Goal: Task Accomplishment & Management: Manage account settings

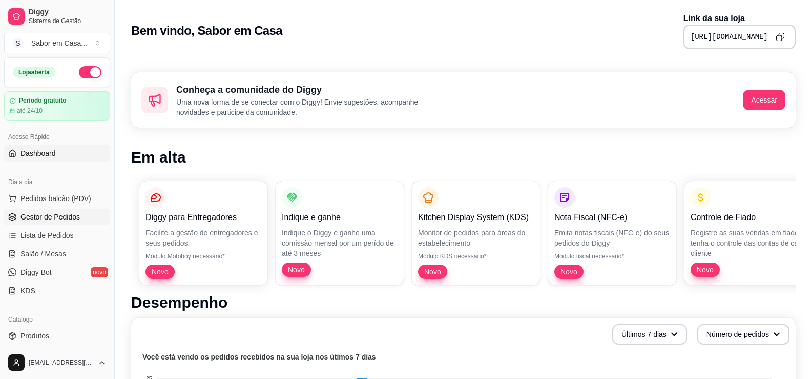
click at [48, 218] on span "Gestor de Pedidos" at bounding box center [49, 217] width 59 height 10
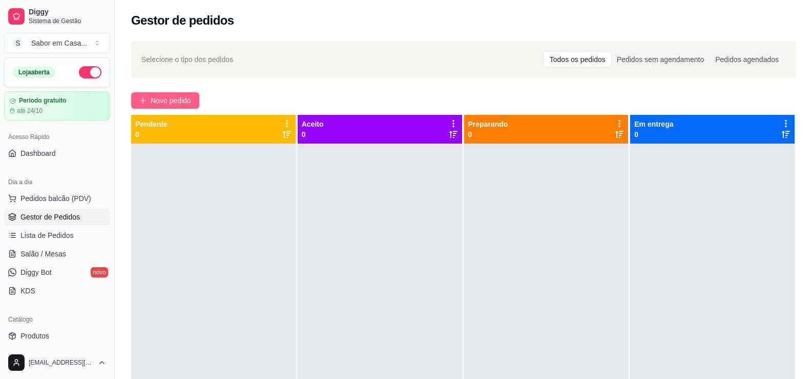
click at [182, 101] on span "Novo pedido" at bounding box center [171, 100] width 40 height 11
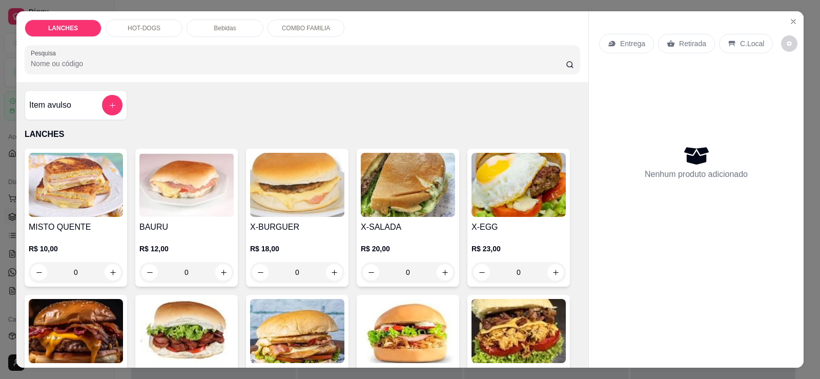
click at [71, 207] on img at bounding box center [76, 185] width 94 height 64
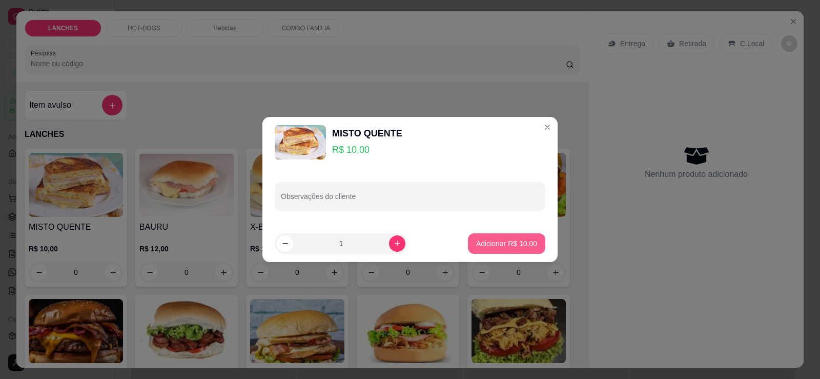
click at [485, 245] on p "Adicionar R$ 10,00" at bounding box center [506, 243] width 61 height 10
type input "1"
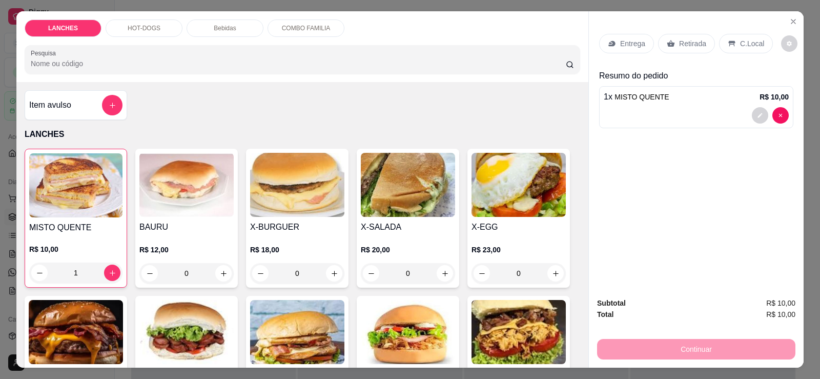
click at [681, 47] on p "Retirada" at bounding box center [692, 43] width 27 height 10
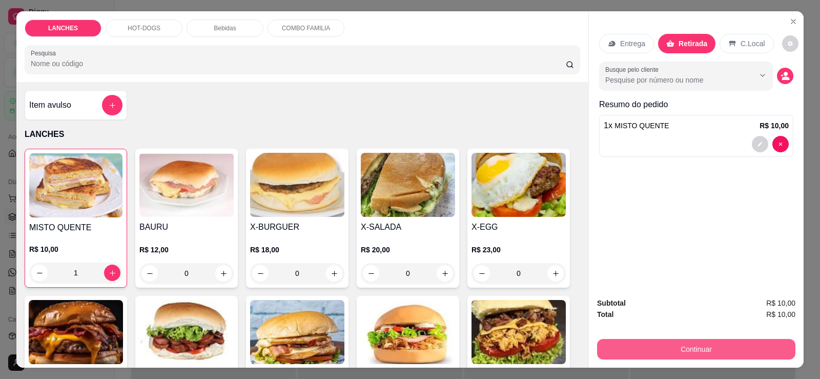
click at [694, 343] on button "Continuar" at bounding box center [696, 349] width 198 height 20
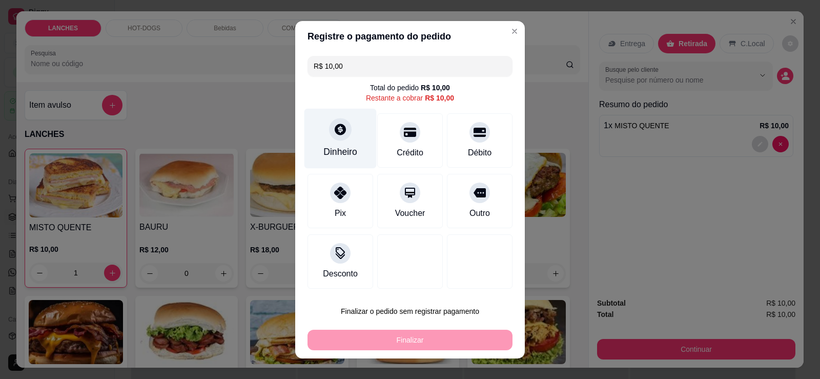
click at [336, 138] on div at bounding box center [340, 129] width 23 height 23
click at [321, 135] on div "Dinheiro" at bounding box center [340, 138] width 72 height 60
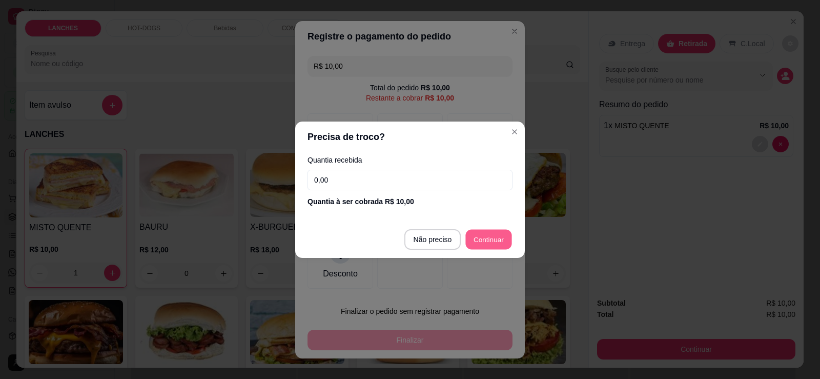
type input "R$ 0,00"
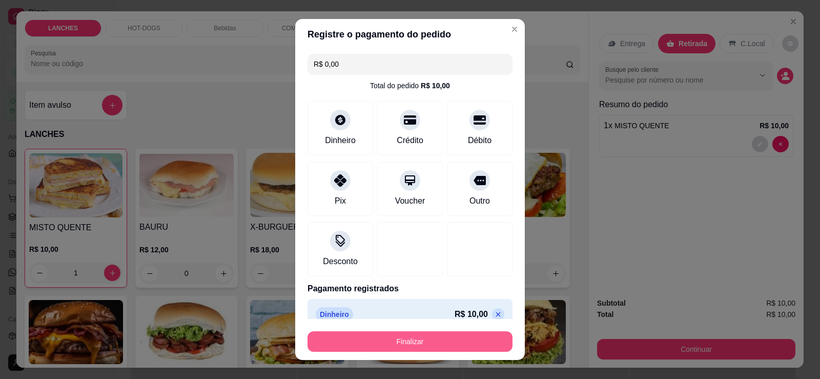
click at [457, 337] on button "Finalizar" at bounding box center [409, 341] width 205 height 20
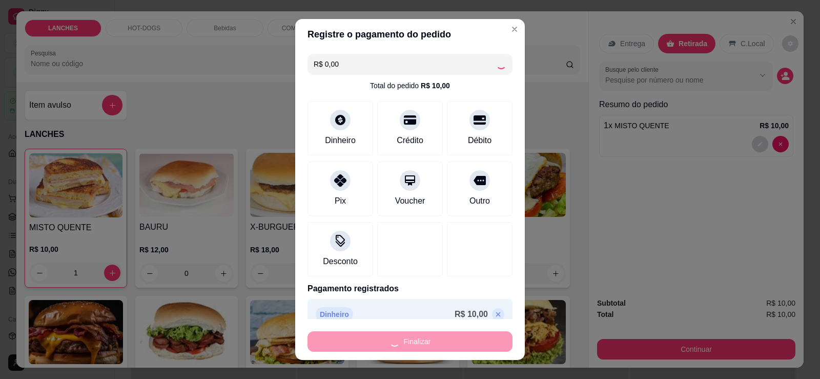
type input "0"
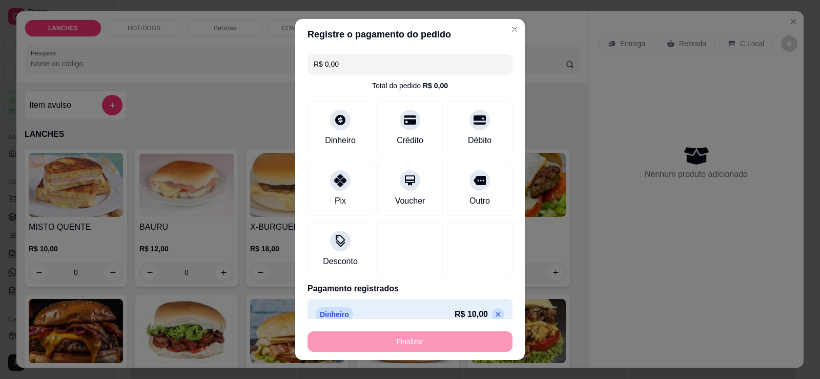
type input "-R$ 10,00"
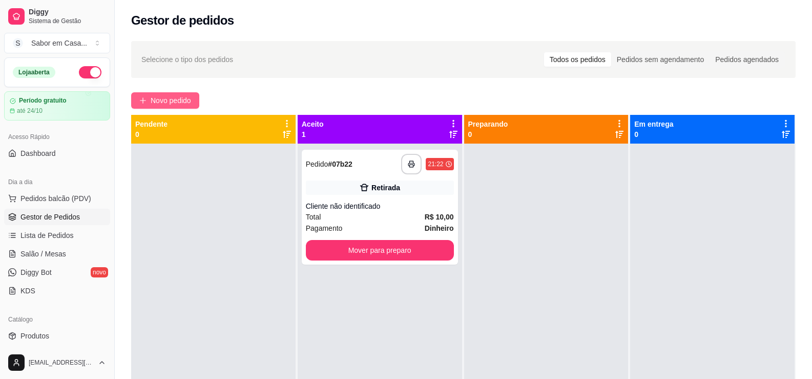
click at [153, 104] on span "Novo pedido" at bounding box center [171, 100] width 40 height 11
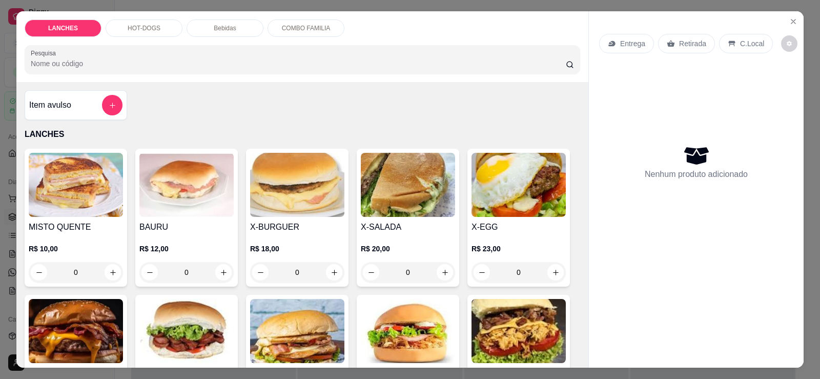
click at [135, 28] on p "HOT-DOGS" at bounding box center [144, 28] width 33 height 8
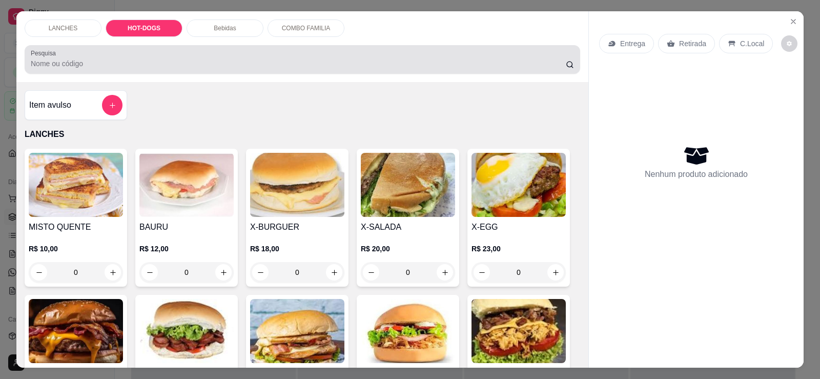
scroll to position [22, 0]
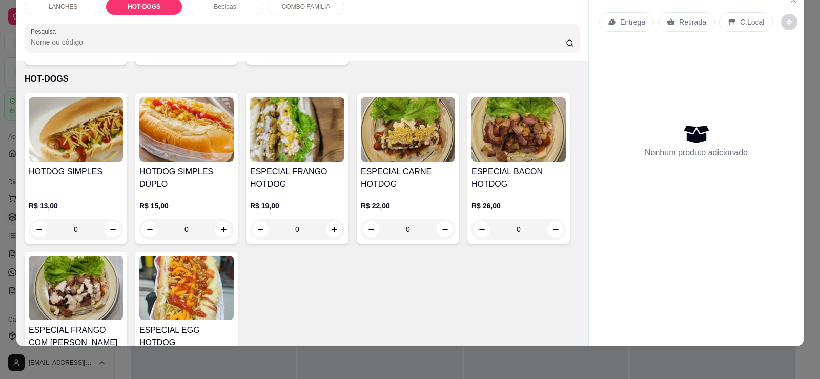
click at [178, 137] on img at bounding box center [186, 129] width 94 height 64
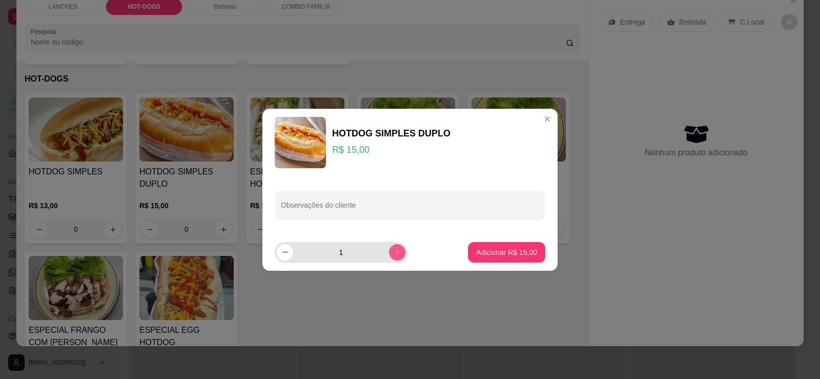
click at [394, 251] on icon "increase-product-quantity" at bounding box center [398, 252] width 8 height 8
type input "4"
click at [495, 255] on p "Adicionar R$ 60,00" at bounding box center [506, 252] width 61 height 10
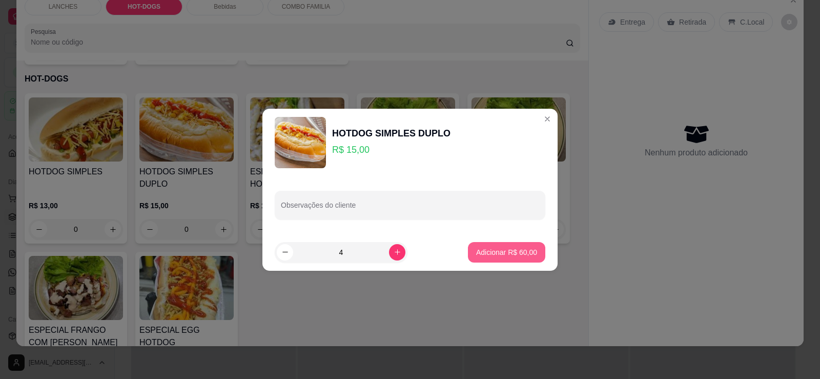
type input "4"
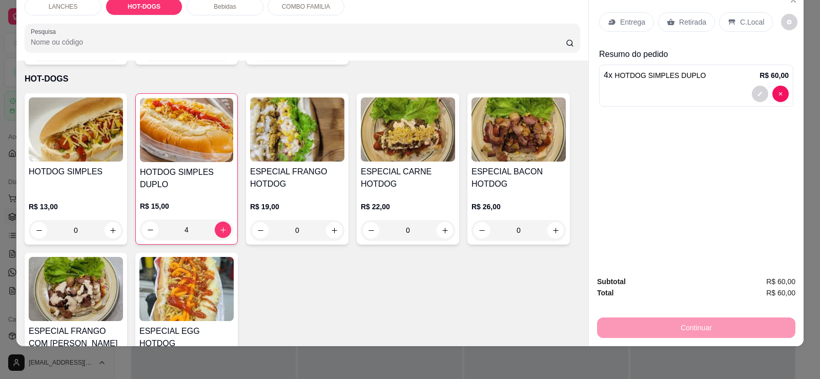
click at [217, 12] on div "Bebidas" at bounding box center [225, 6] width 77 height 17
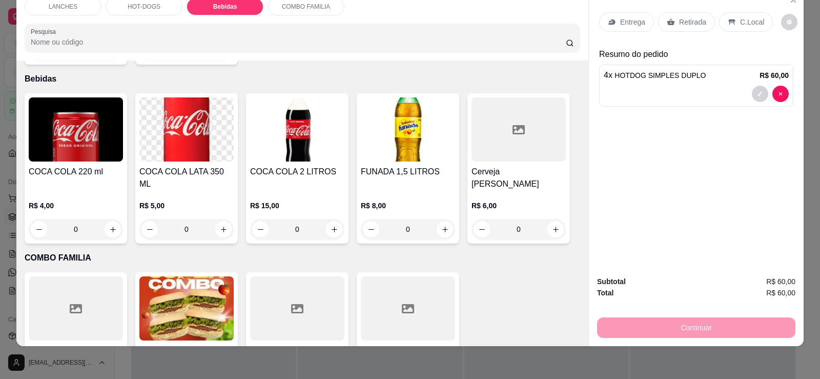
click at [379, 112] on img at bounding box center [408, 129] width 94 height 64
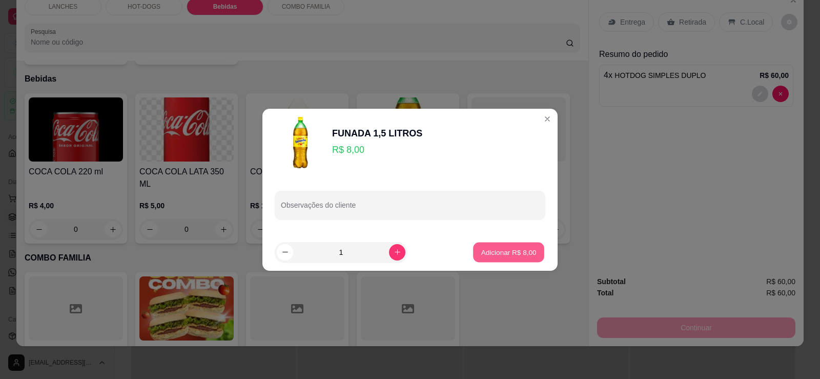
click at [488, 252] on p "Adicionar R$ 8,00" at bounding box center [508, 252] width 55 height 10
type input "1"
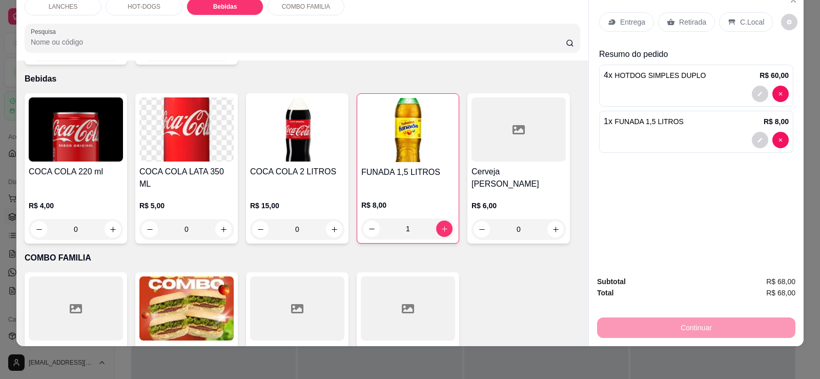
click at [689, 28] on div "Retirada" at bounding box center [686, 21] width 57 height 19
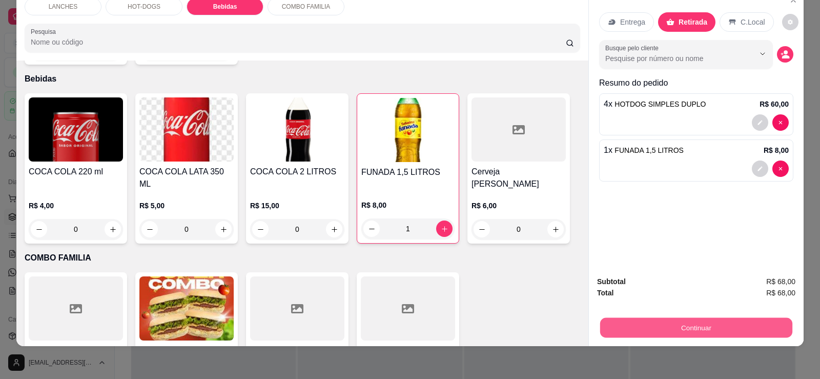
click at [681, 320] on button "Continuar" at bounding box center [696, 327] width 192 height 20
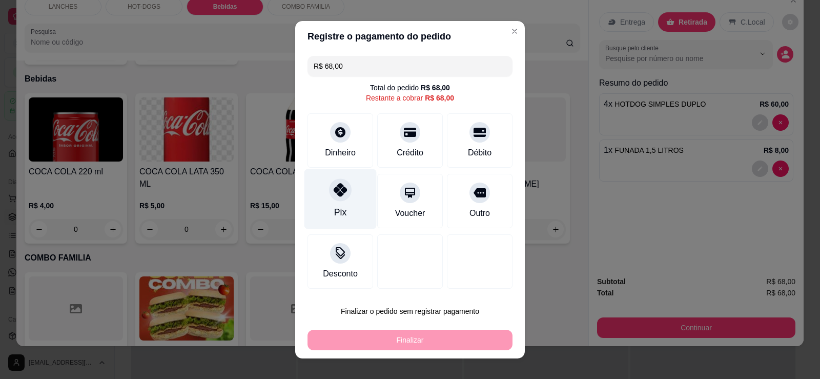
click at [335, 202] on div "Pix" at bounding box center [340, 199] width 72 height 60
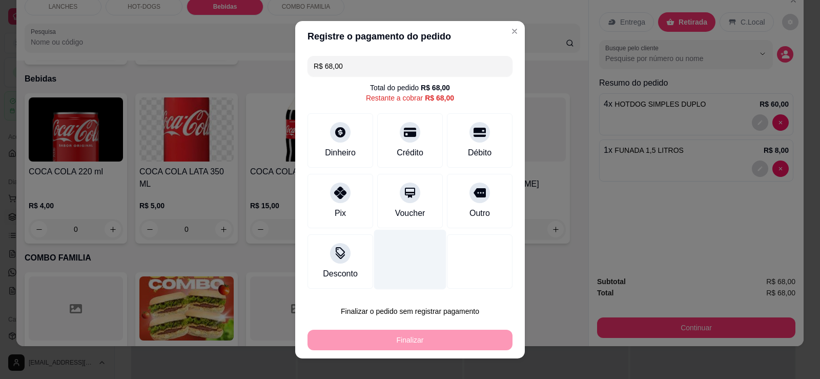
type input "R$ 0,00"
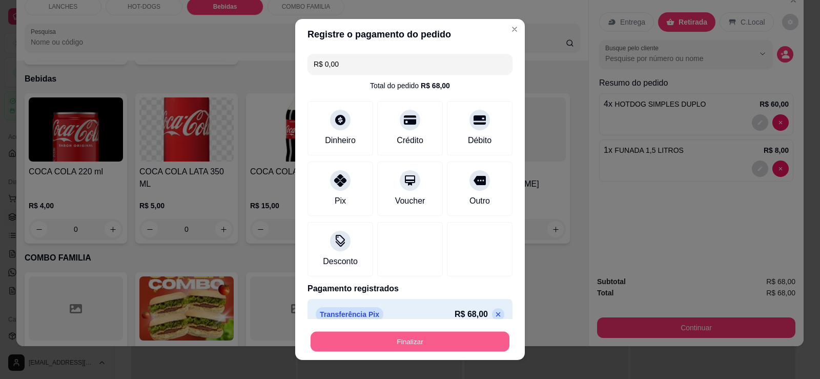
click at [422, 345] on button "Finalizar" at bounding box center [410, 342] width 199 height 20
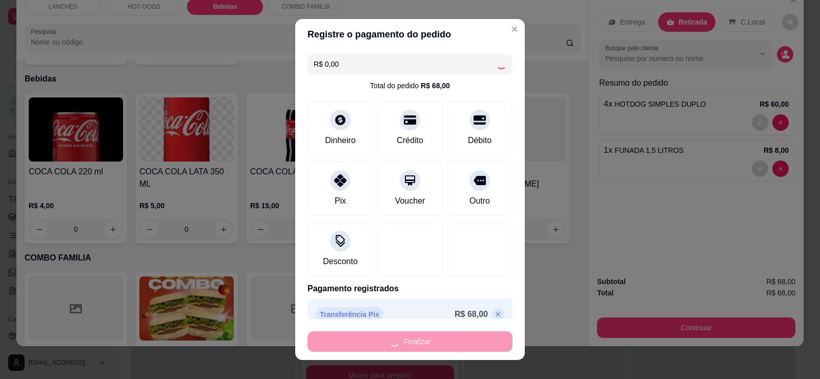
type input "0"
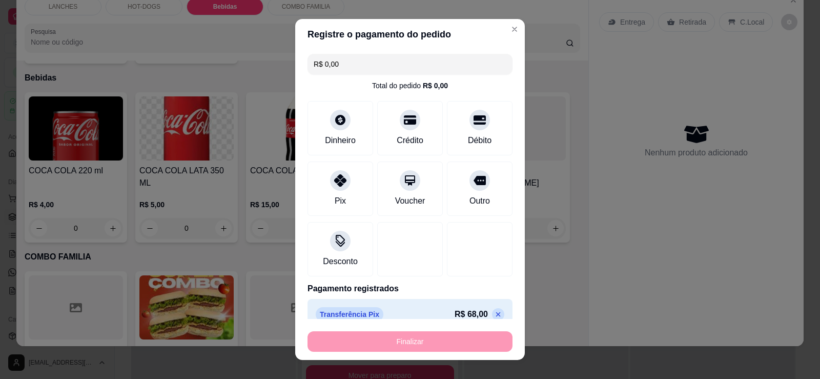
type input "-R$ 68,00"
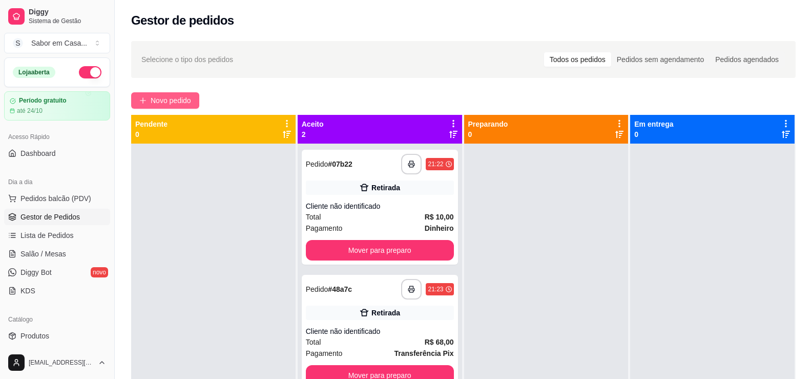
click at [155, 96] on span "Novo pedido" at bounding box center [171, 100] width 40 height 11
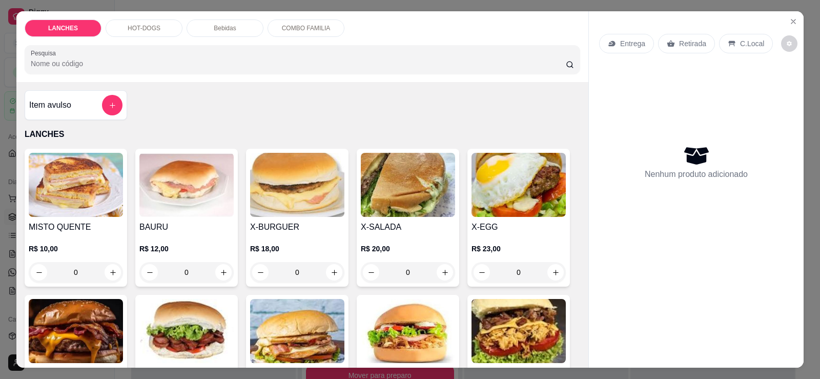
click at [92, 175] on img at bounding box center [76, 185] width 94 height 64
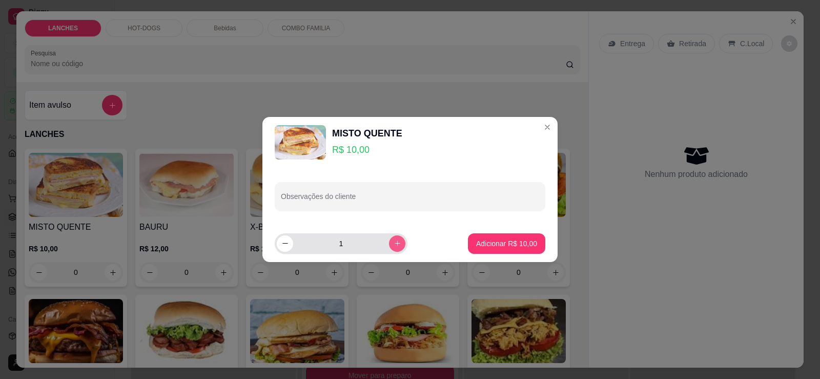
click at [389, 243] on button "increase-product-quantity" at bounding box center [397, 243] width 16 height 16
type input "2"
click at [498, 241] on p "Adicionar R$ 20,00" at bounding box center [506, 243] width 59 height 10
type input "2"
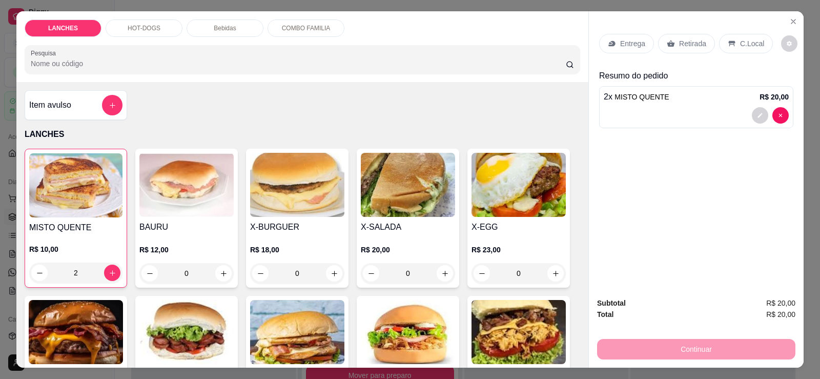
click at [687, 50] on div "Retirada" at bounding box center [686, 43] width 57 height 19
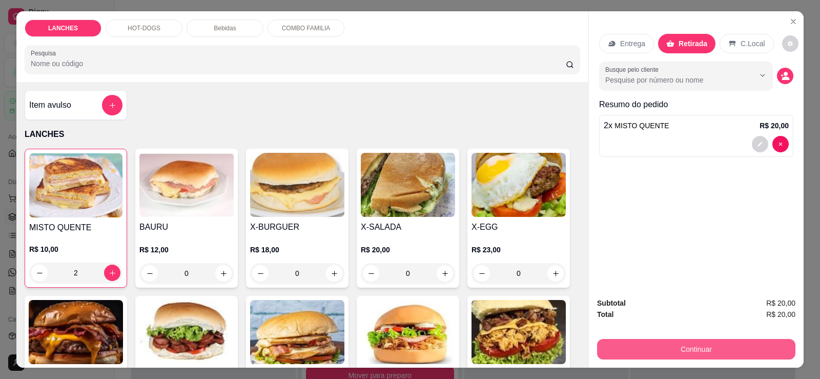
click at [676, 343] on button "Continuar" at bounding box center [696, 349] width 198 height 20
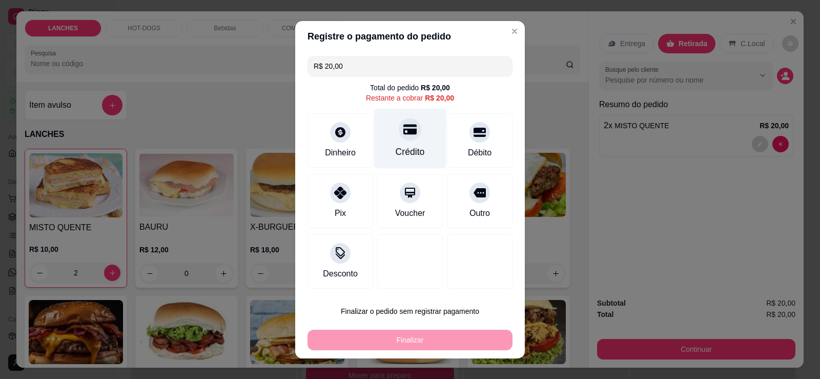
click at [394, 145] on div "Crédito" at bounding box center [410, 138] width 72 height 60
type input "R$ 0,00"
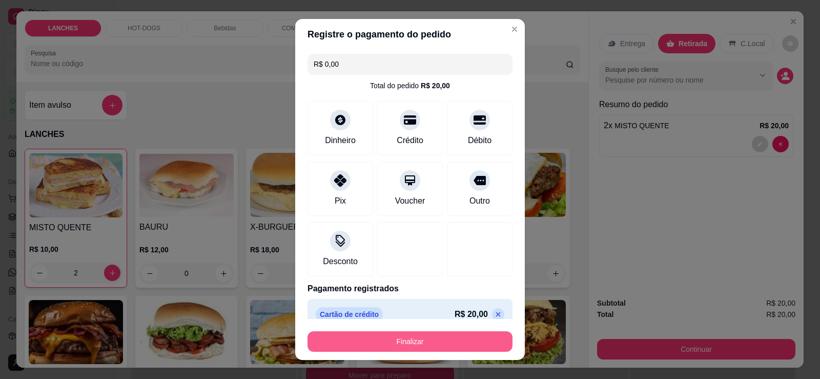
click at [442, 343] on button "Finalizar" at bounding box center [409, 341] width 205 height 20
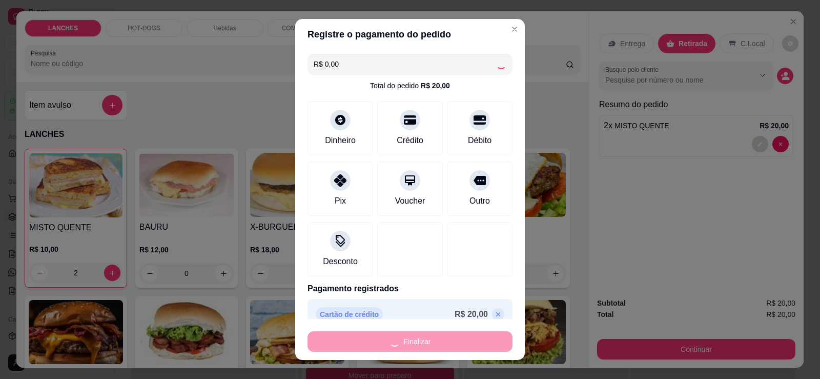
type input "0"
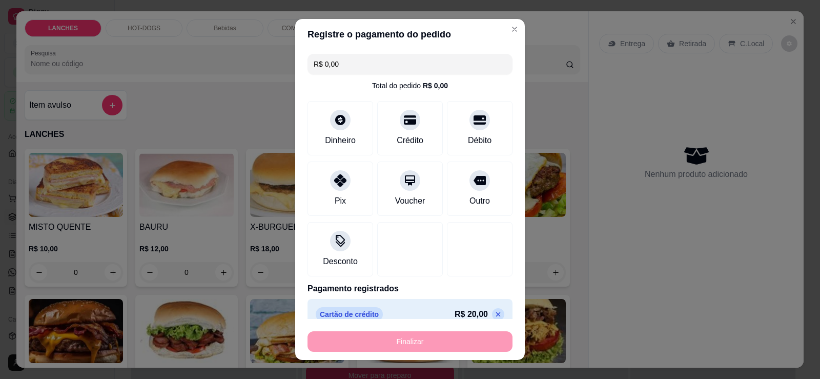
type input "-R$ 20,00"
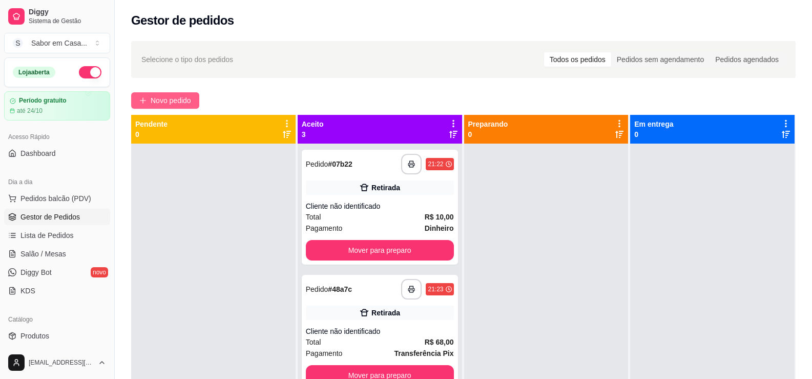
click at [186, 96] on span "Novo pedido" at bounding box center [171, 100] width 40 height 11
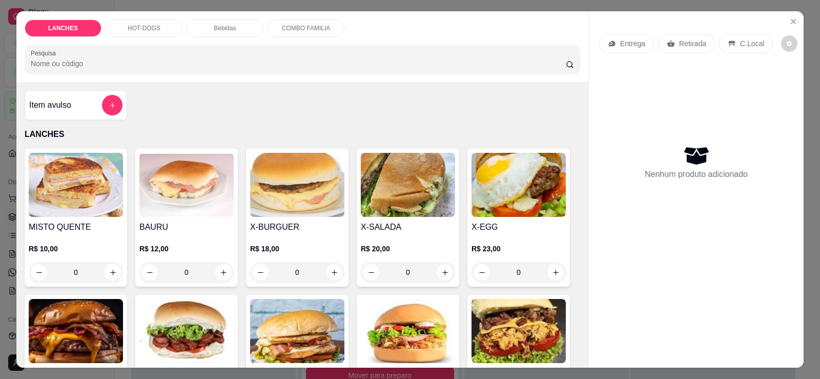
click at [280, 204] on img at bounding box center [297, 185] width 94 height 64
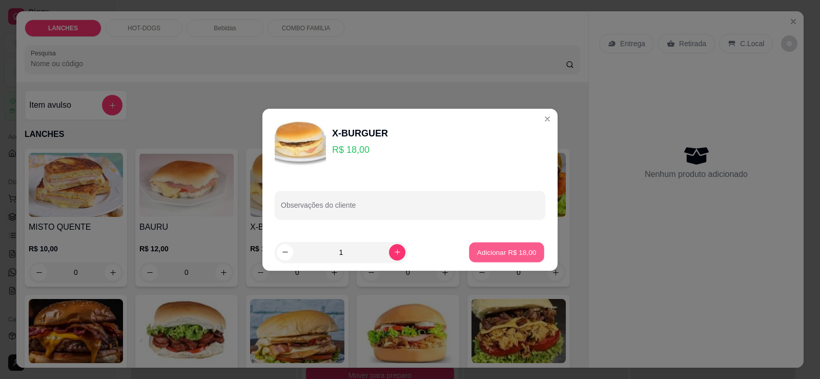
click at [479, 251] on p "Adicionar R$ 18,00" at bounding box center [506, 252] width 59 height 10
type input "1"
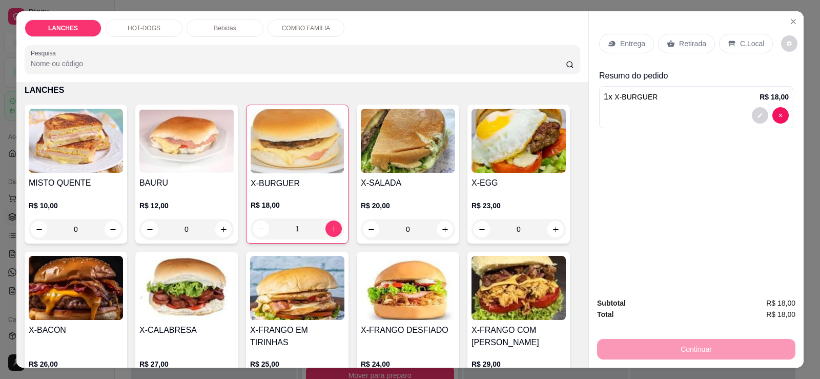
scroll to position [102, 0]
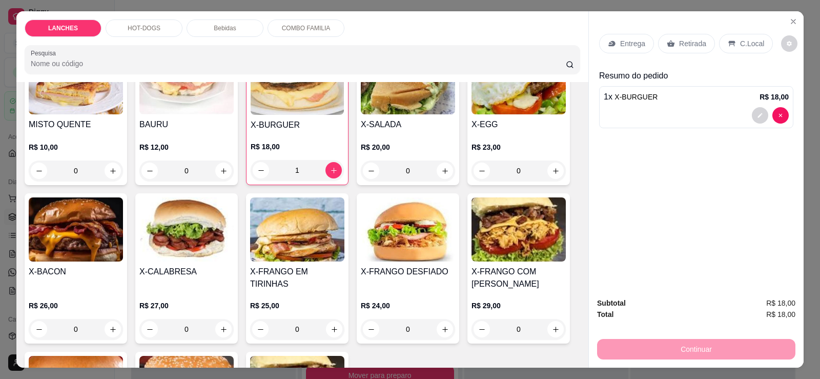
click at [90, 236] on img at bounding box center [76, 229] width 94 height 64
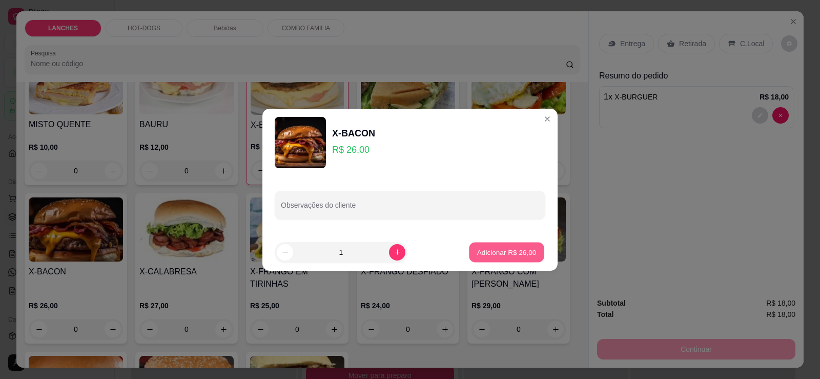
click at [520, 246] on button "Adicionar R$ 26,00" at bounding box center [506, 252] width 75 height 20
type input "1"
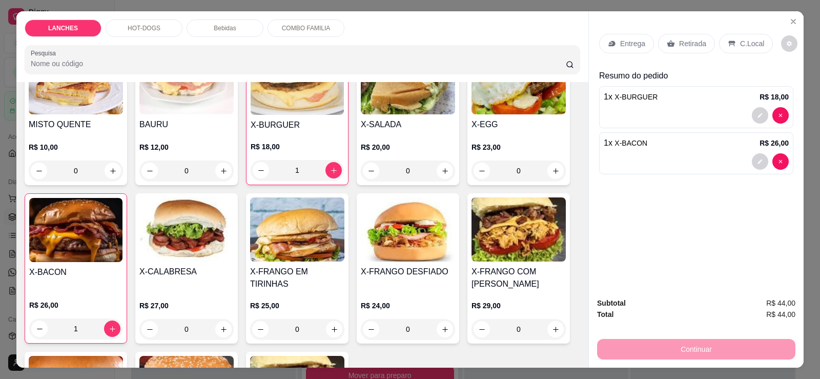
click at [212, 228] on img at bounding box center [186, 229] width 94 height 64
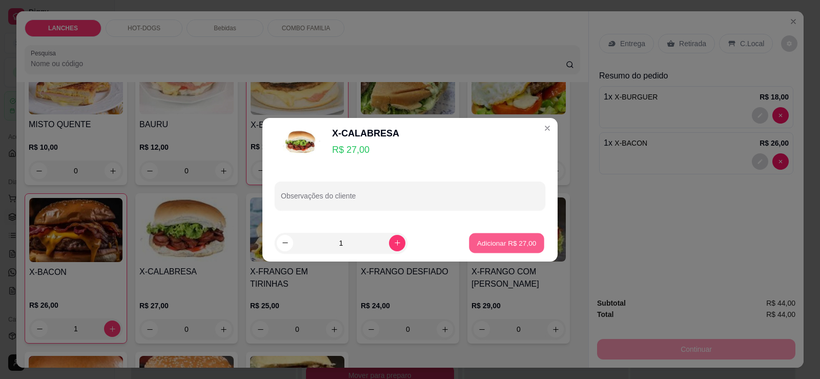
click at [516, 241] on p "Adicionar R$ 27,00" at bounding box center [506, 243] width 59 height 10
type input "1"
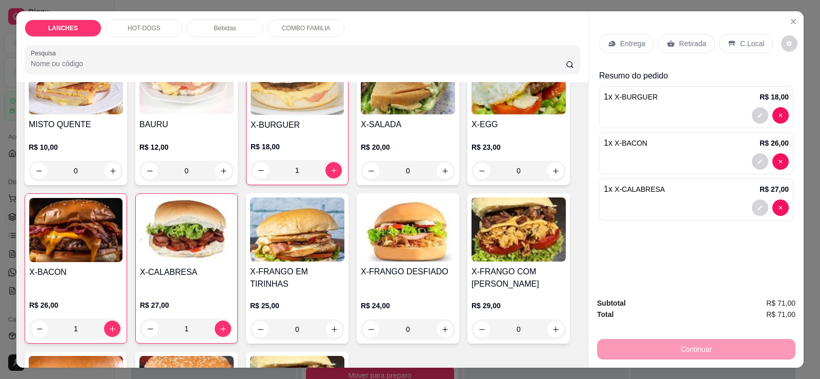
click at [687, 46] on p "Retirada" at bounding box center [692, 43] width 27 height 10
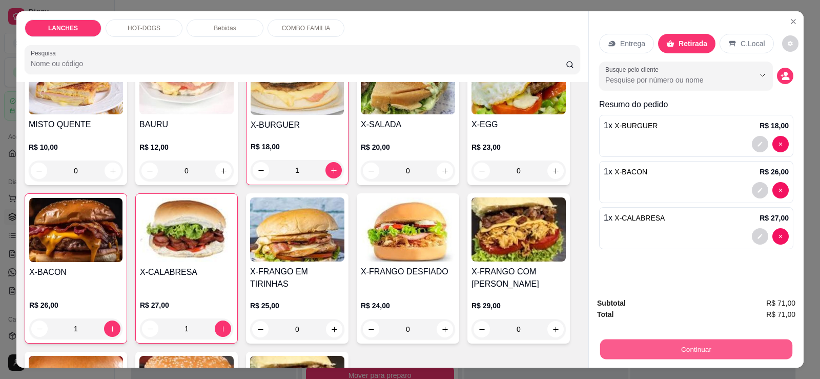
click at [709, 345] on button "Continuar" at bounding box center [696, 349] width 192 height 20
click at [658, 344] on button "Continuar" at bounding box center [696, 349] width 192 height 20
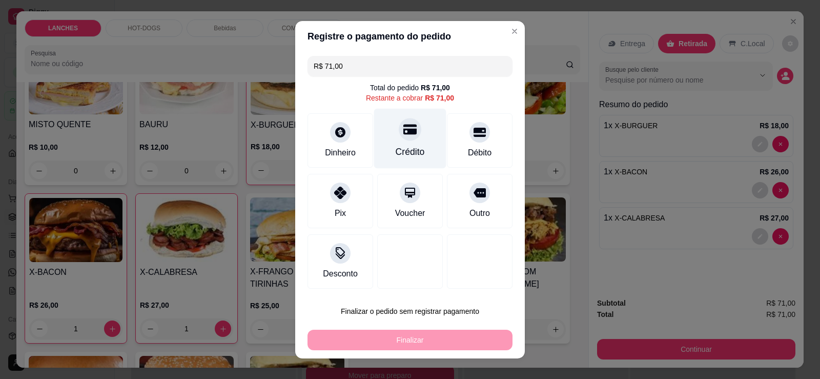
click at [407, 146] on div "Crédito" at bounding box center [410, 151] width 29 height 13
type input "R$ 0,00"
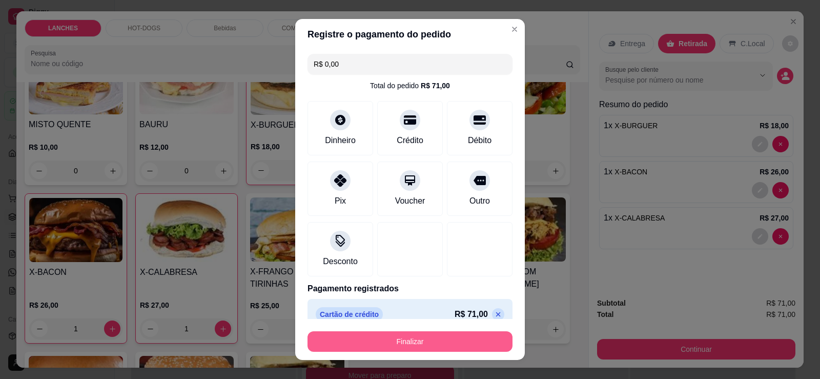
click at [429, 345] on button "Finalizar" at bounding box center [409, 341] width 205 height 20
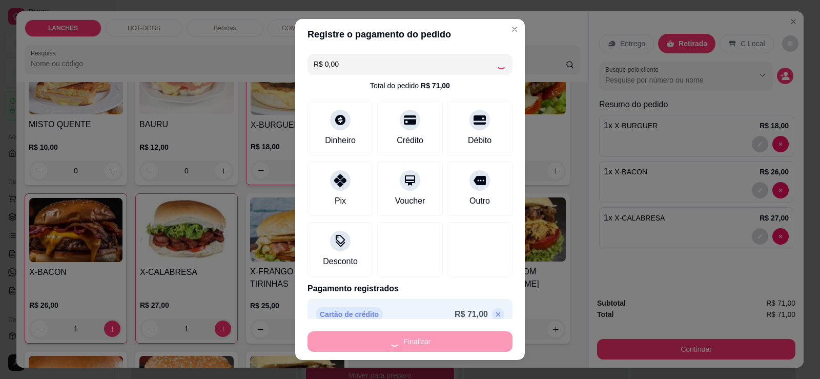
type input "0"
type input "-R$ 71,00"
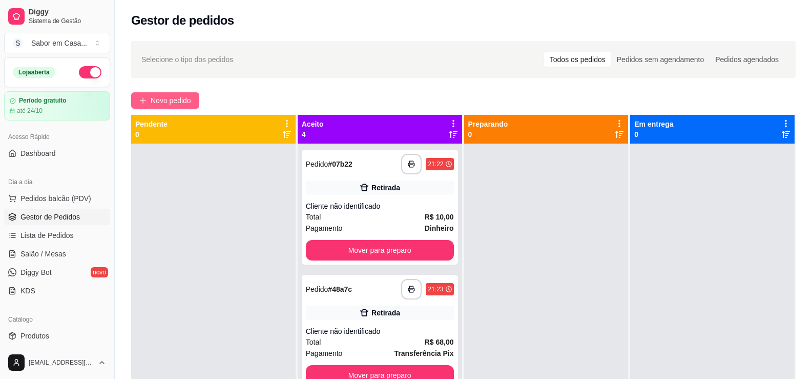
click at [168, 104] on span "Novo pedido" at bounding box center [171, 100] width 40 height 11
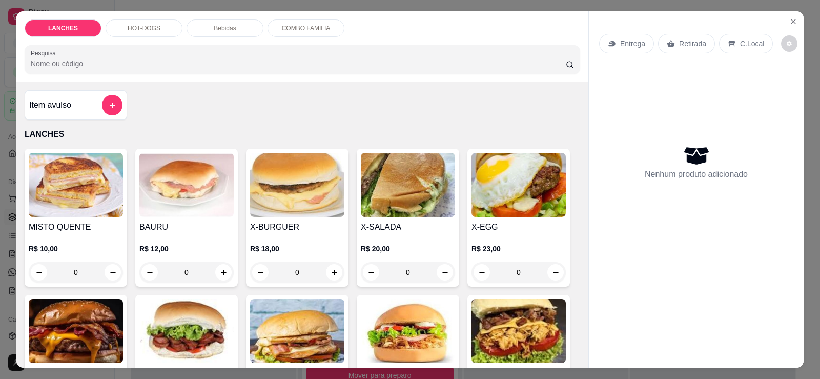
click at [145, 29] on p "HOT-DOGS" at bounding box center [144, 28] width 33 height 8
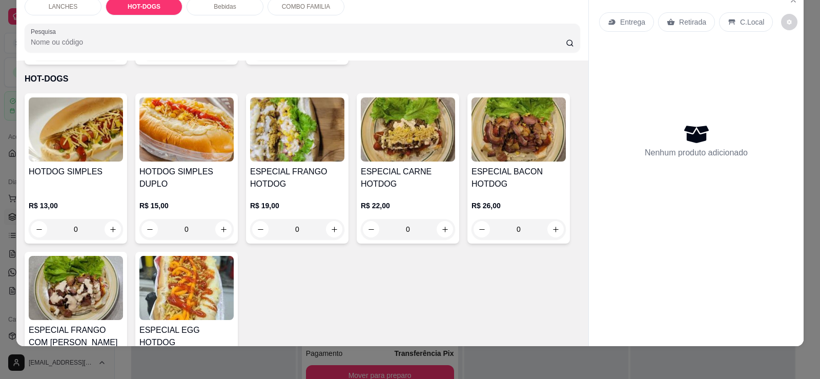
click at [99, 280] on img at bounding box center [76, 288] width 94 height 64
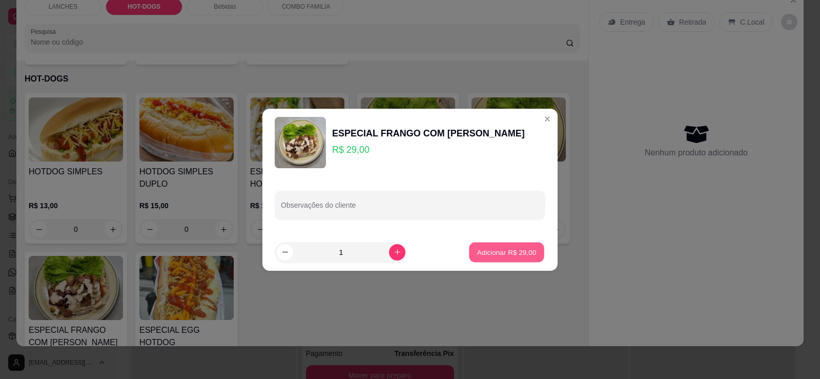
click at [491, 252] on p "Adicionar R$ 29,00" at bounding box center [506, 252] width 59 height 10
type input "1"
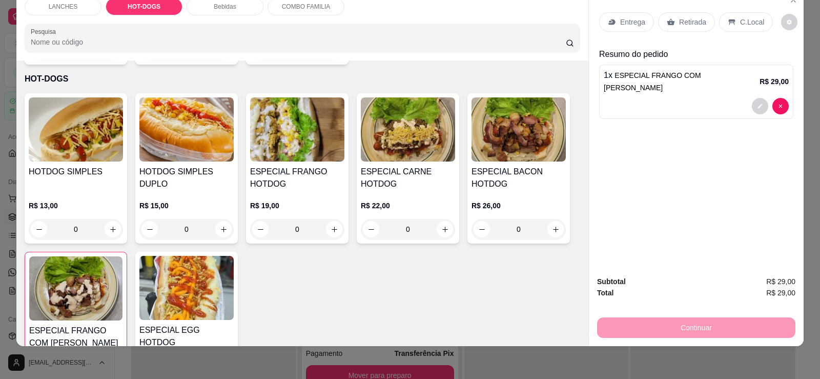
click at [281, 115] on img at bounding box center [297, 129] width 94 height 64
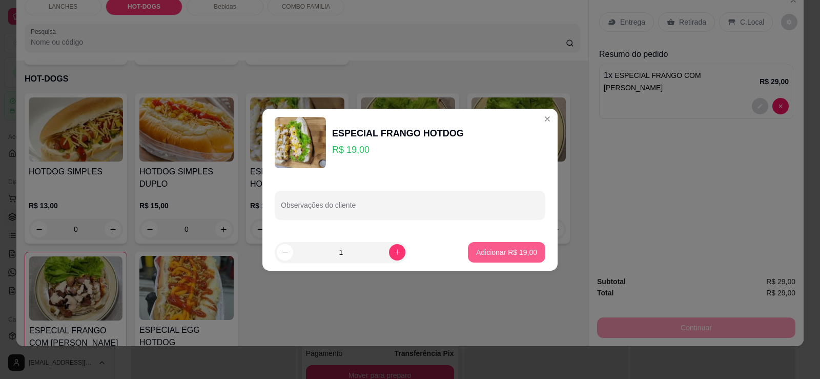
click at [494, 249] on p "Adicionar R$ 19,00" at bounding box center [506, 252] width 61 height 10
type input "1"
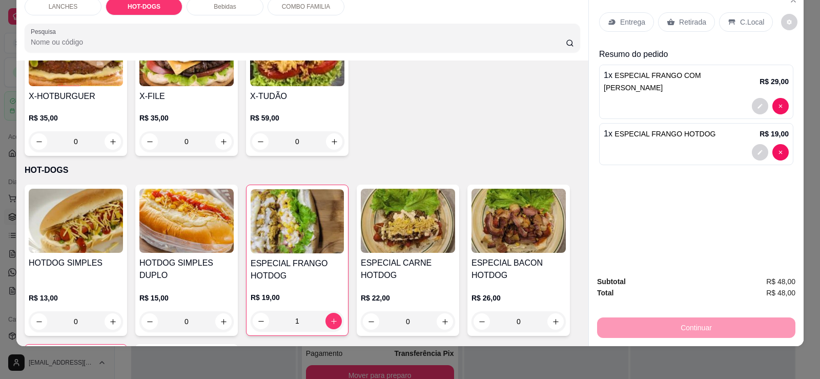
scroll to position [402, 0]
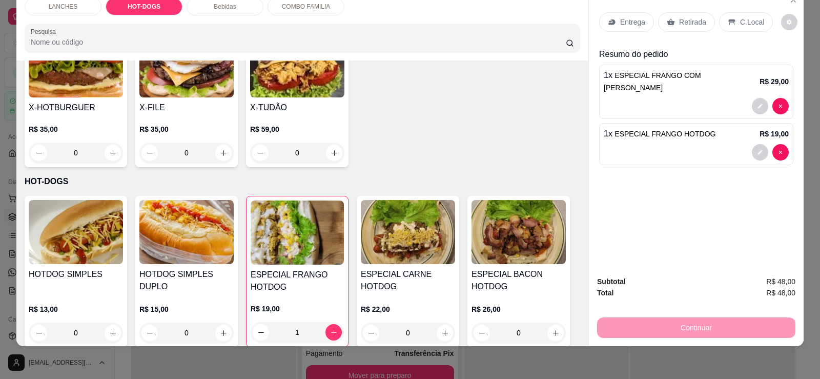
click at [66, 6] on p "LANCHES" at bounding box center [63, 7] width 29 height 8
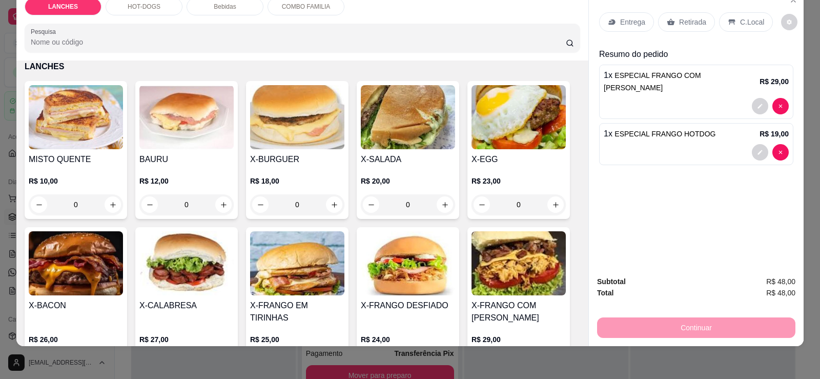
scroll to position [97, 0]
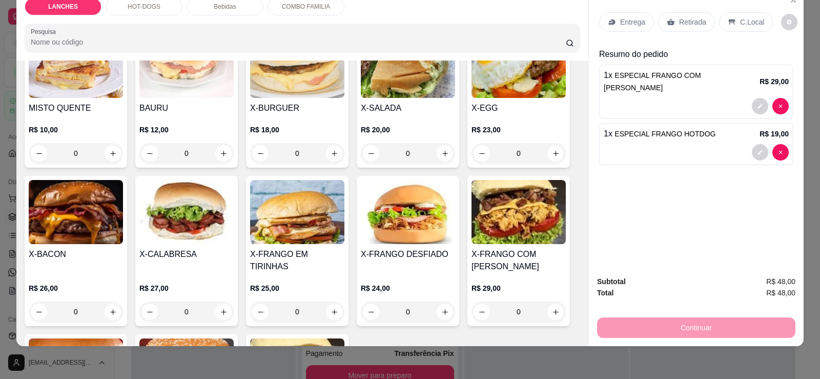
click at [499, 217] on img at bounding box center [518, 212] width 94 height 64
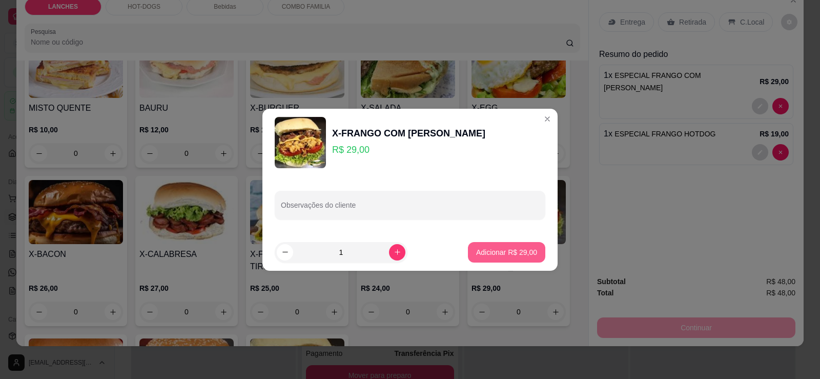
click at [485, 248] on p "Adicionar R$ 29,00" at bounding box center [506, 252] width 61 height 10
type input "1"
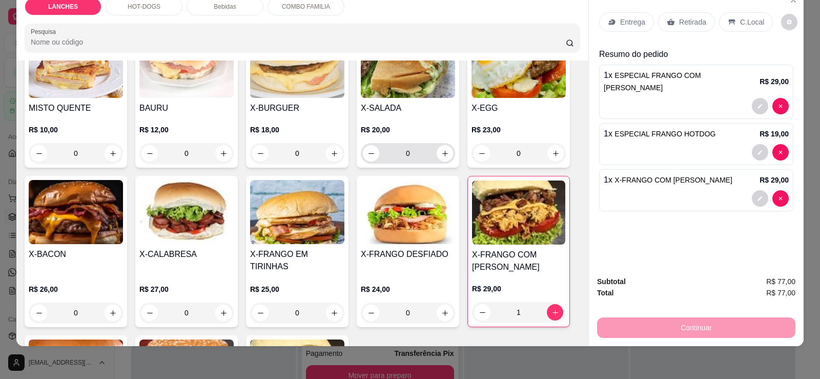
scroll to position [0, 0]
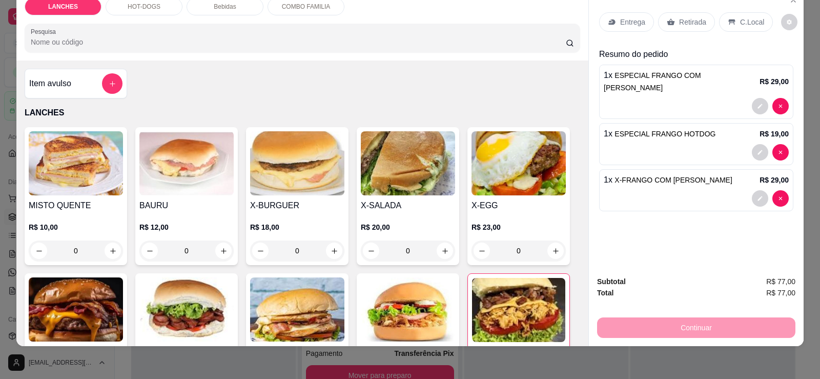
click at [214, 4] on p "Bebidas" at bounding box center [225, 7] width 22 height 8
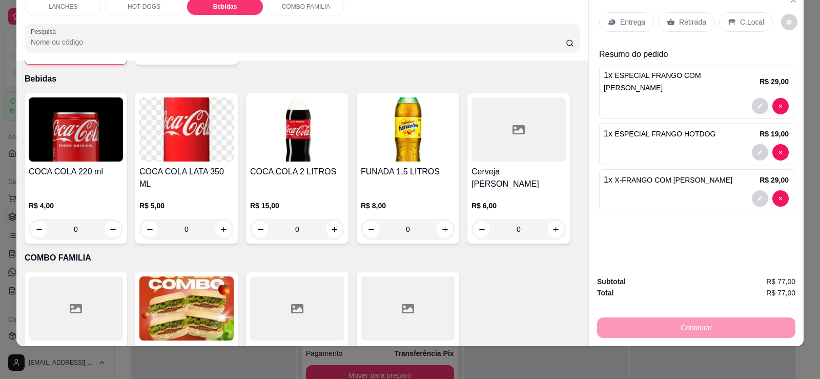
click at [300, 112] on img at bounding box center [297, 129] width 94 height 64
click at [75, 302] on icon at bounding box center [76, 308] width 12 height 12
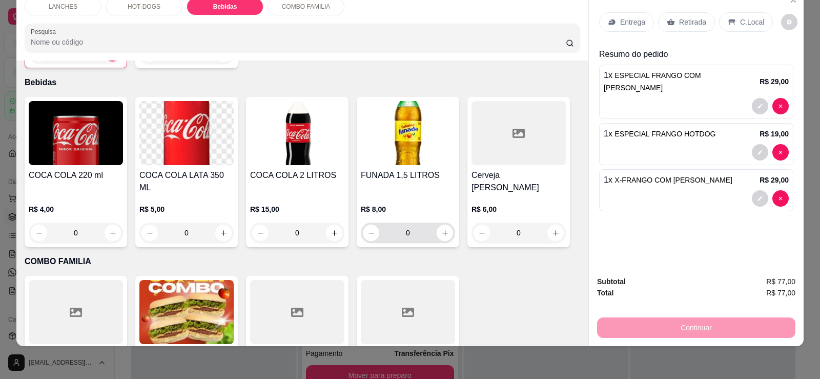
scroll to position [893, 0]
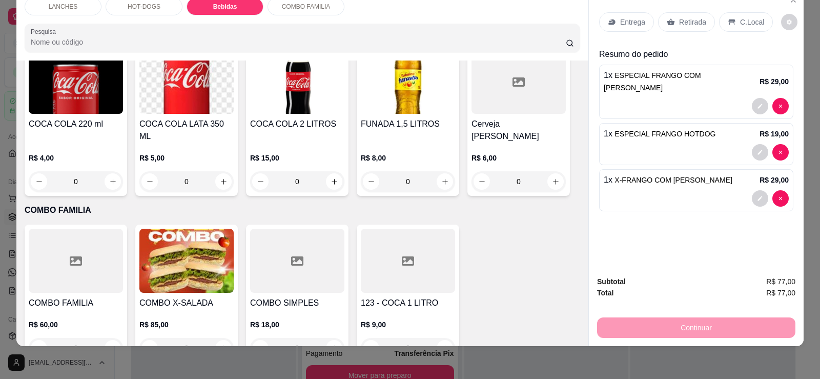
click at [407, 248] on div at bounding box center [408, 261] width 94 height 64
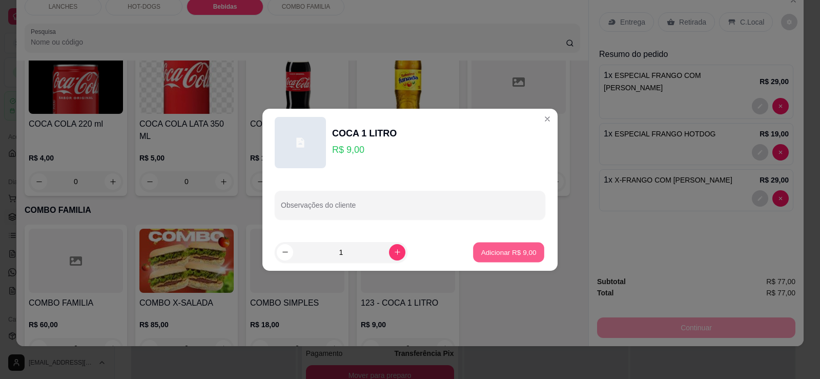
click at [511, 251] on p "Adicionar R$ 9,00" at bounding box center [508, 252] width 55 height 10
type input "1"
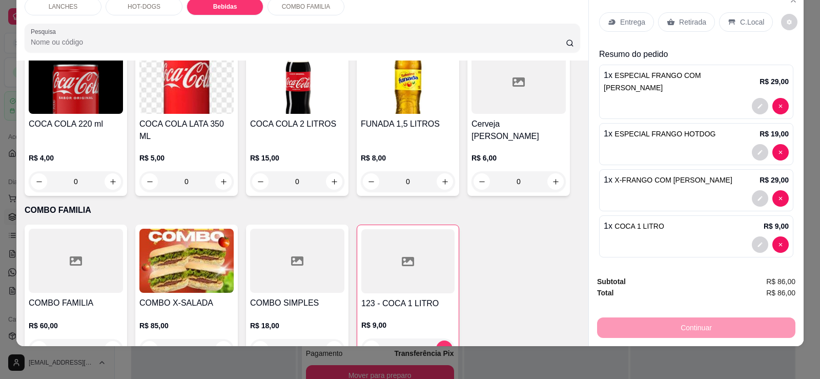
click at [685, 23] on p "Retirada" at bounding box center [692, 22] width 27 height 10
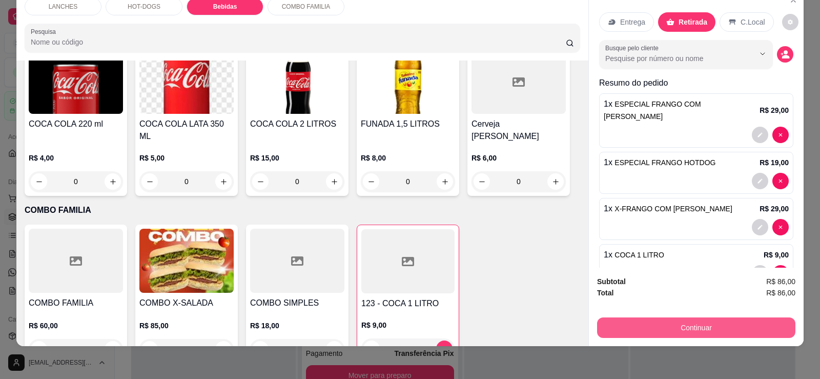
click at [689, 325] on button "Continuar" at bounding box center [696, 327] width 198 height 20
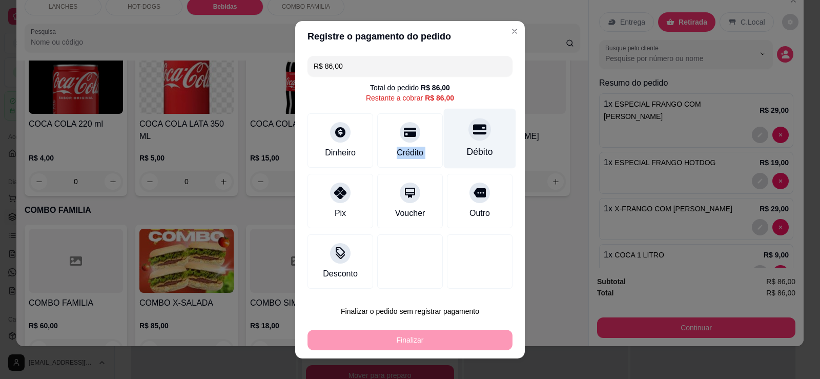
drag, startPoint x: 351, startPoint y: 142, endPoint x: 459, endPoint y: 142, distance: 108.6
click at [459, 142] on div "Dinheiro Crédito Débito" at bounding box center [409, 140] width 205 height 54
click at [459, 142] on div "Débito" at bounding box center [480, 138] width 72 height 60
type input "R$ 0,00"
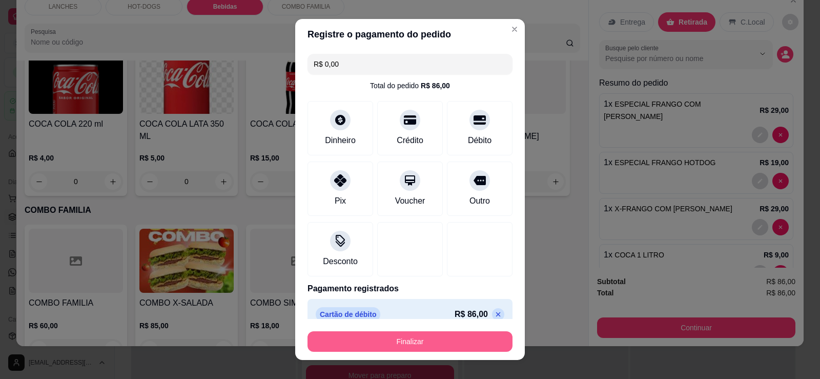
click at [402, 335] on button "Finalizar" at bounding box center [409, 341] width 205 height 20
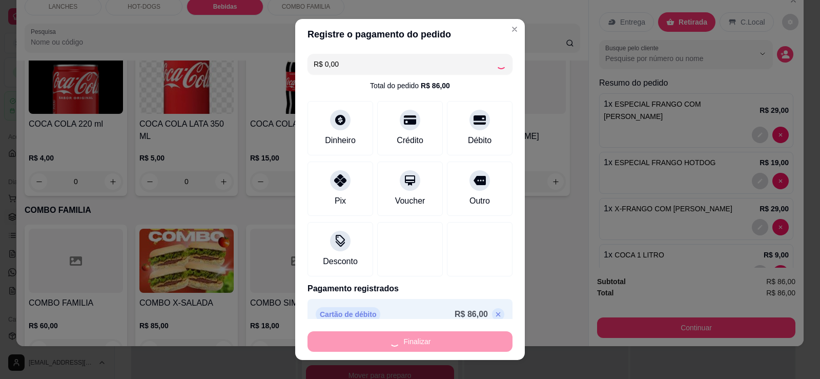
type input "0"
type input "-R$ 86,00"
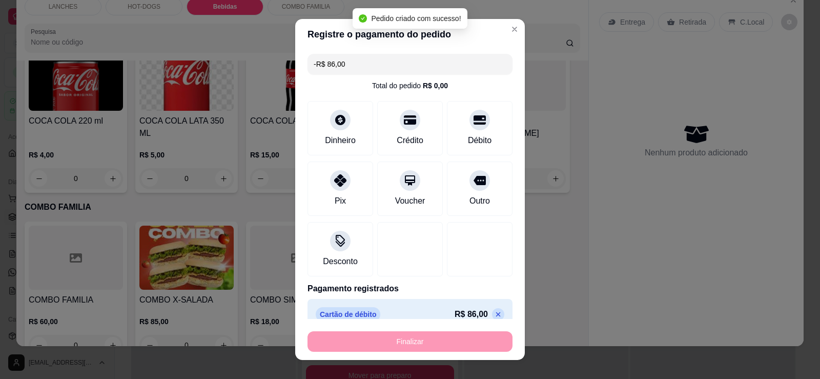
scroll to position [890, 0]
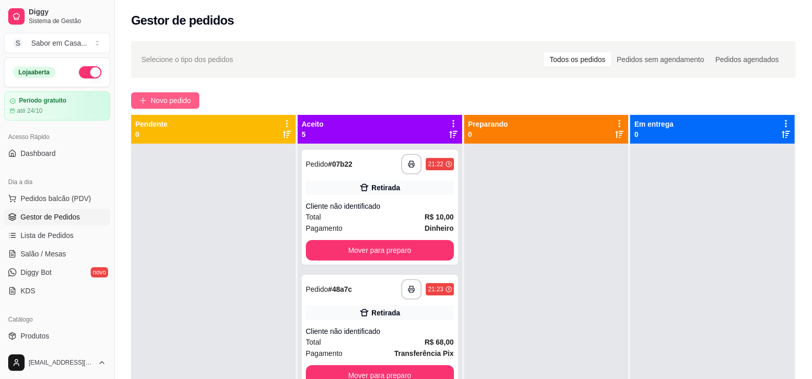
click at [166, 99] on span "Novo pedido" at bounding box center [171, 100] width 40 height 11
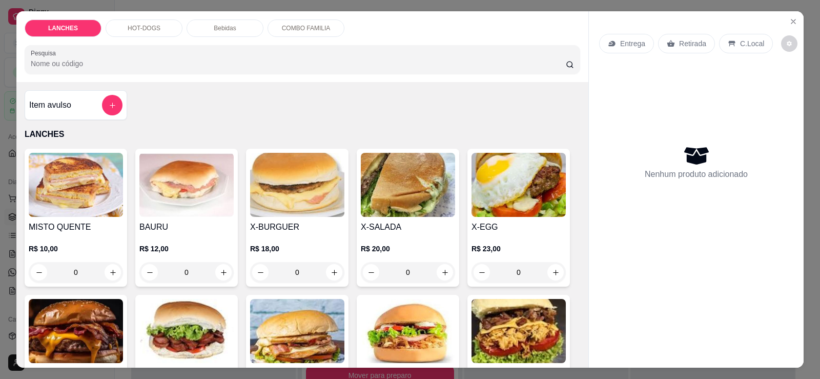
click at [147, 28] on p "HOT-DOGS" at bounding box center [144, 28] width 33 height 8
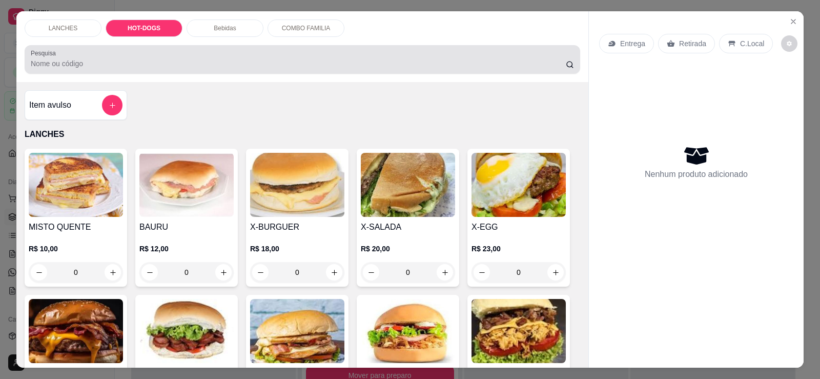
scroll to position [22, 0]
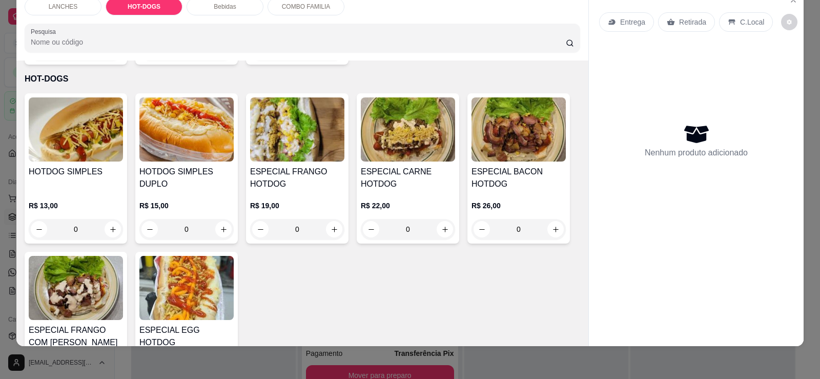
click at [159, 166] on h4 "HOTDOG SIMPLES DUPLO" at bounding box center [186, 178] width 94 height 25
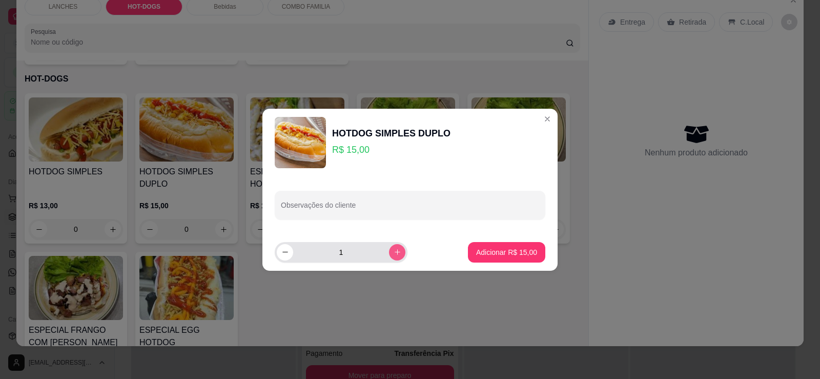
click at [391, 256] on button "increase-product-quantity" at bounding box center [397, 252] width 16 height 16
type input "2"
click at [483, 255] on p "Adicionar R$ 30,00" at bounding box center [506, 252] width 59 height 10
type input "2"
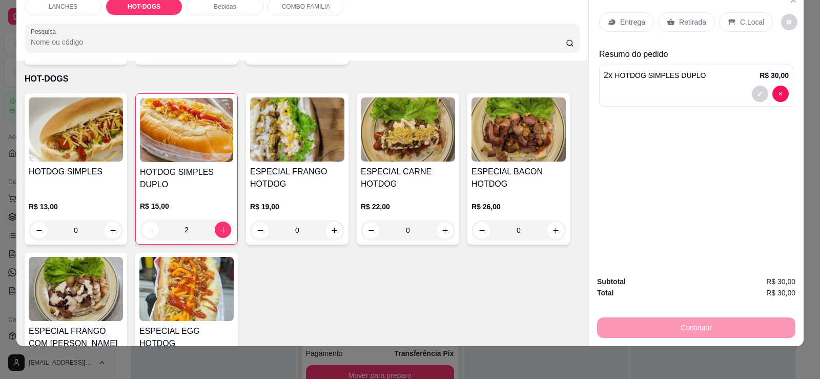
click at [684, 27] on p "Retirada" at bounding box center [692, 22] width 27 height 10
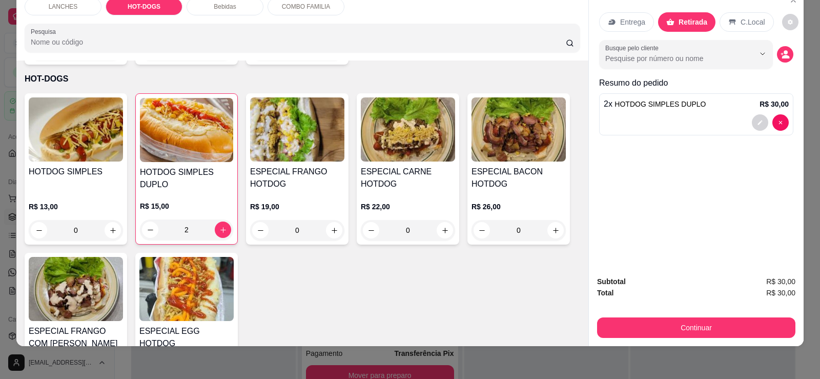
drag, startPoint x: 685, startPoint y: 312, endPoint x: 685, endPoint y: 326, distance: 14.3
click at [685, 318] on div "Subtotal R$ 30,00 Total R$ 30,00 Continuar" at bounding box center [696, 307] width 198 height 62
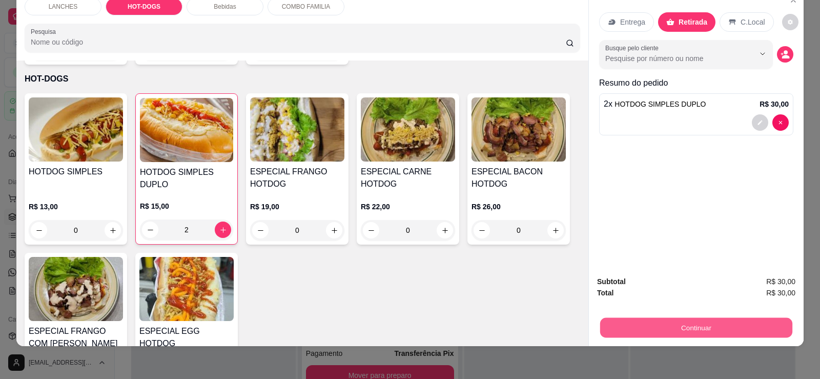
click at [685, 326] on button "Continuar" at bounding box center [696, 327] width 192 height 20
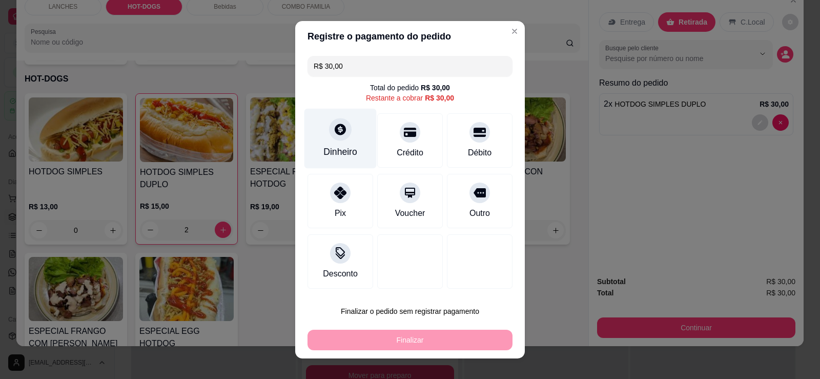
click at [344, 136] on div at bounding box center [340, 129] width 23 height 23
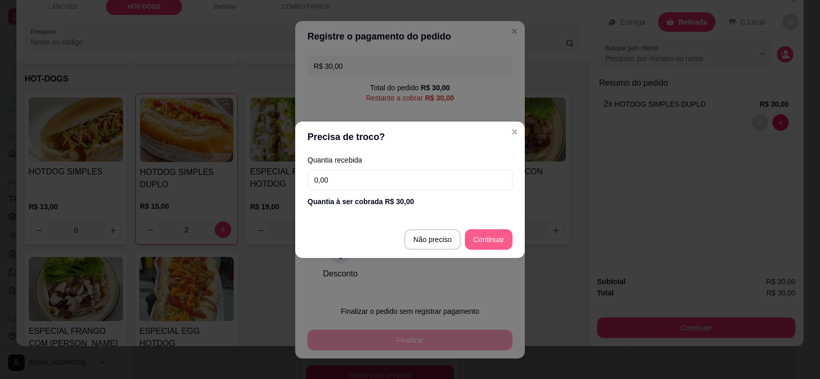
type input "R$ 0,00"
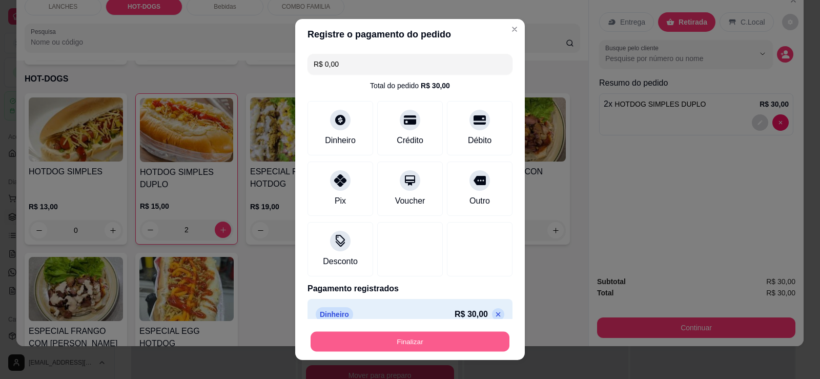
click at [460, 342] on button "Finalizar" at bounding box center [410, 342] width 199 height 20
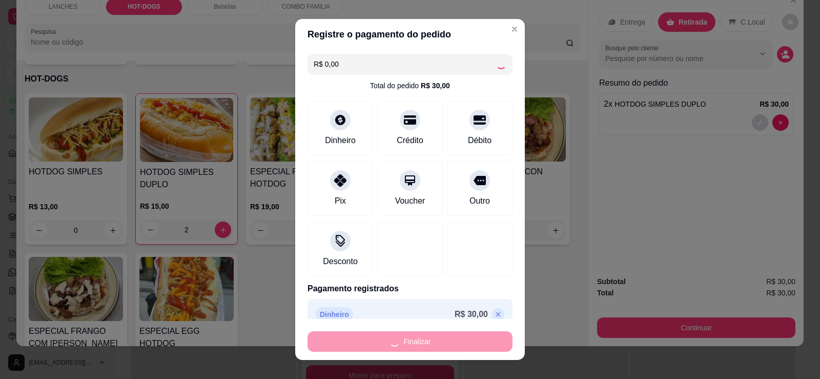
type input "0"
type input "-R$ 30,00"
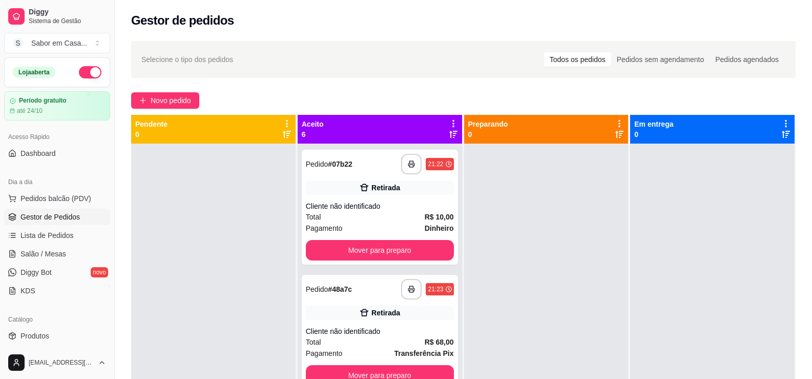
click at [136, 92] on div "**********" at bounding box center [463, 270] width 697 height 471
click at [152, 98] on span "Novo pedido" at bounding box center [171, 100] width 40 height 11
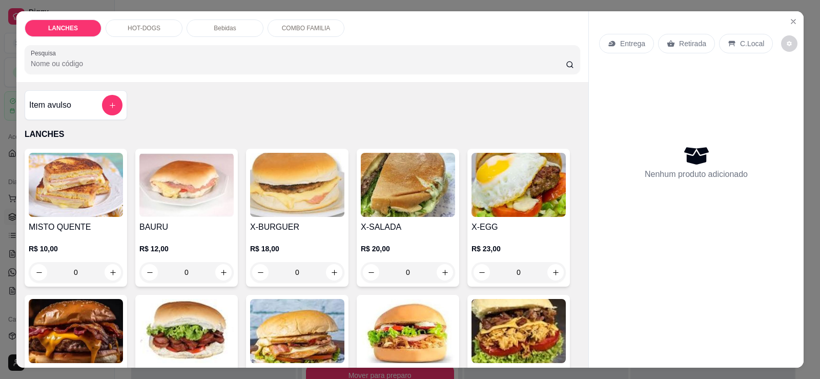
click at [148, 29] on p "HOT-DOGS" at bounding box center [144, 28] width 33 height 8
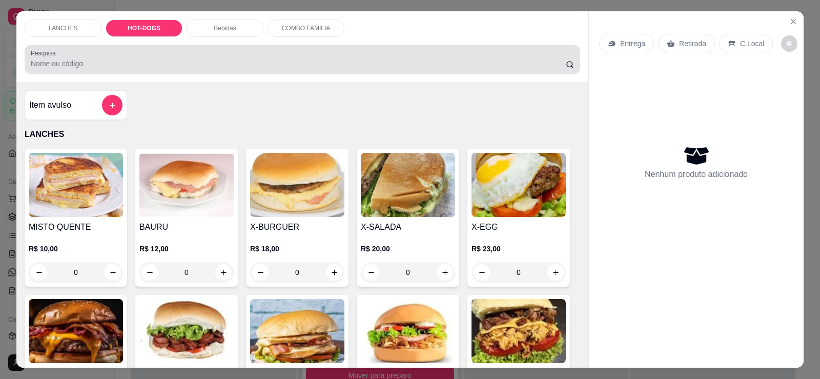
scroll to position [22, 0]
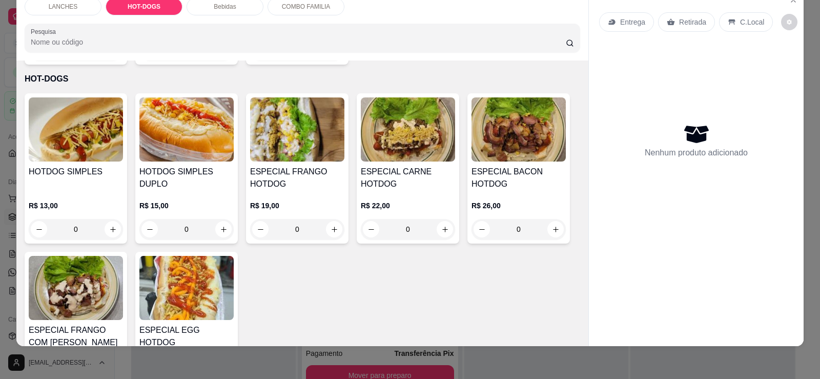
click at [517, 117] on img at bounding box center [518, 129] width 94 height 64
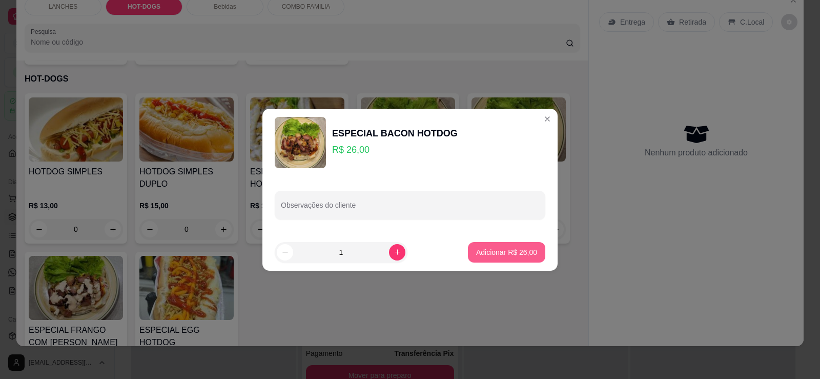
click at [476, 249] on p "Adicionar R$ 26,00" at bounding box center [506, 252] width 61 height 10
type input "1"
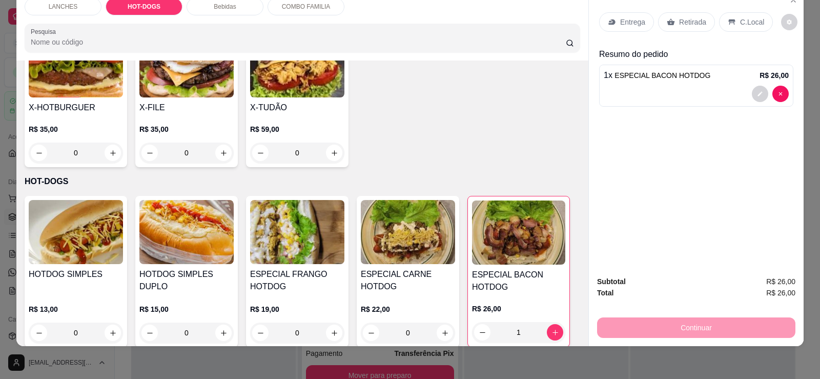
click at [218, 4] on p "Bebidas" at bounding box center [225, 7] width 22 height 8
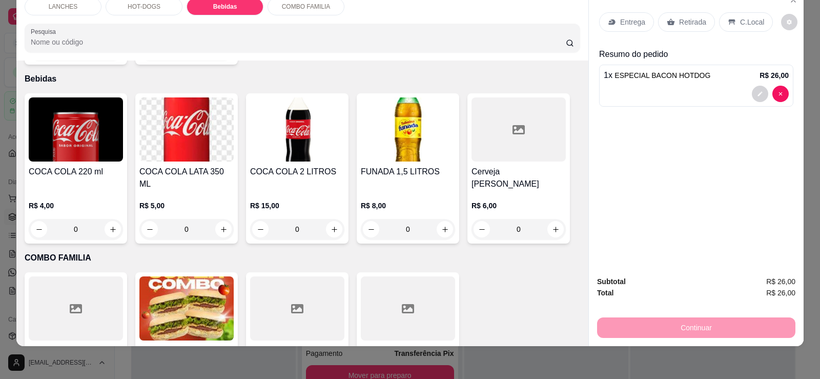
click at [188, 121] on img at bounding box center [186, 129] width 94 height 64
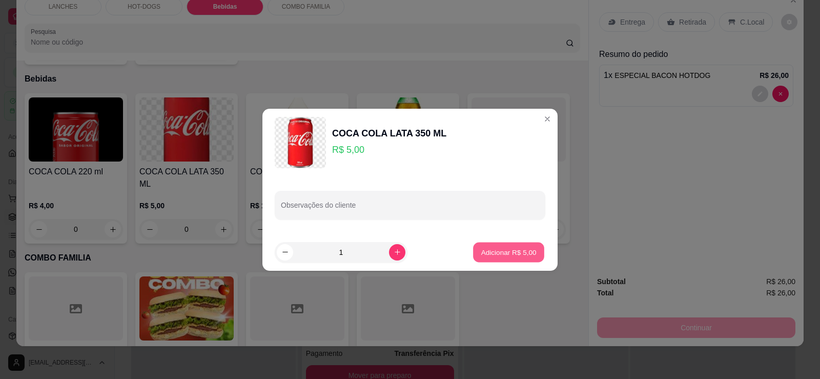
click at [500, 252] on p "Adicionar R$ 5,00" at bounding box center [508, 252] width 55 height 10
type input "1"
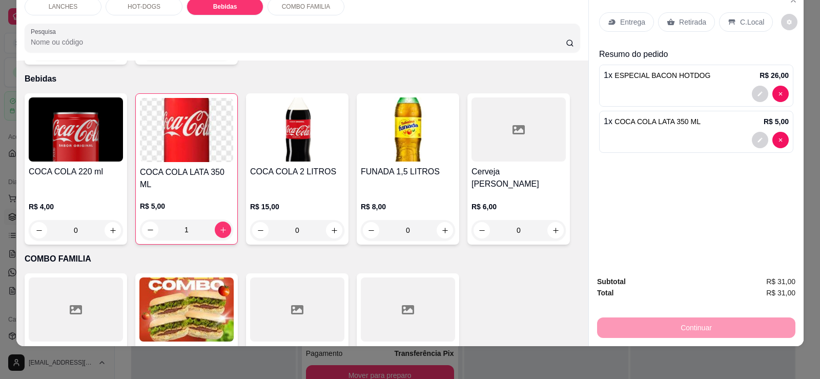
click at [690, 24] on p "Retirada" at bounding box center [692, 22] width 27 height 10
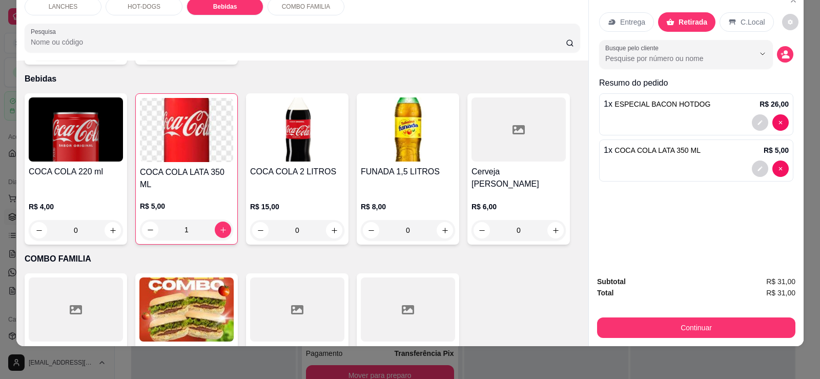
click at [741, 24] on p "C.Local" at bounding box center [753, 22] width 24 height 10
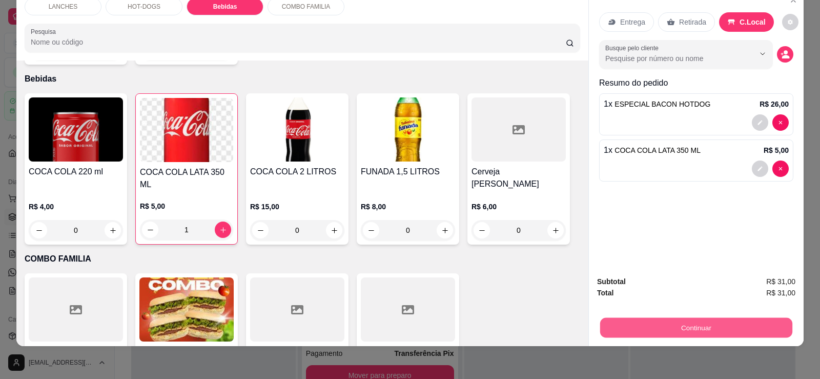
click at [703, 323] on button "Continuar" at bounding box center [696, 327] width 192 height 20
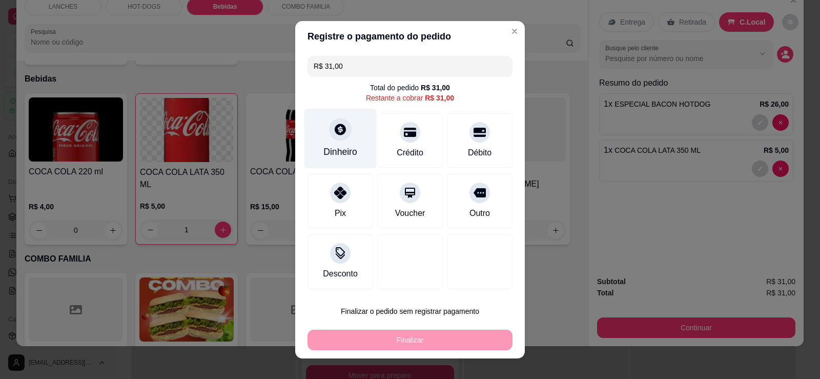
click at [353, 141] on div "Dinheiro" at bounding box center [340, 138] width 72 height 60
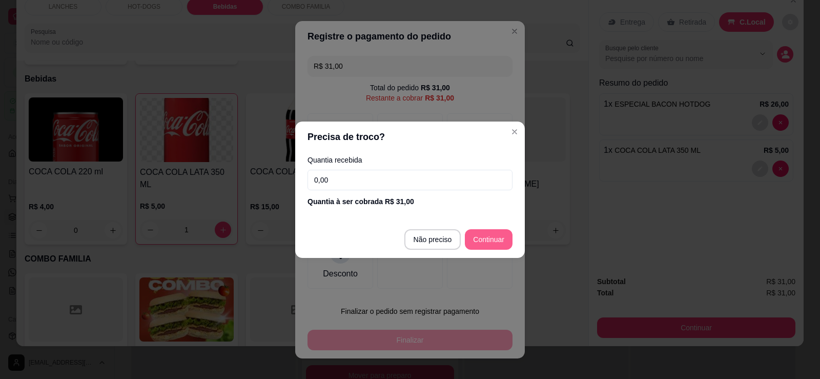
type input "R$ 0,00"
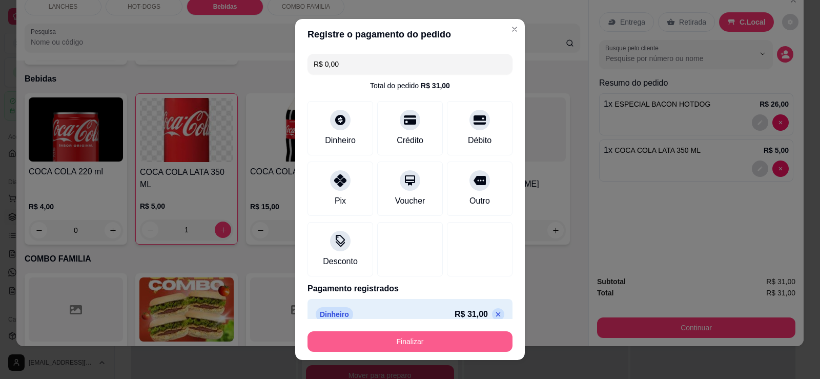
click at [456, 345] on button "Finalizar" at bounding box center [409, 341] width 205 height 20
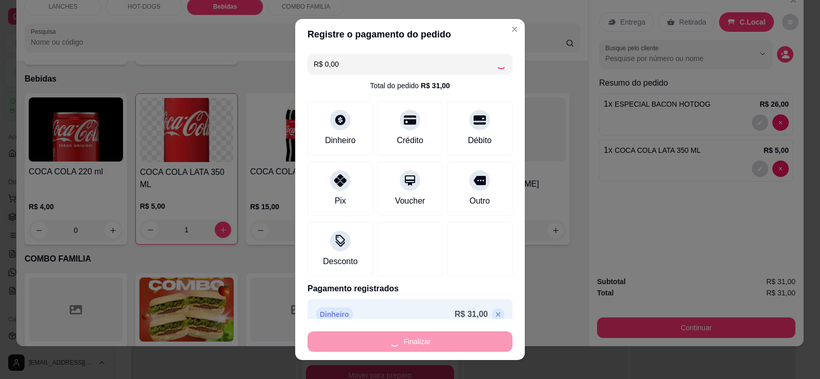
type input "0"
type input "-R$ 31,00"
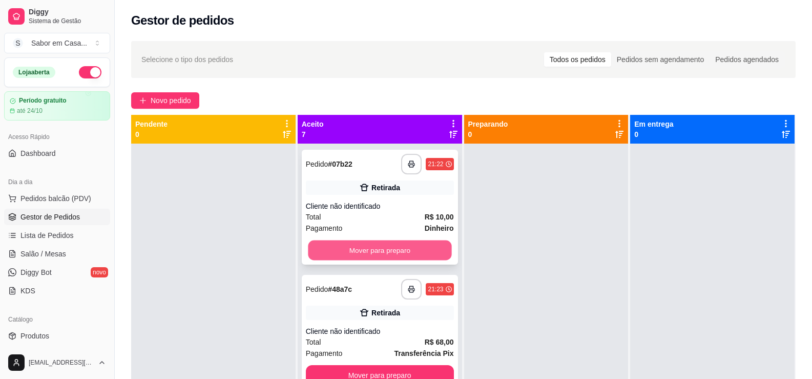
click at [338, 249] on button "Mover para preparo" at bounding box center [379, 250] width 143 height 20
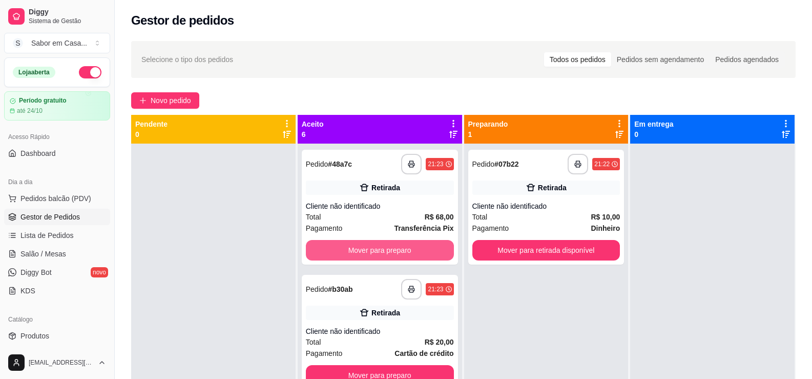
click at [338, 248] on button "Mover para preparo" at bounding box center [380, 250] width 148 height 20
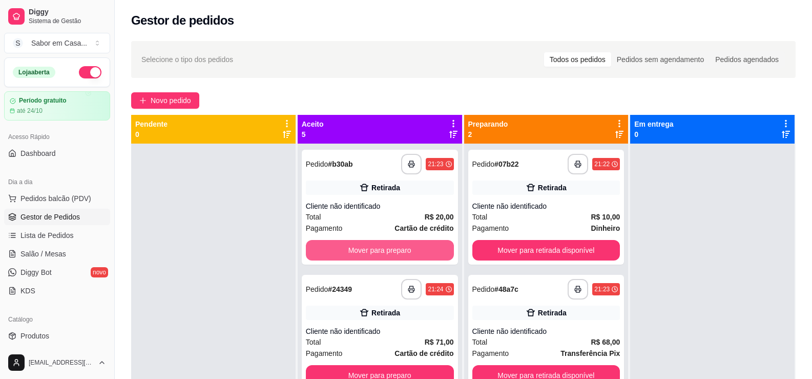
click at [338, 248] on button "Mover para preparo" at bounding box center [380, 250] width 148 height 20
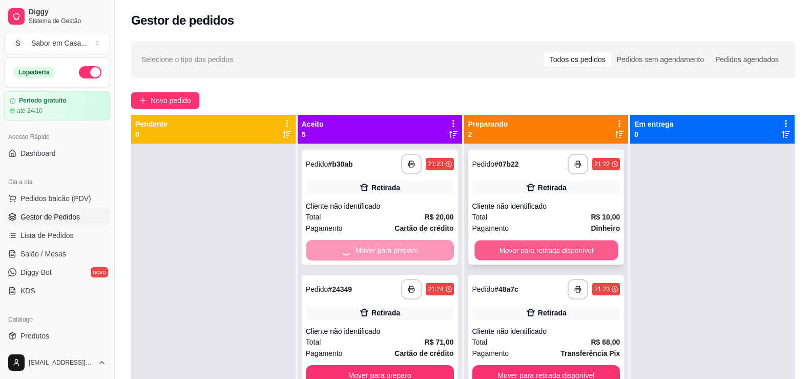
click at [513, 244] on button "Mover para retirada disponível" at bounding box center [546, 250] width 143 height 20
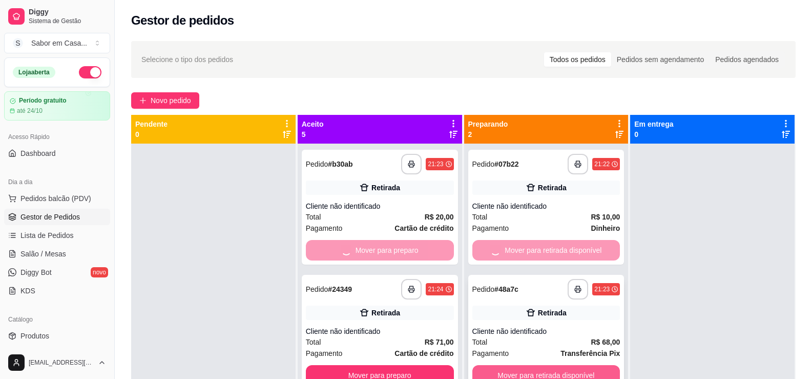
click at [494, 376] on button "Mover para retirada disponível" at bounding box center [547, 375] width 148 height 20
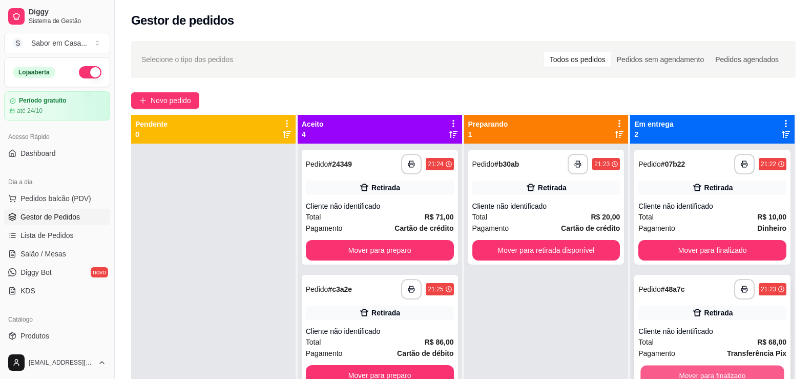
click at [641, 370] on button "Mover para finalizado" at bounding box center [712, 375] width 143 height 20
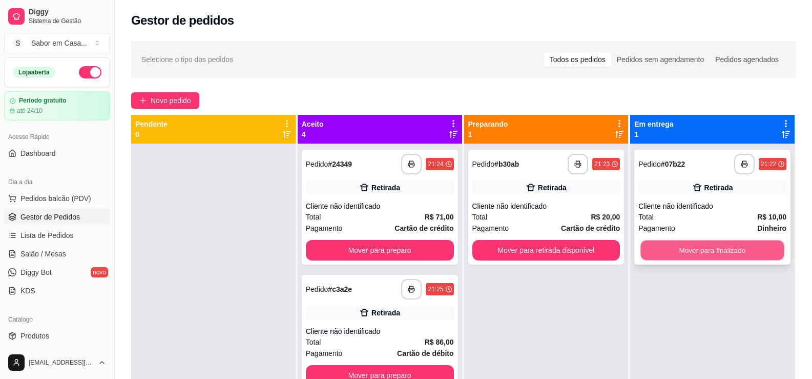
click at [673, 250] on button "Mover para finalizado" at bounding box center [712, 250] width 143 height 20
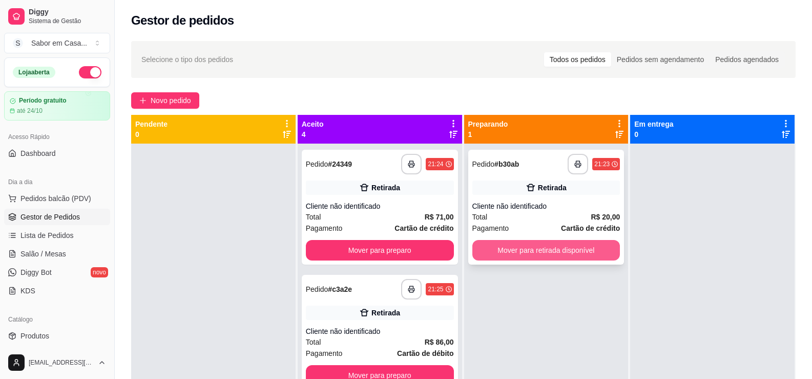
click at [540, 248] on button "Mover para retirada disponível" at bounding box center [547, 250] width 148 height 20
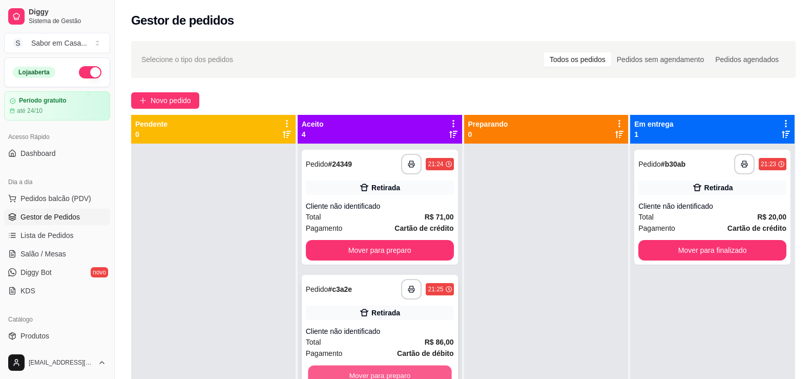
click at [397, 370] on button "Mover para preparo" at bounding box center [379, 375] width 143 height 20
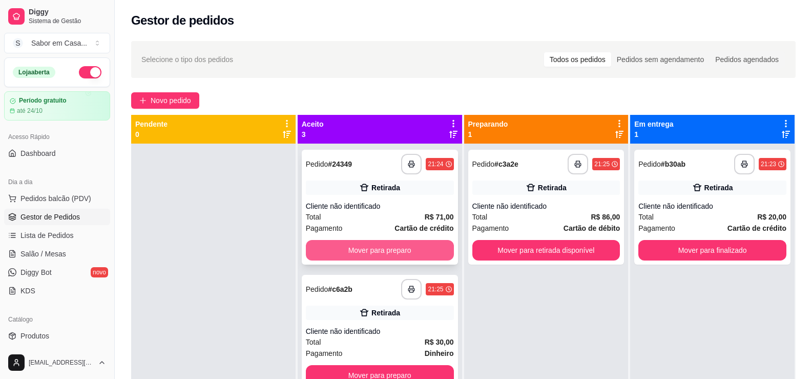
click at [398, 246] on button "Mover para preparo" at bounding box center [380, 250] width 148 height 20
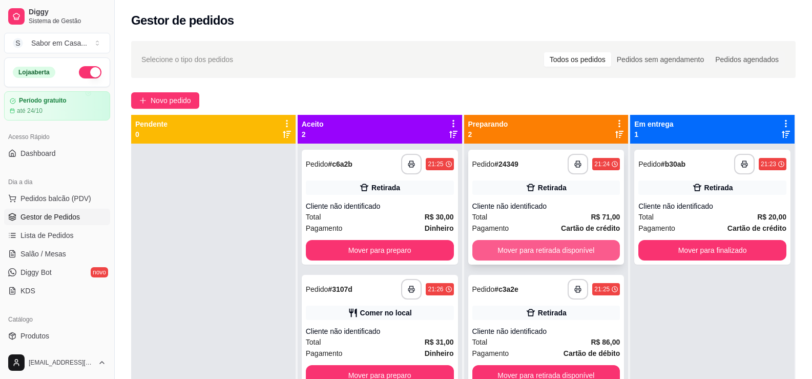
click at [486, 250] on button "Mover para retirada disponível" at bounding box center [547, 250] width 148 height 20
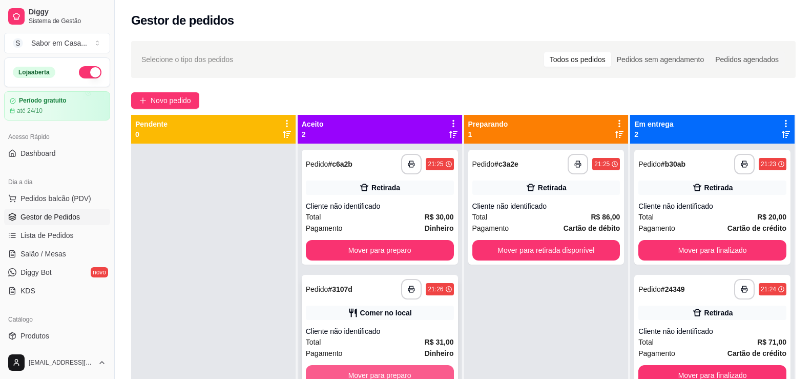
click at [436, 366] on button "Mover para preparo" at bounding box center [380, 375] width 148 height 20
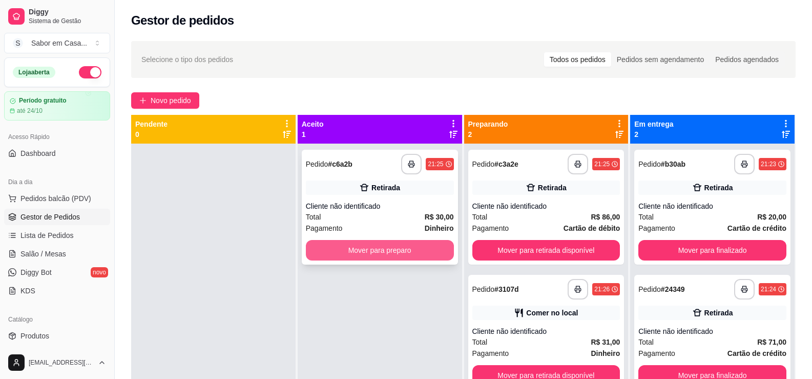
click at [416, 248] on button "Mover para preparo" at bounding box center [380, 250] width 148 height 20
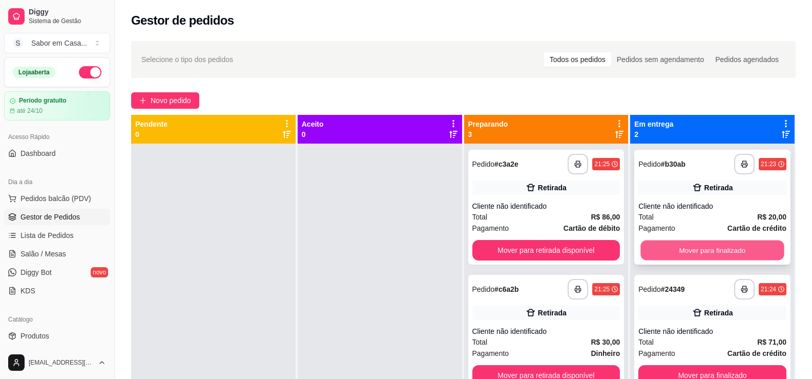
click at [641, 242] on button "Mover para finalizado" at bounding box center [712, 250] width 143 height 20
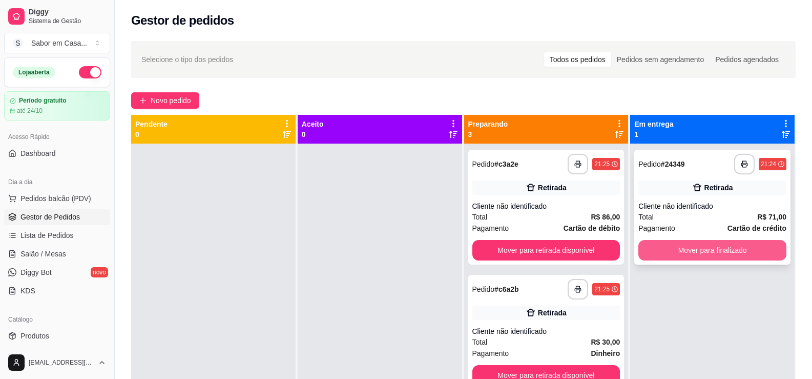
click at [641, 250] on button "Mover para finalizado" at bounding box center [713, 250] width 148 height 20
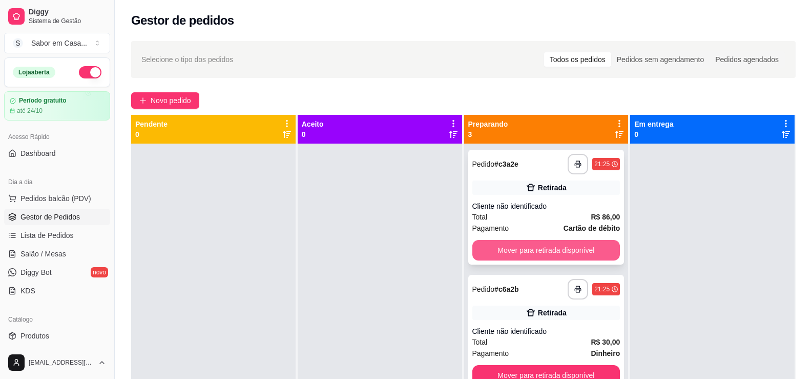
click at [535, 252] on button "Mover para retirada disponível" at bounding box center [547, 250] width 148 height 20
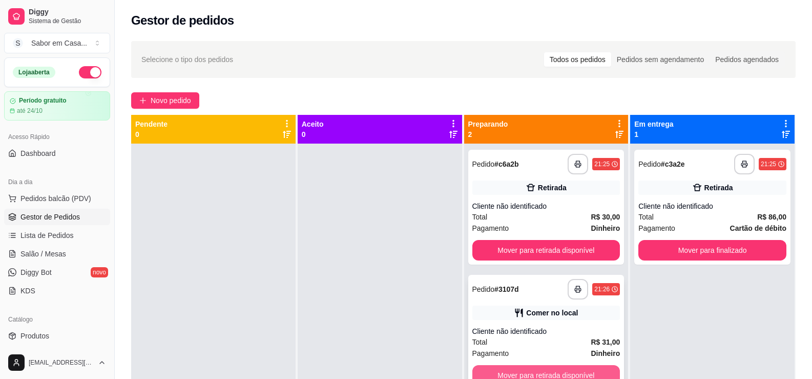
click at [551, 376] on button "Mover para retirada disponível" at bounding box center [547, 375] width 148 height 20
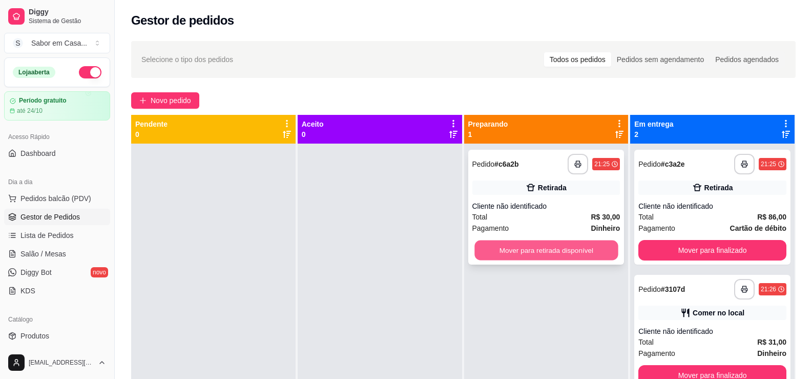
click at [521, 245] on button "Mover para retirada disponível" at bounding box center [546, 250] width 143 height 20
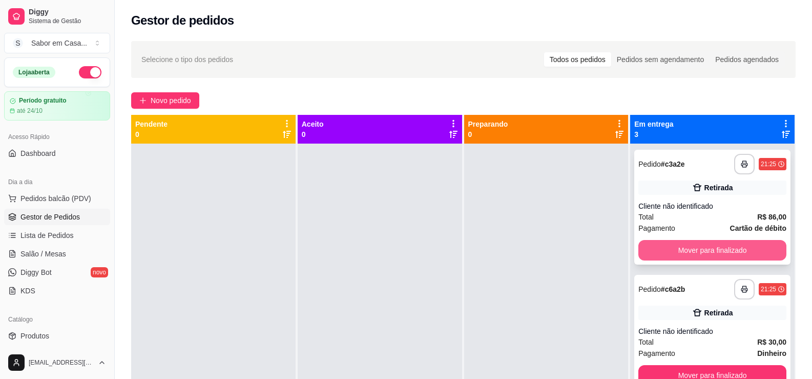
click at [675, 244] on button "Mover para finalizado" at bounding box center [713, 250] width 148 height 20
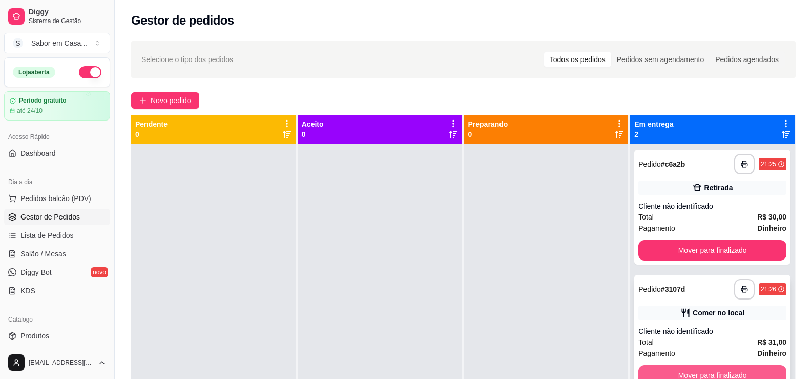
click at [672, 370] on button "Mover para finalizado" at bounding box center [713, 375] width 148 height 20
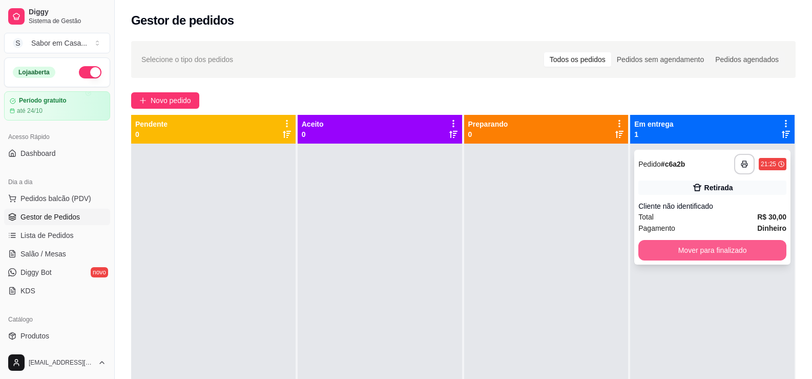
click at [659, 248] on button "Mover para finalizado" at bounding box center [713, 250] width 148 height 20
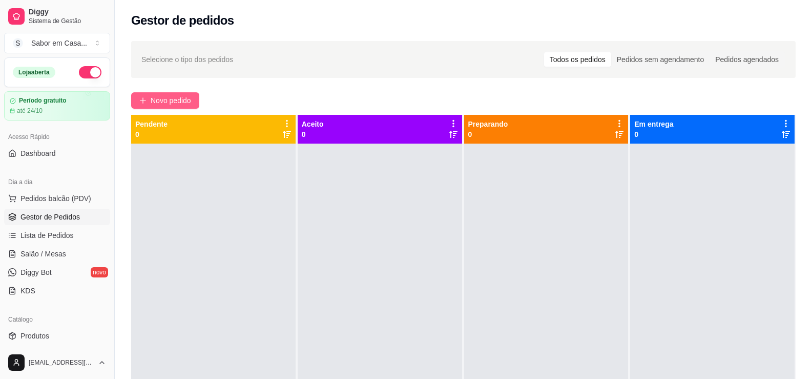
click at [183, 100] on span "Novo pedido" at bounding box center [171, 100] width 40 height 11
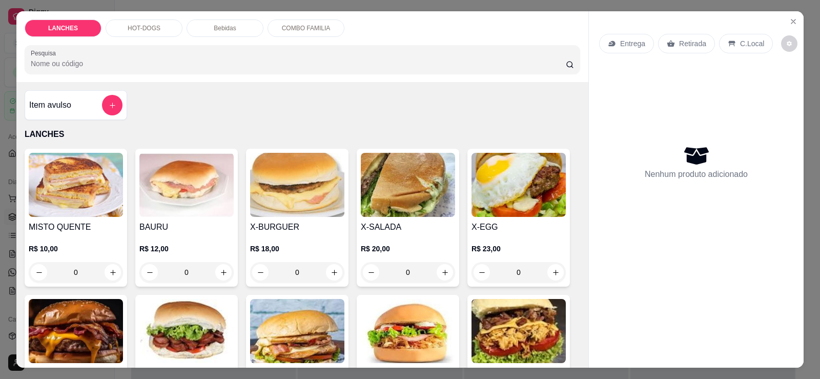
click at [145, 25] on p "HOT-DOGS" at bounding box center [144, 28] width 33 height 8
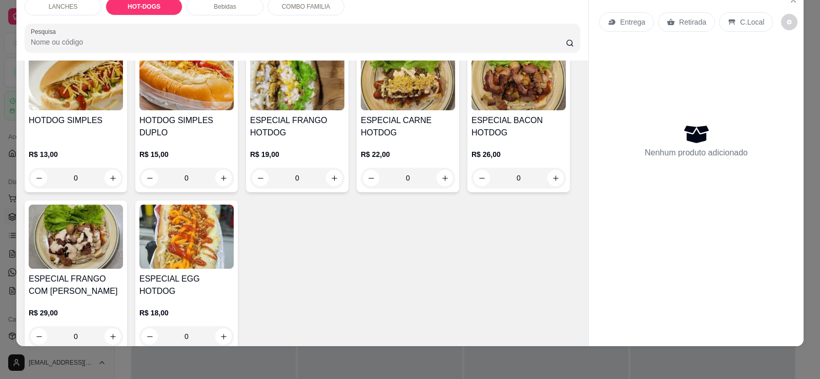
scroll to position [505, 0]
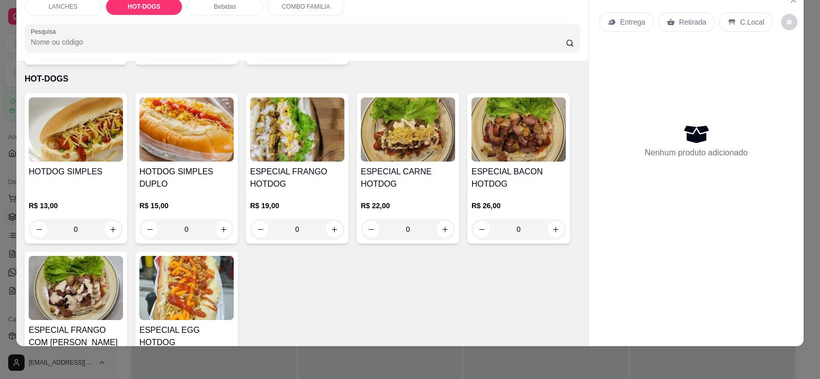
click at [408, 119] on img at bounding box center [408, 129] width 94 height 64
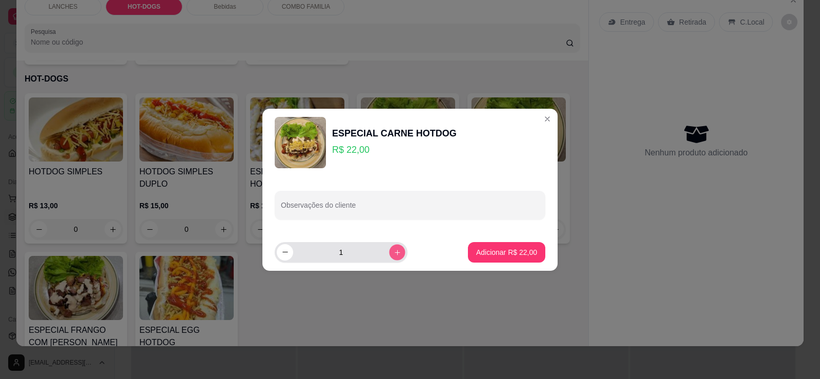
click at [394, 252] on icon "increase-product-quantity" at bounding box center [398, 252] width 8 height 8
type input "2"
click at [495, 249] on p "Adicionar R$ 44,00" at bounding box center [506, 252] width 59 height 10
type input "2"
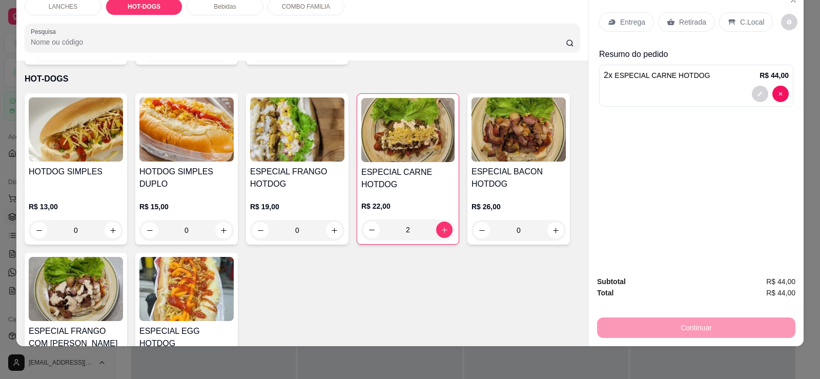
drag, startPoint x: 693, startPoint y: 19, endPoint x: 694, endPoint y: 133, distance: 114.3
click at [693, 19] on p "Retirada" at bounding box center [692, 22] width 27 height 10
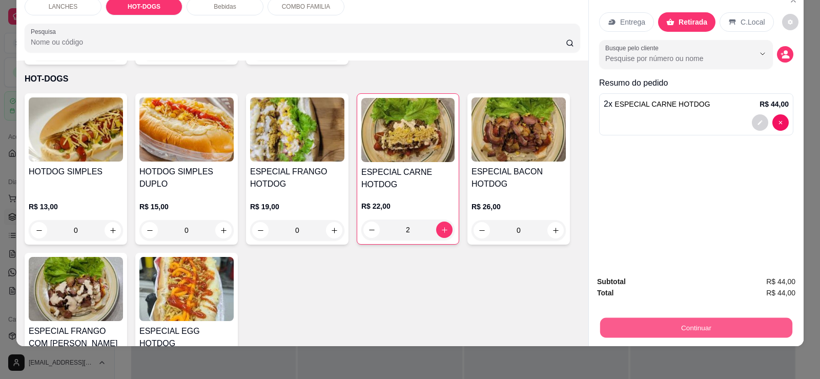
click at [685, 330] on button "Continuar" at bounding box center [696, 327] width 192 height 20
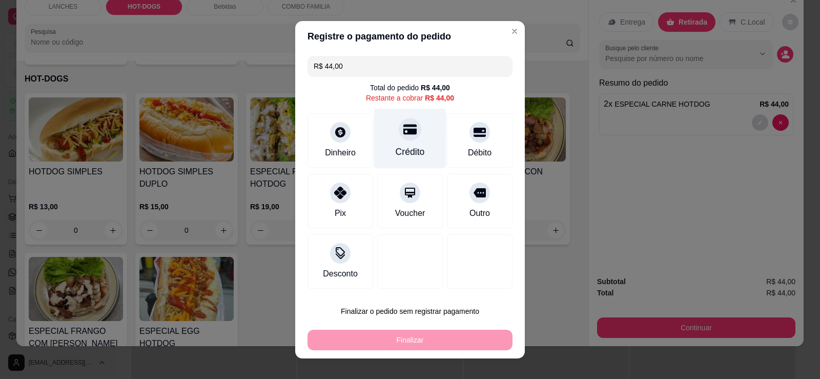
click at [418, 147] on div "Crédito" at bounding box center [410, 138] width 72 height 60
type input "R$ 0,00"
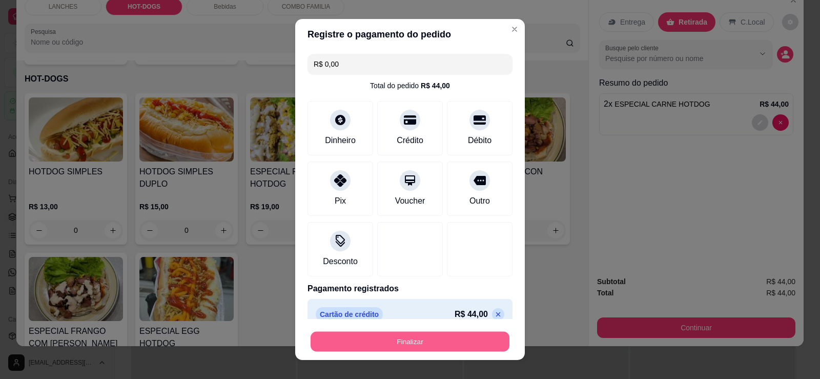
click at [450, 343] on button "Finalizar" at bounding box center [410, 342] width 199 height 20
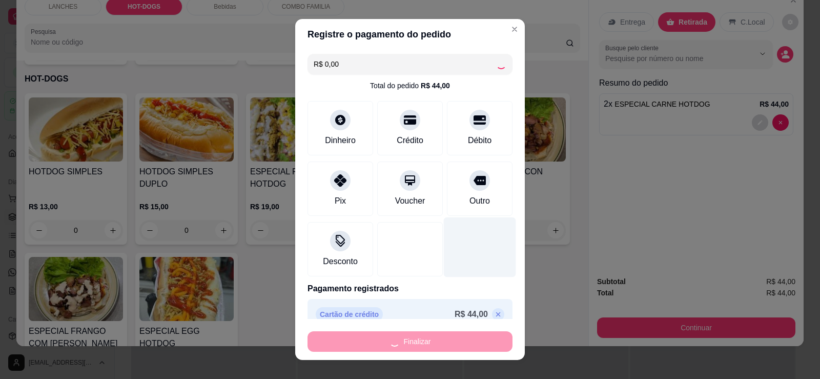
type input "0"
type input "-R$ 44,00"
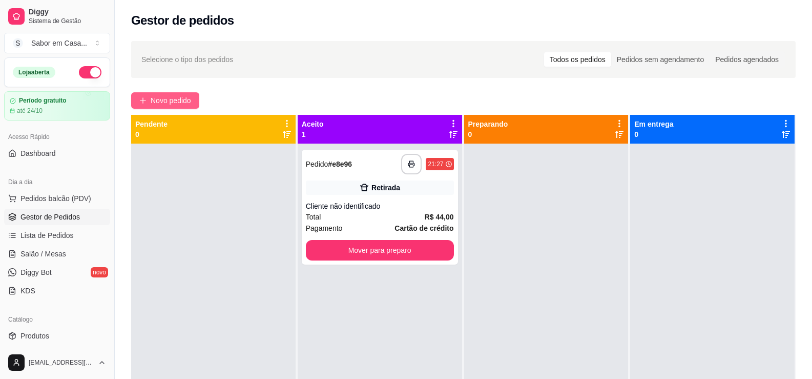
click at [175, 106] on span "Novo pedido" at bounding box center [171, 100] width 40 height 11
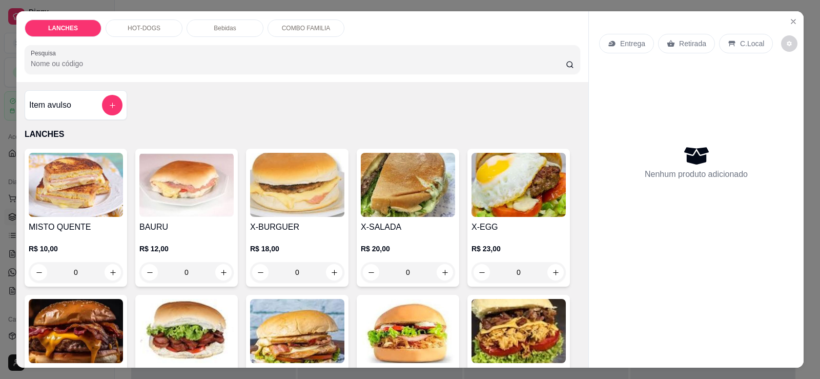
click at [133, 24] on p "HOT-DOGS" at bounding box center [144, 28] width 33 height 8
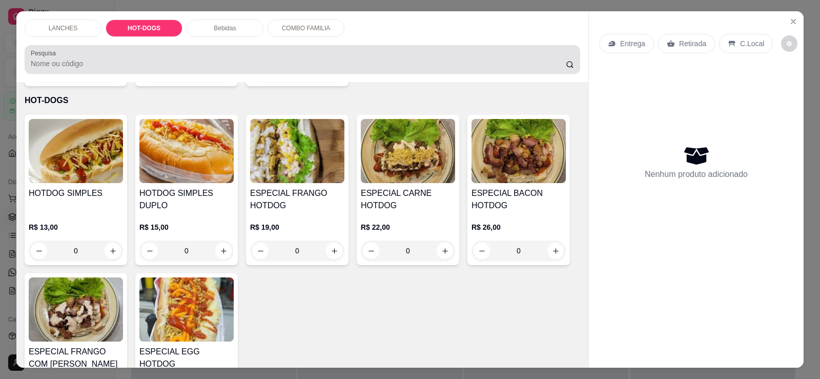
scroll to position [22, 0]
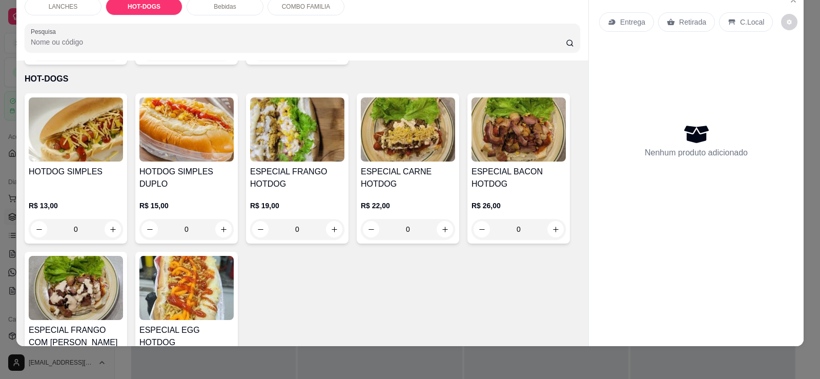
click at [511, 130] on img at bounding box center [518, 129] width 94 height 64
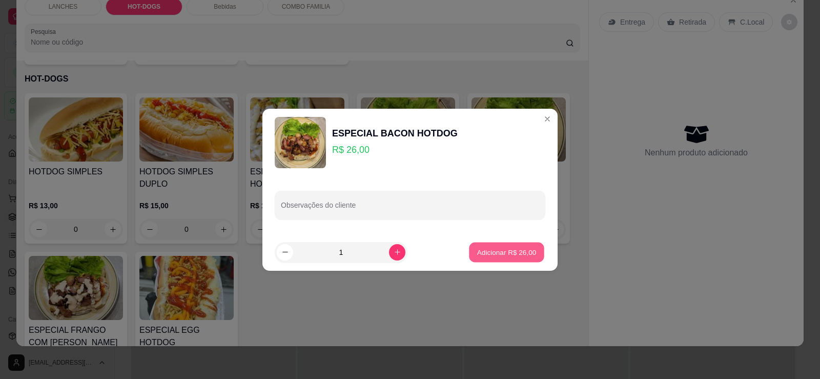
click at [489, 255] on p "Adicionar R$ 26,00" at bounding box center [506, 252] width 59 height 10
type input "1"
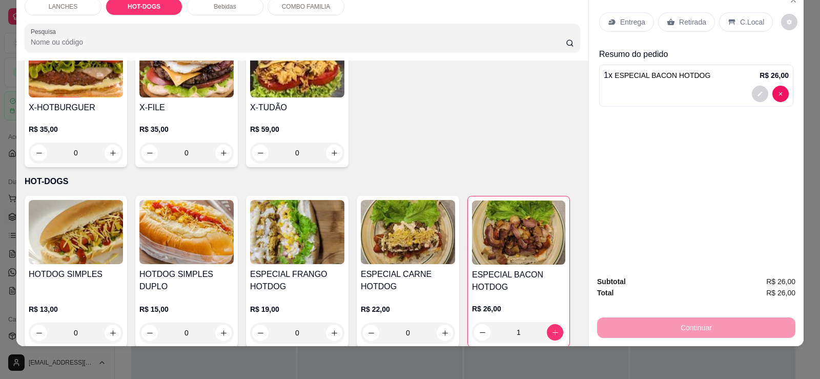
click at [218, 4] on p "Bebidas" at bounding box center [225, 7] width 22 height 8
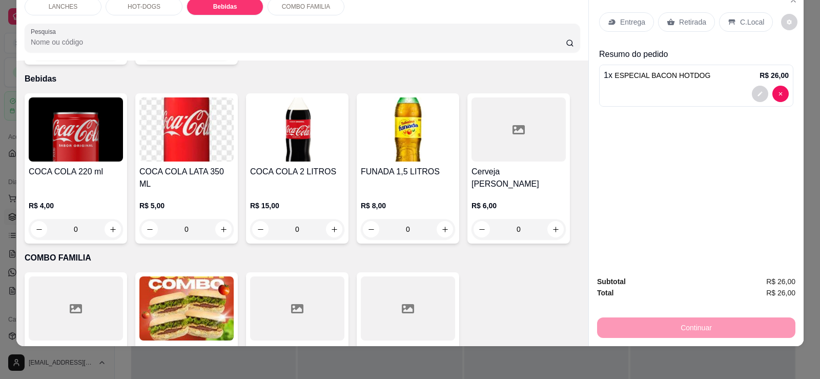
click at [181, 134] on img at bounding box center [186, 129] width 94 height 64
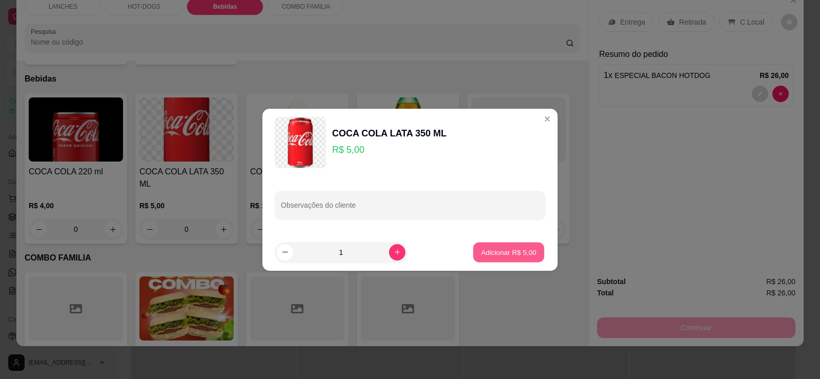
click at [481, 248] on p "Adicionar R$ 5,00" at bounding box center [508, 252] width 55 height 10
type input "1"
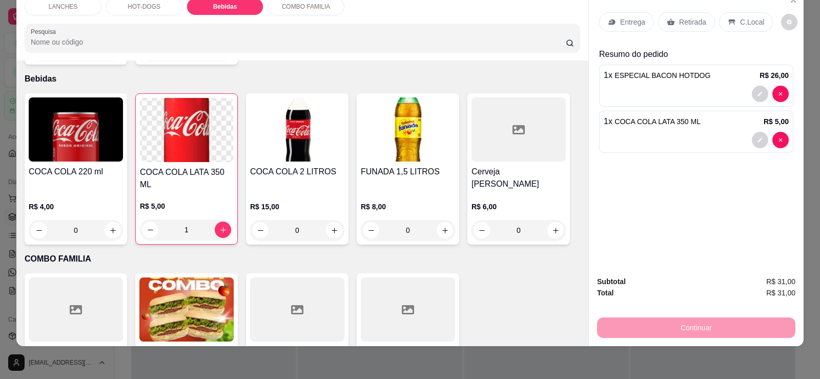
click at [672, 24] on div "Retirada" at bounding box center [686, 21] width 57 height 19
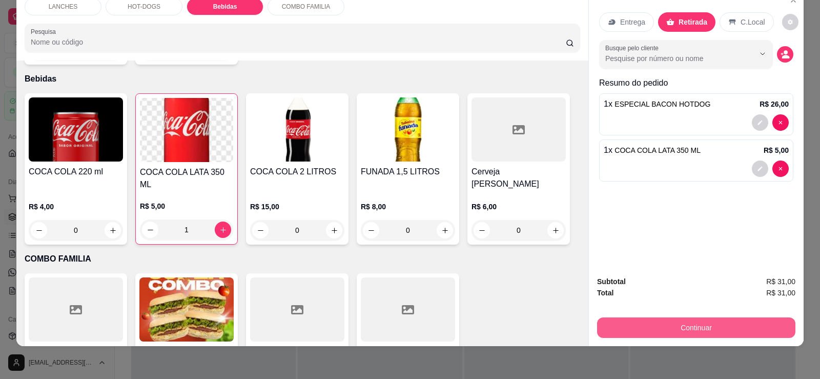
click at [688, 329] on button "Continuar" at bounding box center [696, 327] width 198 height 20
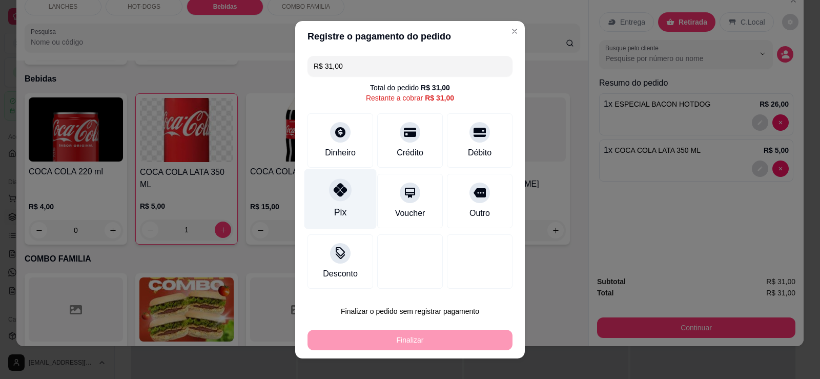
click at [343, 211] on div "Pix" at bounding box center [340, 199] width 72 height 60
type input "R$ 0,00"
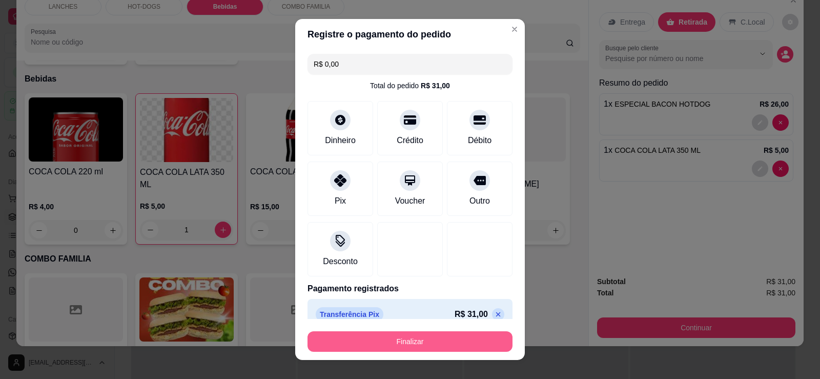
click at [424, 342] on button "Finalizar" at bounding box center [409, 341] width 205 height 20
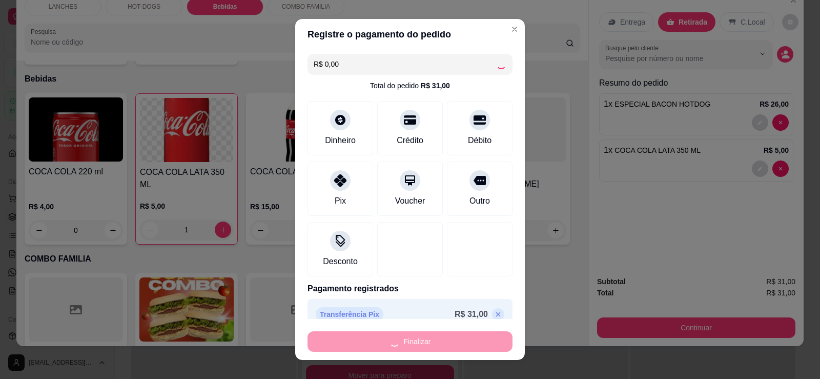
type input "0"
type input "-R$ 31,00"
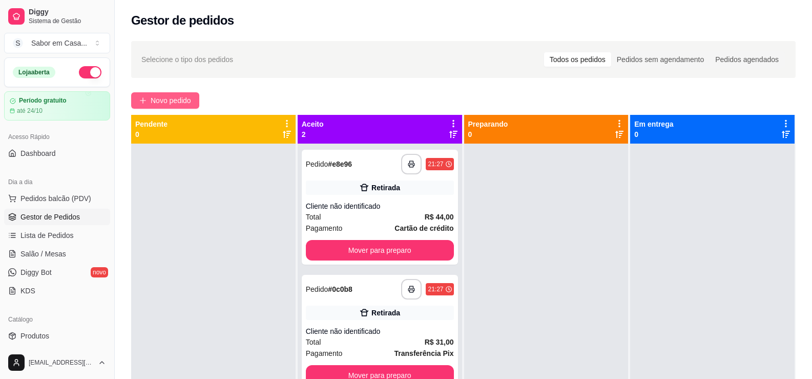
click at [180, 96] on span "Novo pedido" at bounding box center [171, 100] width 40 height 11
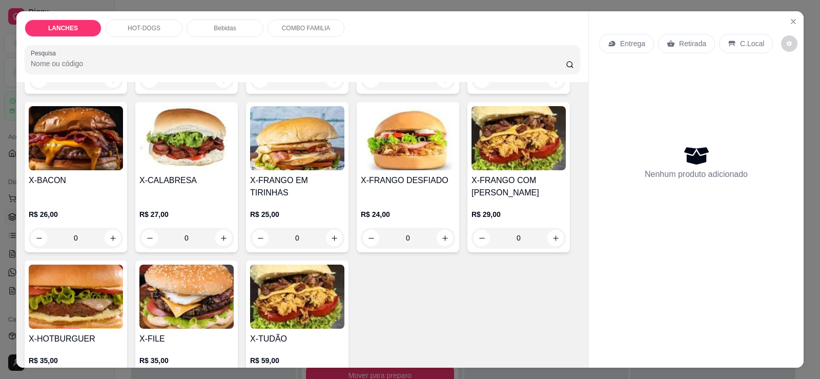
scroll to position [256, 0]
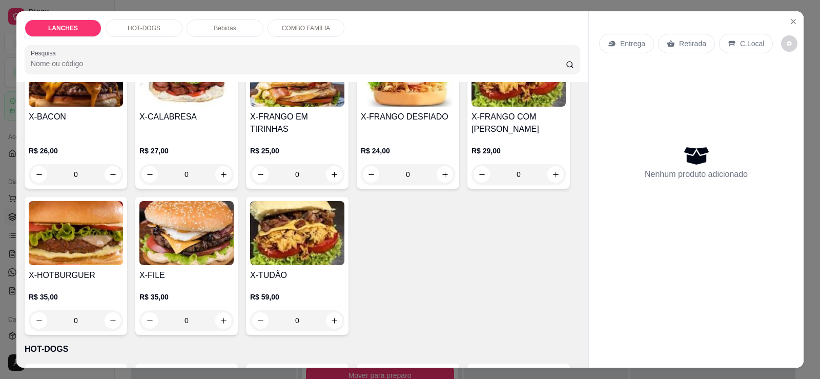
click at [85, 224] on img at bounding box center [76, 233] width 94 height 64
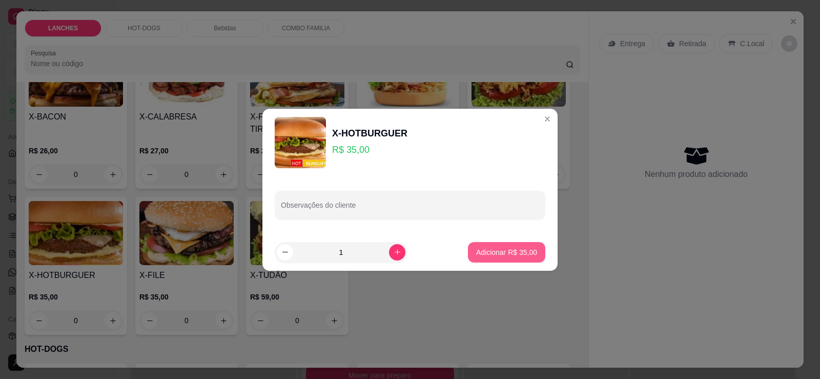
click at [476, 250] on p "Adicionar R$ 35,00" at bounding box center [506, 252] width 61 height 10
type input "1"
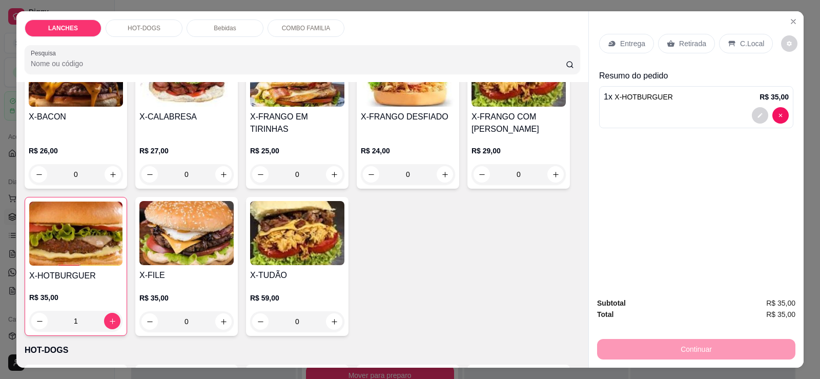
click at [234, 27] on div "Bebidas" at bounding box center [225, 27] width 77 height 17
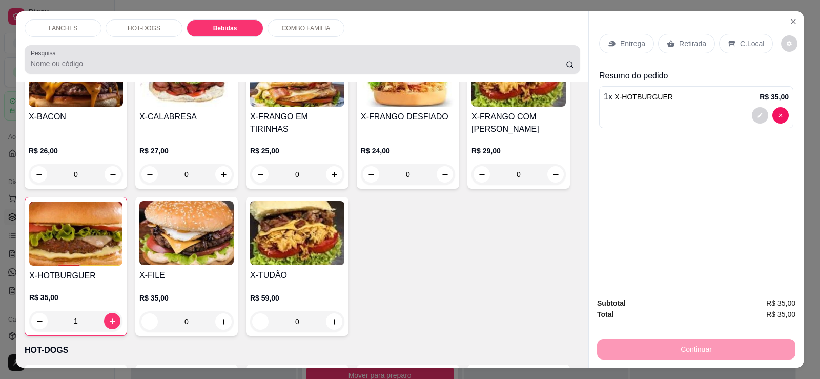
scroll to position [22, 0]
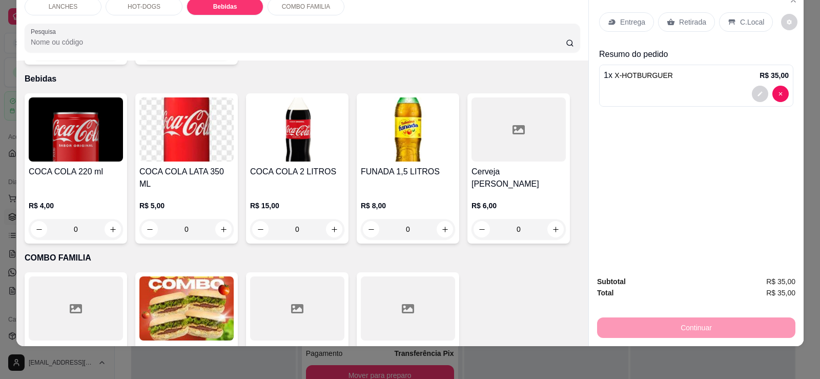
click at [290, 113] on img at bounding box center [297, 129] width 94 height 64
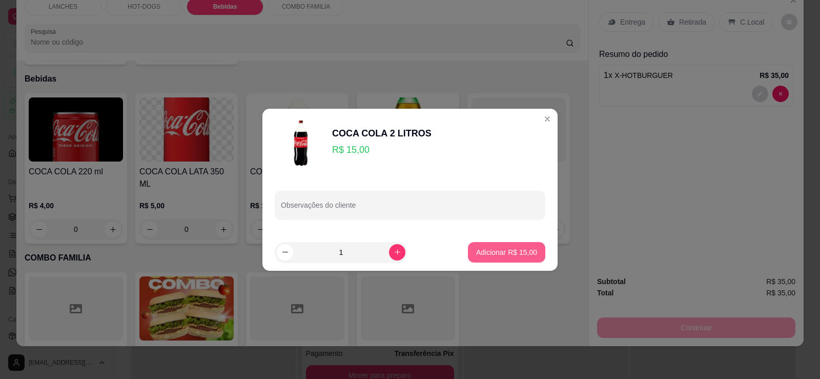
click at [492, 254] on p "Adicionar R$ 15,00" at bounding box center [506, 252] width 61 height 10
type input "1"
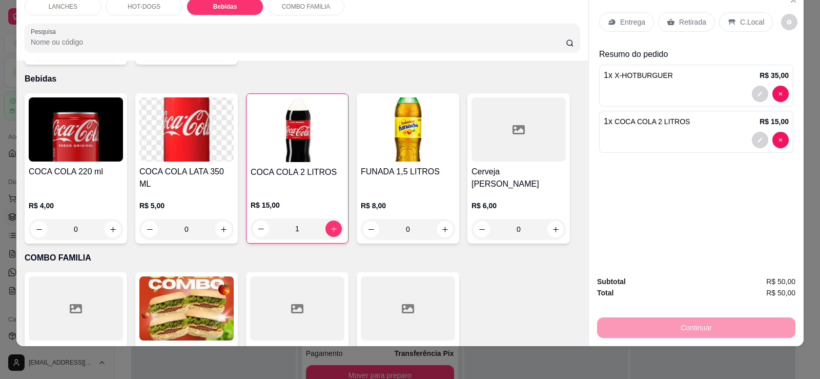
click at [691, 17] on p "Retirada" at bounding box center [692, 22] width 27 height 10
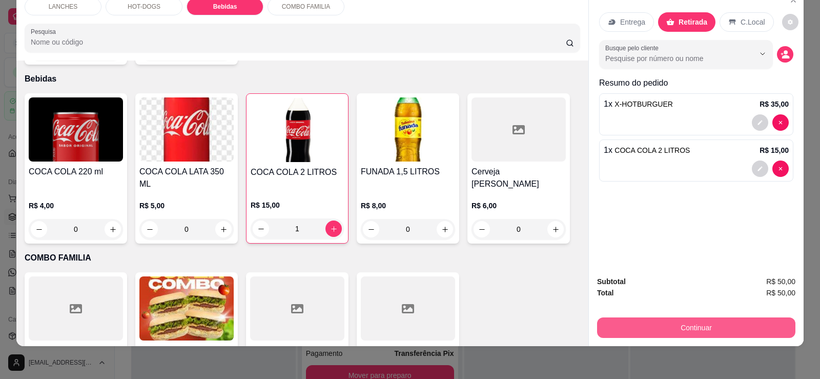
click at [701, 336] on button "Continuar" at bounding box center [696, 327] width 198 height 20
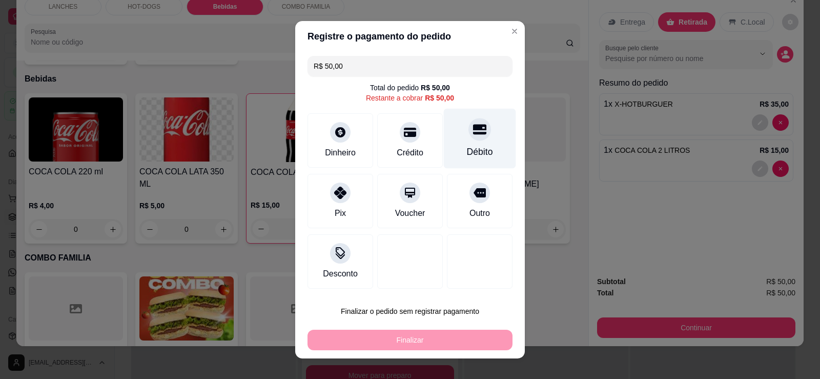
click at [461, 140] on div "Débito" at bounding box center [480, 138] width 72 height 60
type input "R$ 0,00"
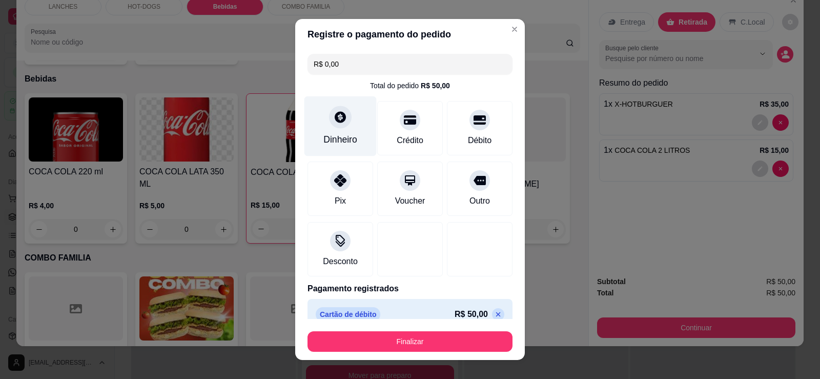
click at [341, 138] on div "Dinheiro" at bounding box center [340, 139] width 34 height 13
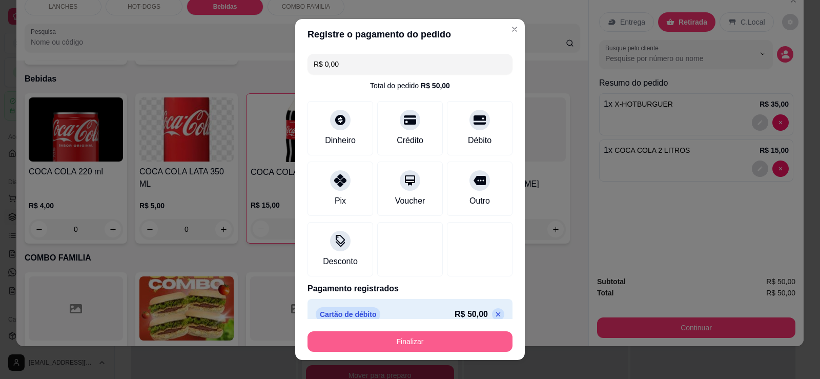
click at [442, 346] on button "Finalizar" at bounding box center [409, 341] width 205 height 20
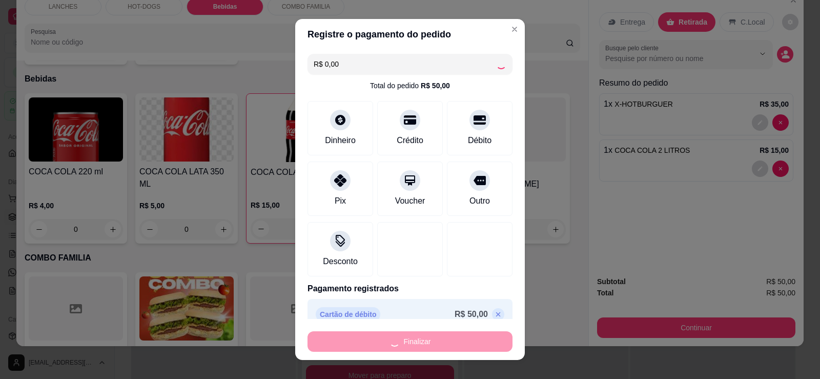
type input "0"
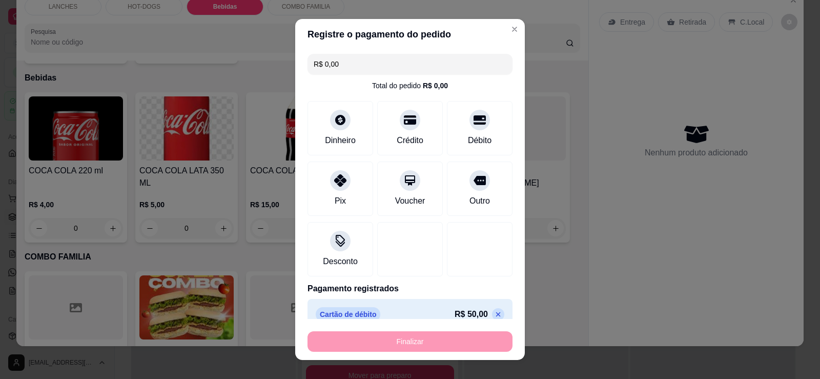
type input "-R$ 50,00"
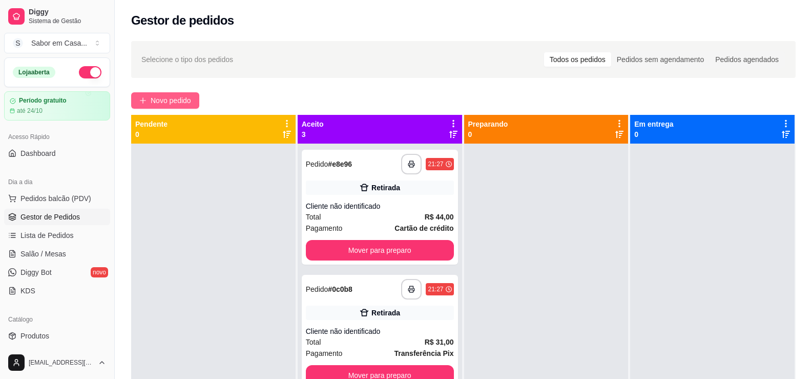
click at [171, 101] on span "Novo pedido" at bounding box center [171, 100] width 40 height 11
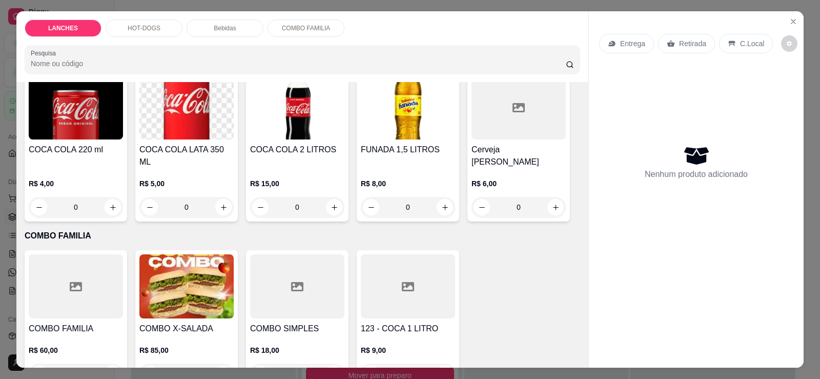
scroll to position [890, 0]
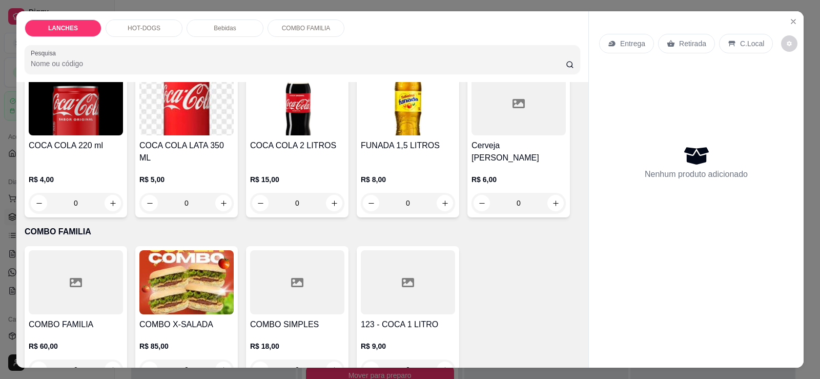
click at [199, 257] on img at bounding box center [186, 282] width 94 height 64
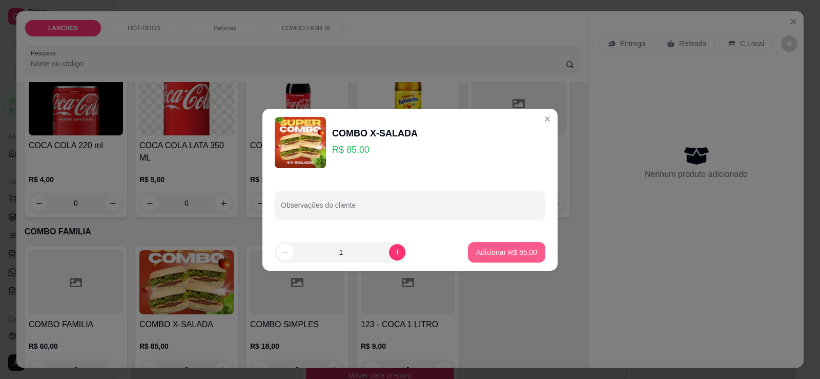
click at [511, 252] on p "Adicionar R$ 85,00" at bounding box center [506, 252] width 61 height 10
type input "1"
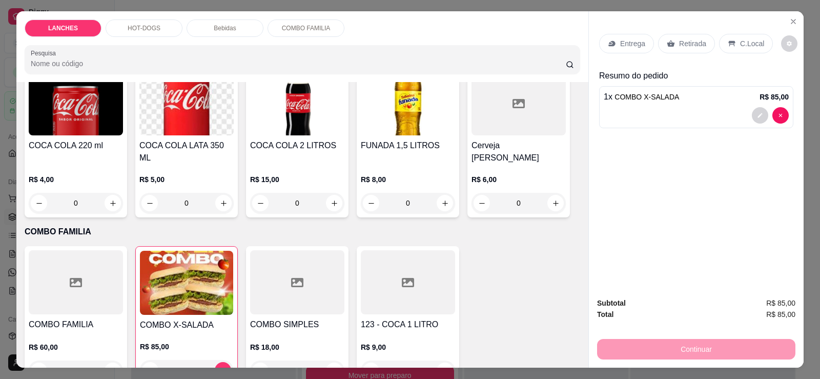
click at [687, 36] on div "Retirada" at bounding box center [686, 43] width 57 height 19
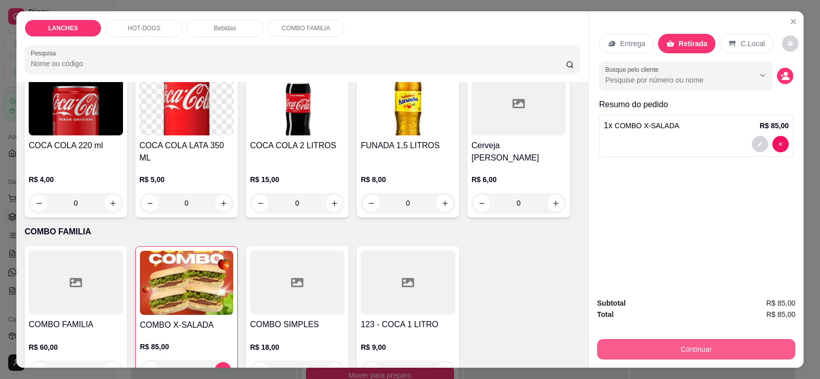
click at [726, 357] on button "Continuar" at bounding box center [696, 349] width 198 height 20
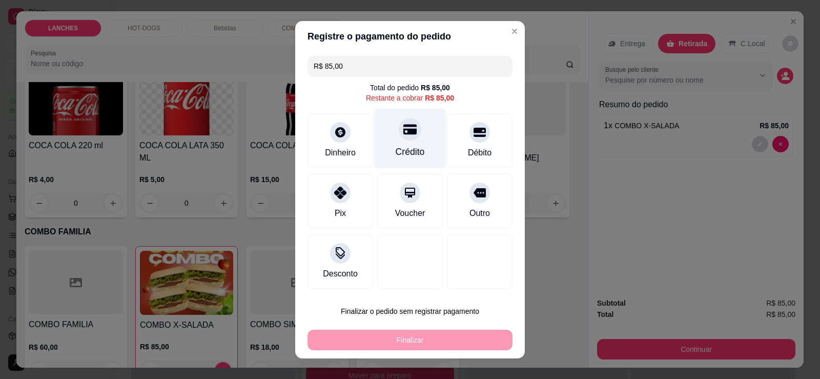
click at [406, 147] on div "Crédito" at bounding box center [410, 151] width 29 height 13
type input "R$ 0,00"
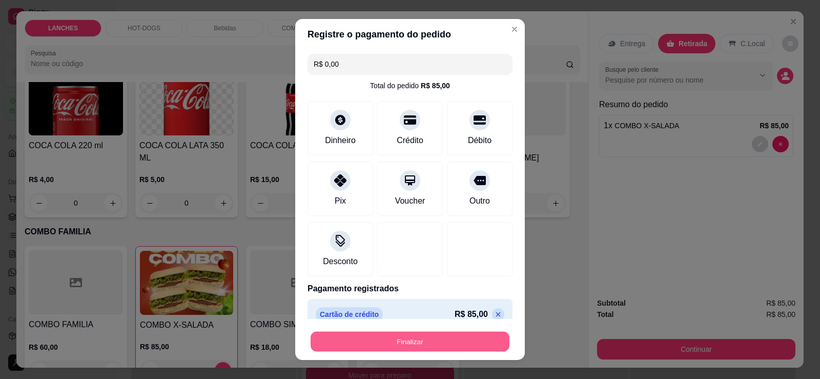
click at [471, 345] on button "Finalizar" at bounding box center [410, 342] width 199 height 20
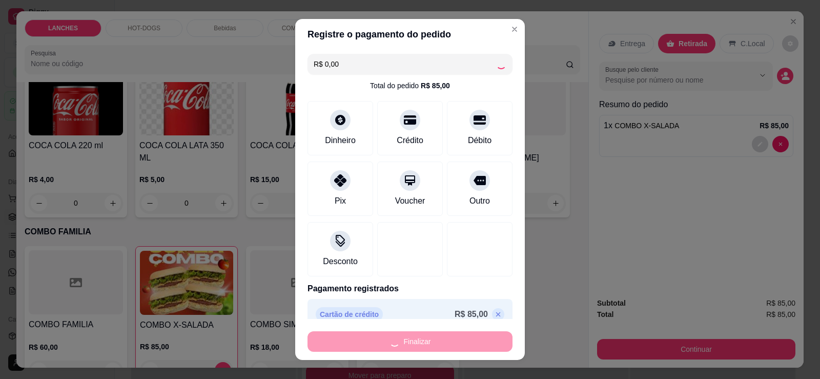
type input "0"
type input "-R$ 85,00"
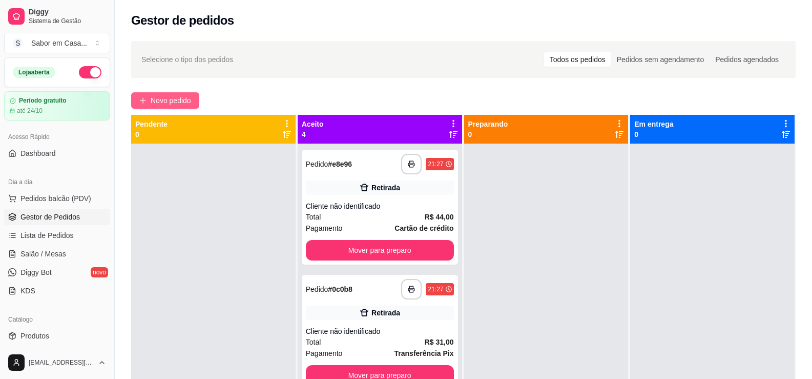
click at [190, 98] on span "Novo pedido" at bounding box center [171, 100] width 40 height 11
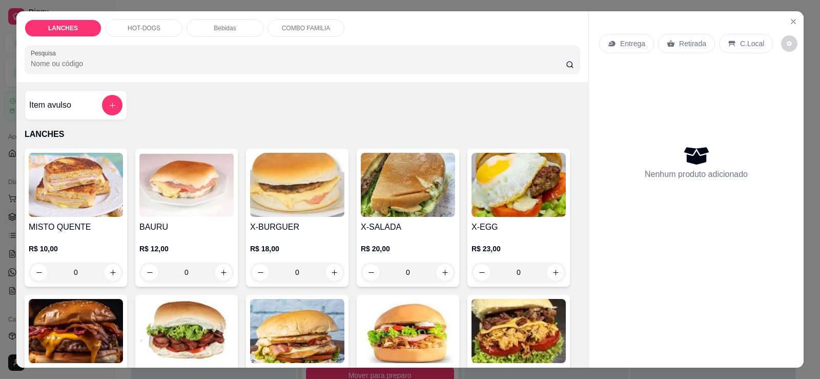
click at [130, 29] on p "HOT-DOGS" at bounding box center [144, 28] width 33 height 8
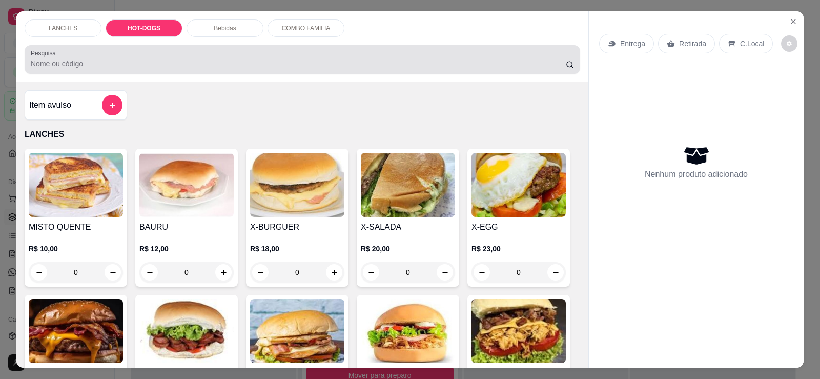
scroll to position [22, 0]
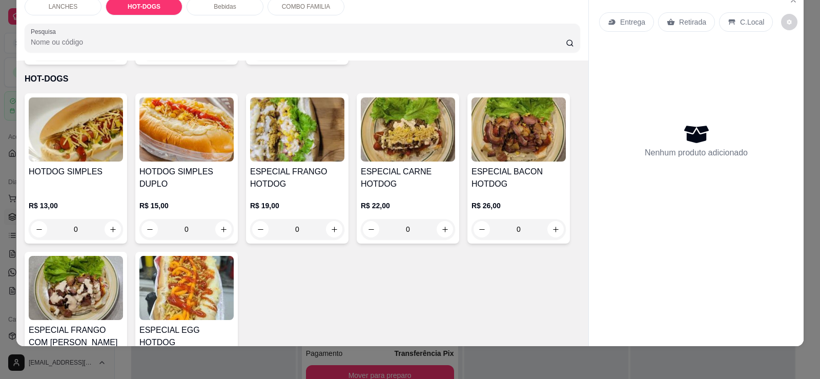
click at [80, 118] on img at bounding box center [76, 129] width 94 height 64
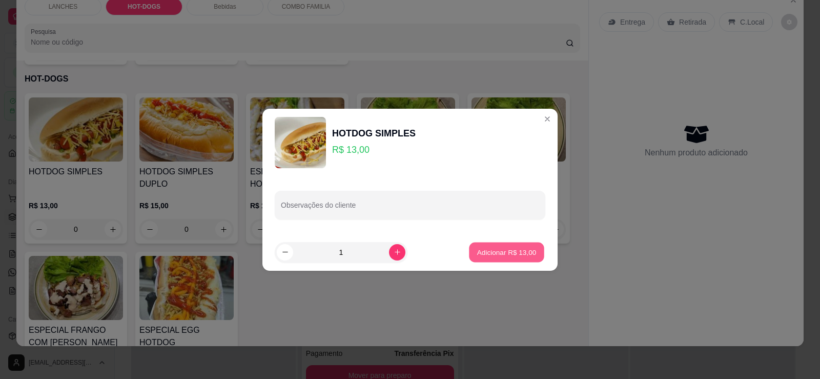
click at [488, 246] on button "Adicionar R$ 13,00" at bounding box center [506, 252] width 75 height 20
type input "1"
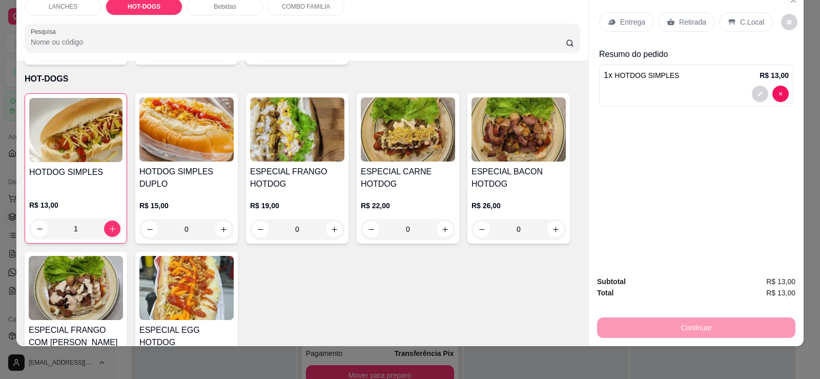
click at [679, 18] on p "Retirada" at bounding box center [692, 22] width 27 height 10
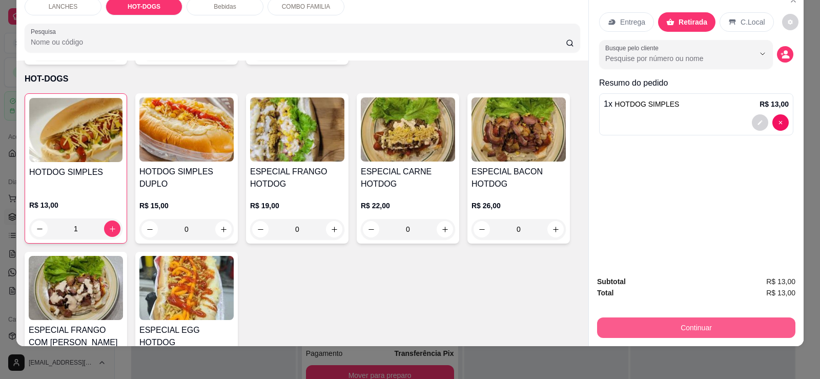
click at [683, 326] on button "Continuar" at bounding box center [696, 327] width 198 height 20
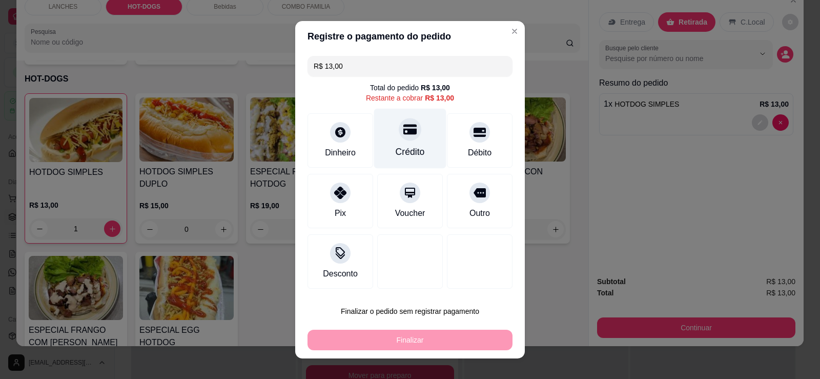
click at [419, 140] on div "Crédito" at bounding box center [410, 138] width 72 height 60
type input "R$ 0,00"
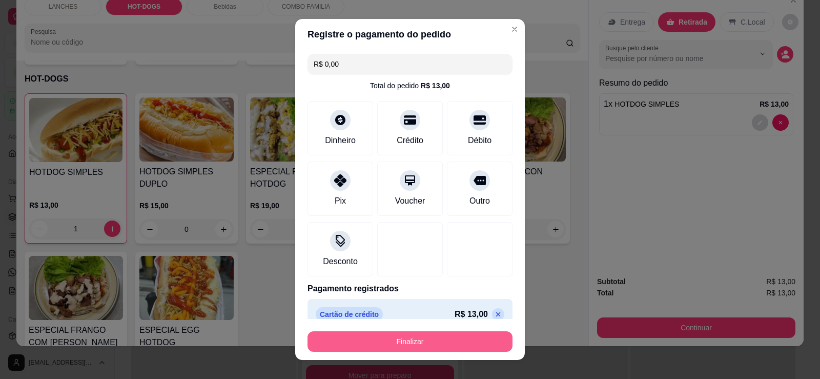
click at [459, 337] on button "Finalizar" at bounding box center [409, 341] width 205 height 20
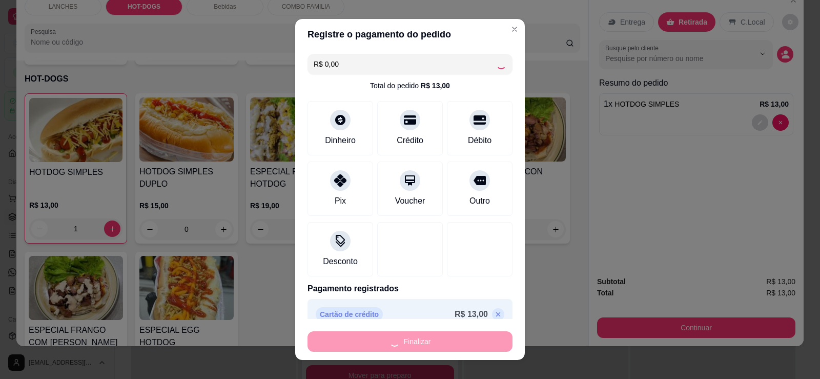
type input "0"
type input "-R$ 13,00"
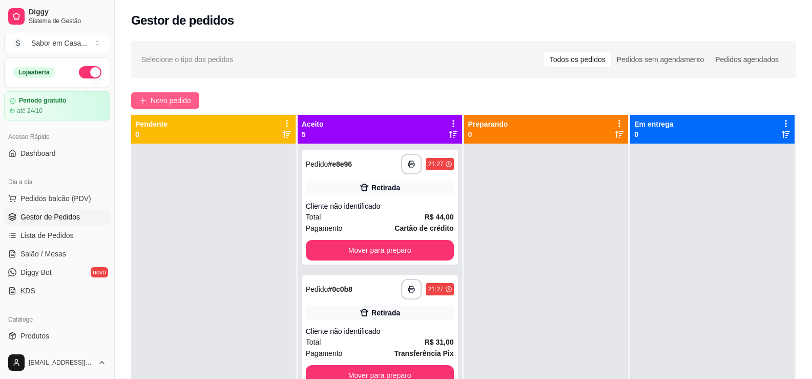
click at [166, 98] on span "Novo pedido" at bounding box center [171, 100] width 40 height 11
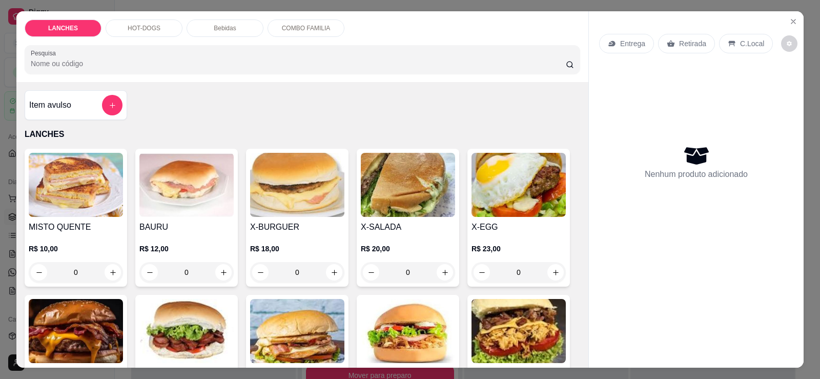
click at [150, 32] on p "HOT-DOGS" at bounding box center [144, 28] width 33 height 8
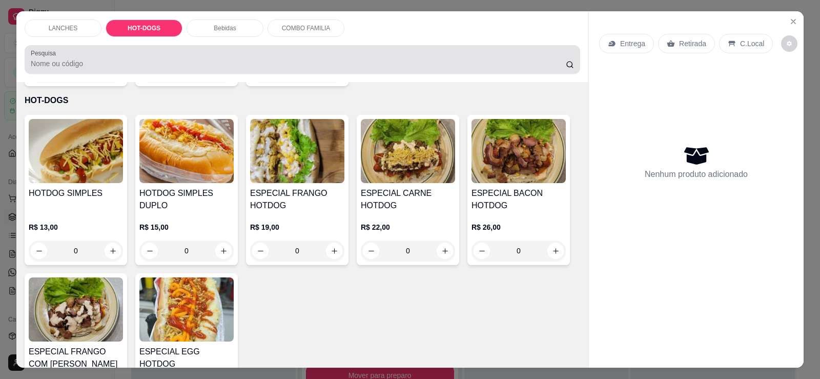
scroll to position [22, 0]
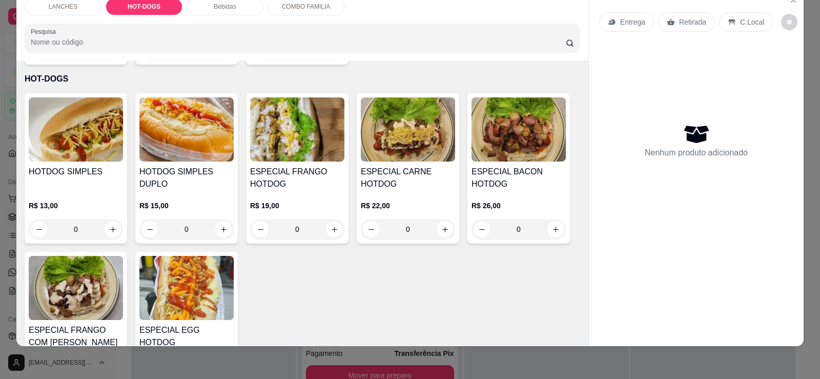
click at [204, 143] on img at bounding box center [186, 129] width 94 height 64
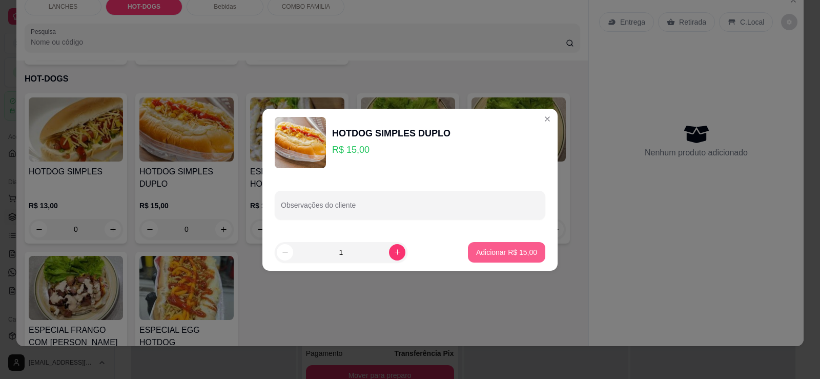
click at [482, 251] on p "Adicionar R$ 15,00" at bounding box center [506, 252] width 61 height 10
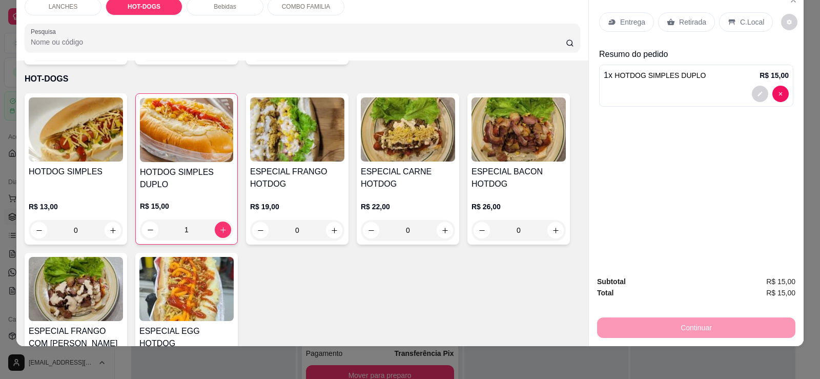
type input "1"
click at [681, 26] on p "Retirada" at bounding box center [692, 22] width 27 height 10
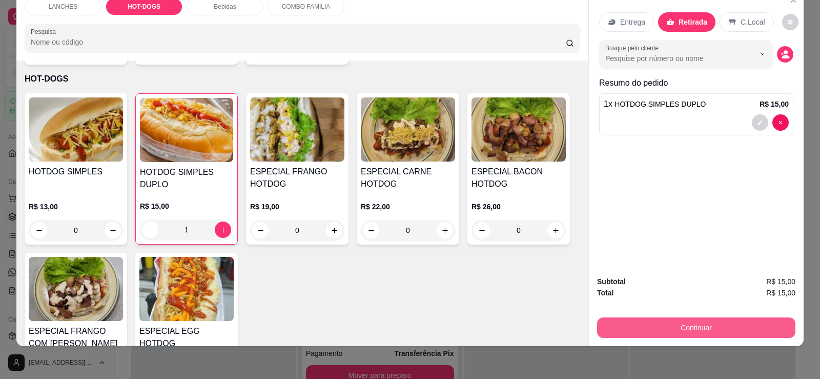
click at [703, 322] on button "Continuar" at bounding box center [696, 327] width 198 height 20
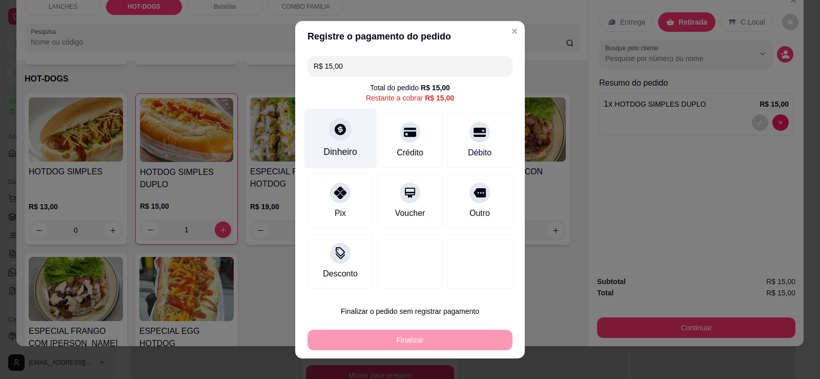
click at [351, 143] on div "Dinheiro" at bounding box center [340, 138] width 72 height 60
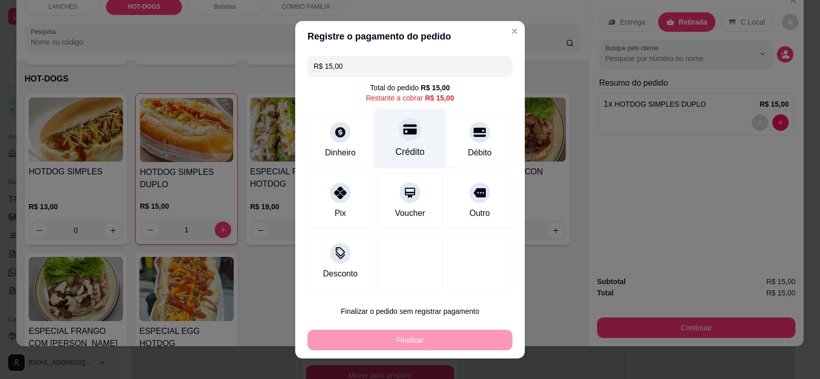
click at [402, 160] on div "Crédito" at bounding box center [410, 138] width 72 height 60
type input "R$ 0,00"
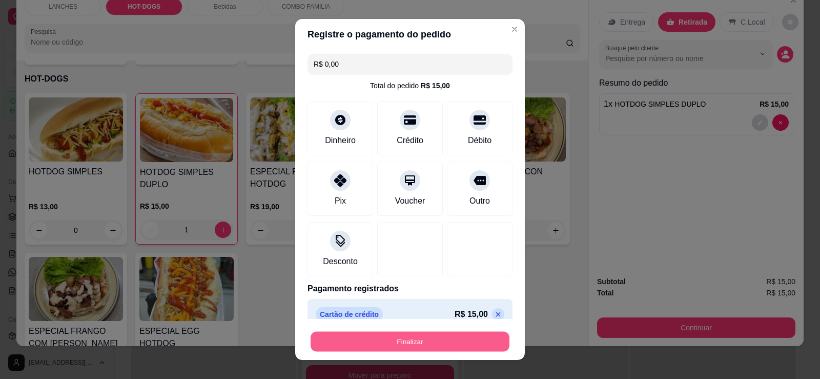
click at [451, 341] on button "Finalizar" at bounding box center [410, 342] width 199 height 20
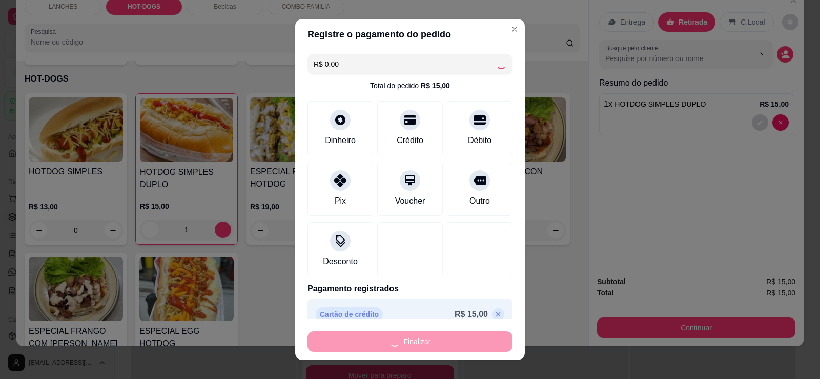
type input "0"
type input "-R$ 15,00"
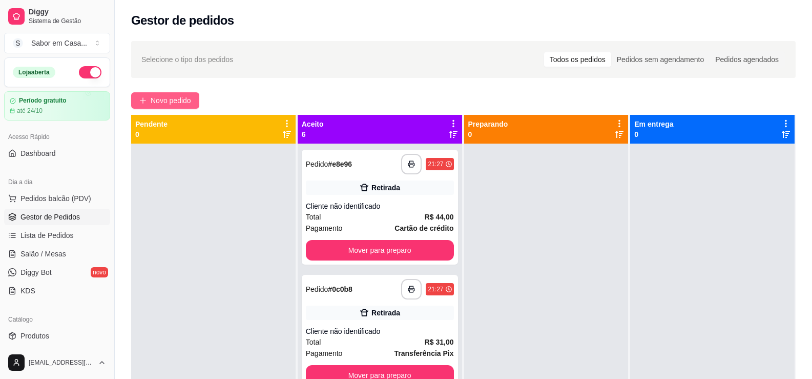
click at [187, 97] on span "Novo pedido" at bounding box center [171, 100] width 40 height 11
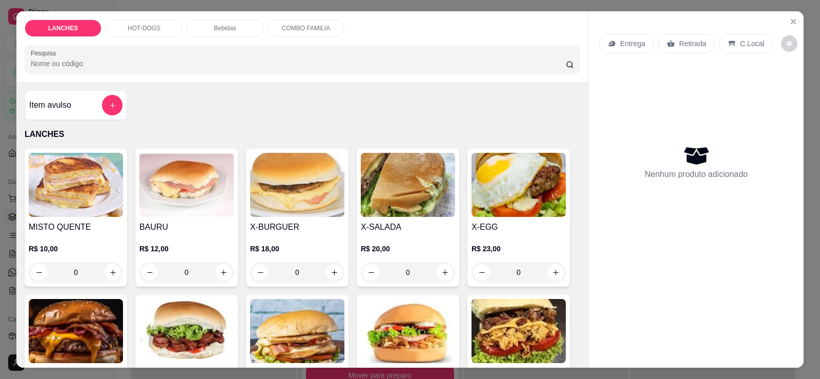
scroll to position [154, 0]
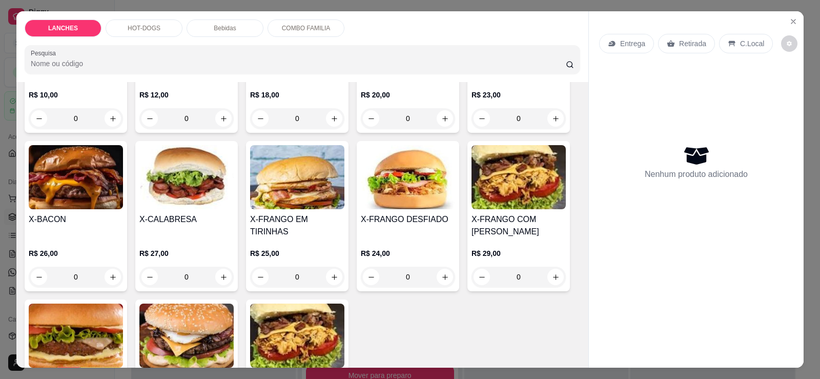
click at [207, 188] on img at bounding box center [186, 177] width 94 height 64
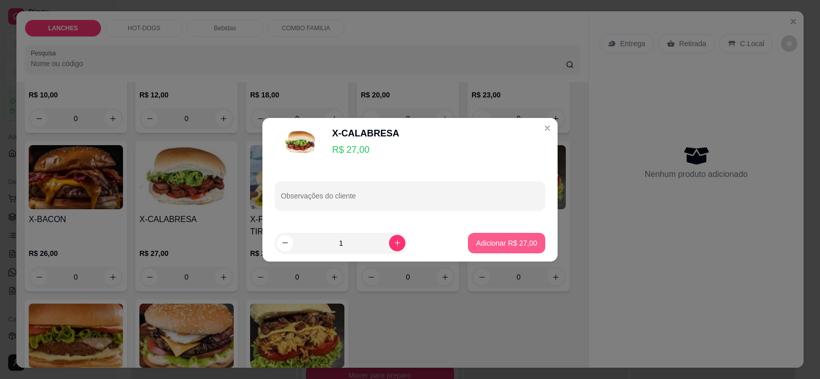
click at [488, 236] on button "Adicionar R$ 27,00" at bounding box center [506, 243] width 77 height 20
type input "1"
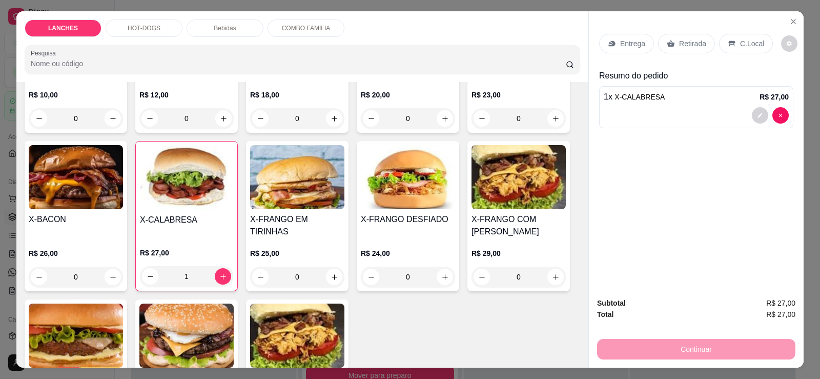
click at [207, 32] on div "Bebidas" at bounding box center [225, 27] width 77 height 17
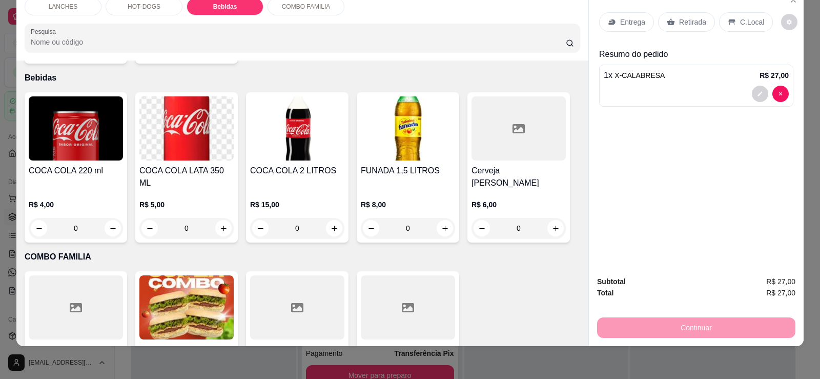
click at [193, 126] on img at bounding box center [186, 128] width 94 height 64
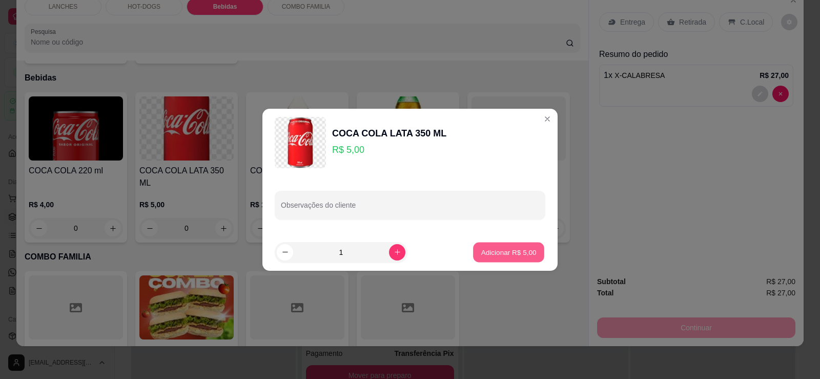
click at [507, 244] on button "Adicionar R$ 5,00" at bounding box center [508, 252] width 71 height 20
type input "1"
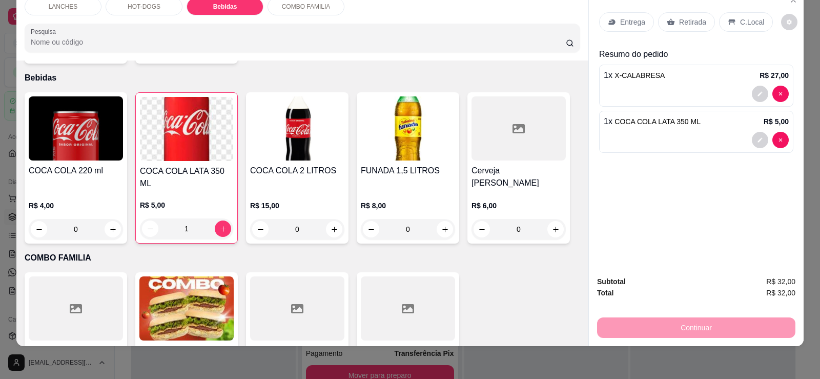
click at [671, 15] on div "Retirada" at bounding box center [686, 21] width 57 height 19
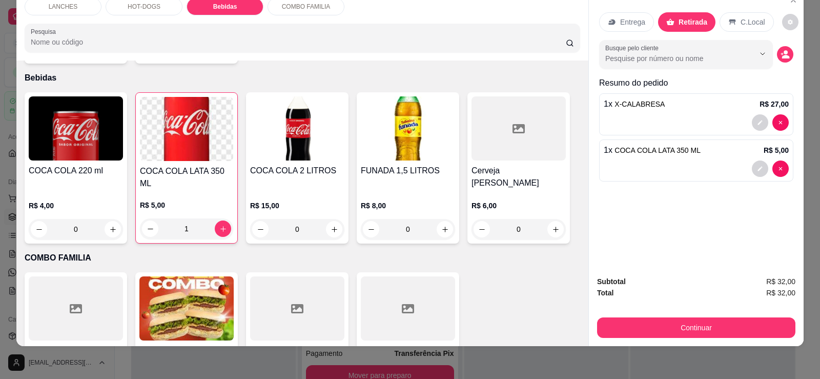
click at [762, 15] on div "Entrega Retirada C.Local" at bounding box center [686, 21] width 175 height 19
click at [752, 19] on p "C.Local" at bounding box center [753, 22] width 24 height 10
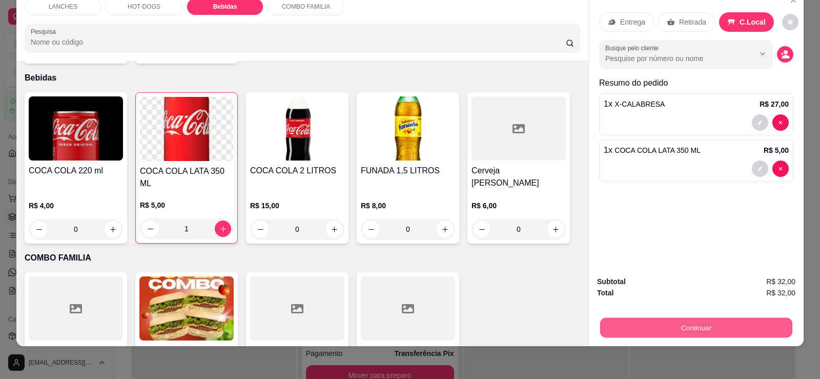
click at [706, 329] on button "Continuar" at bounding box center [696, 327] width 192 height 20
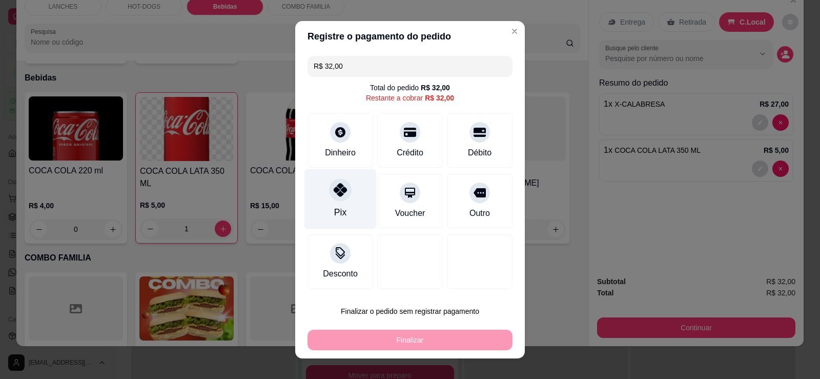
click at [338, 198] on div at bounding box center [340, 189] width 23 height 23
type input "R$ 0,00"
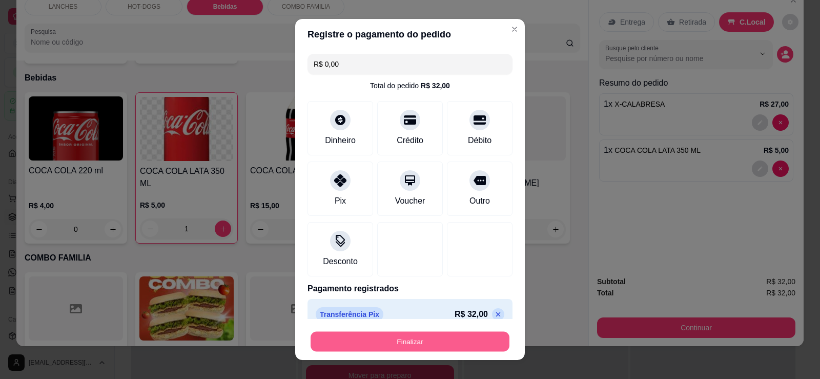
click at [426, 345] on button "Finalizar" at bounding box center [410, 342] width 199 height 20
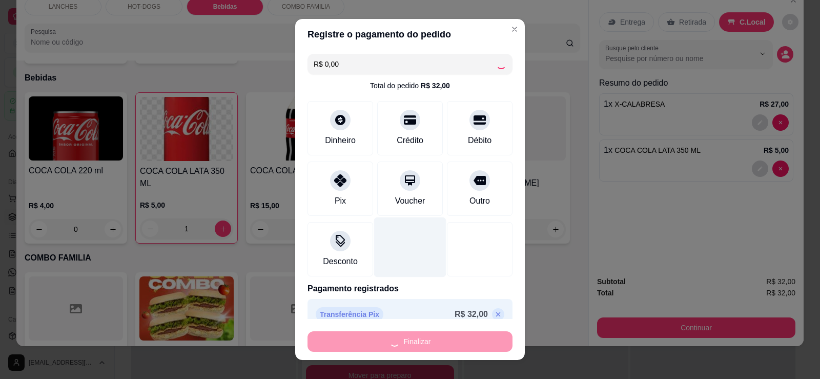
type input "0"
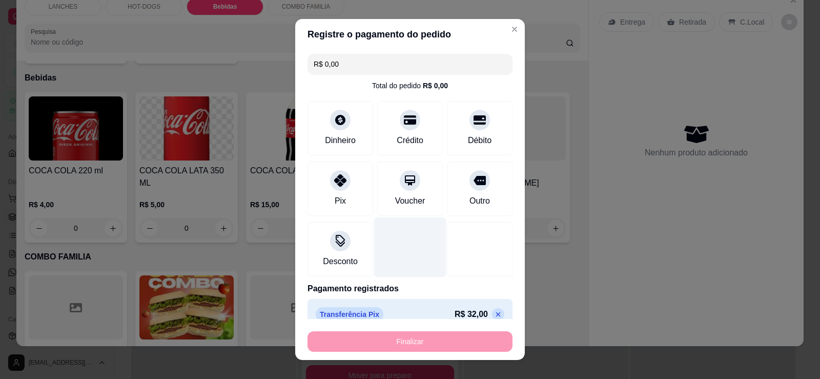
type input "-R$ 32,00"
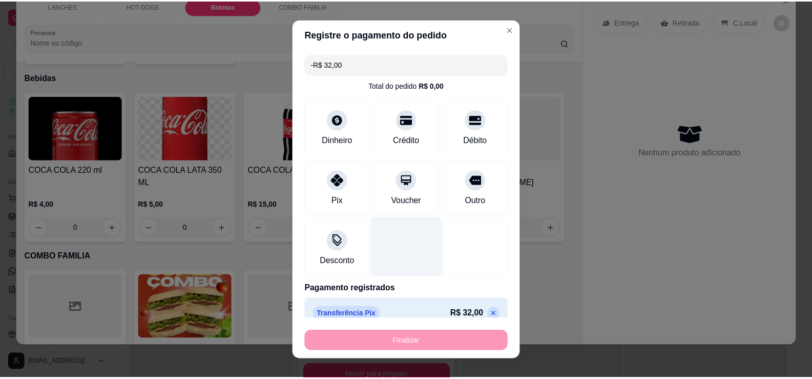
scroll to position [842, 0]
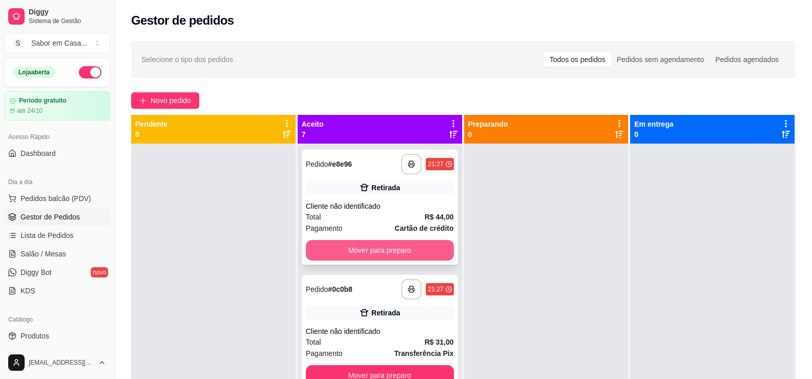
click at [380, 250] on button "Mover para preparo" at bounding box center [380, 250] width 148 height 20
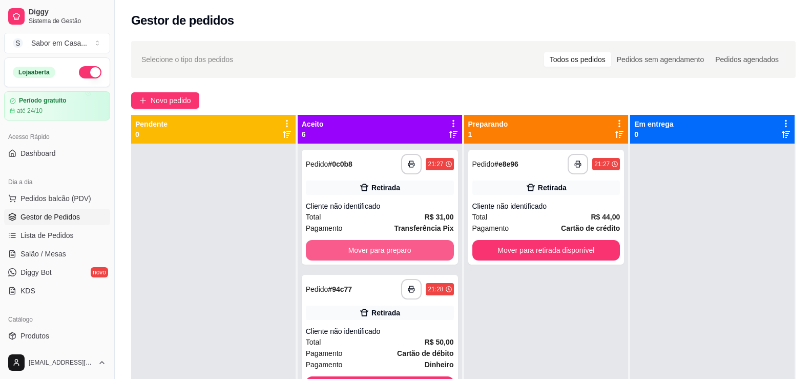
click at [380, 250] on button "Mover para preparo" at bounding box center [380, 250] width 148 height 20
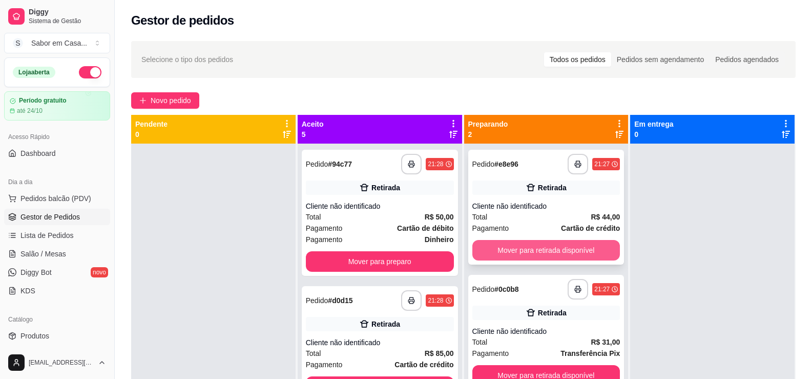
click at [489, 250] on button "Mover para retirada disponível" at bounding box center [547, 250] width 148 height 20
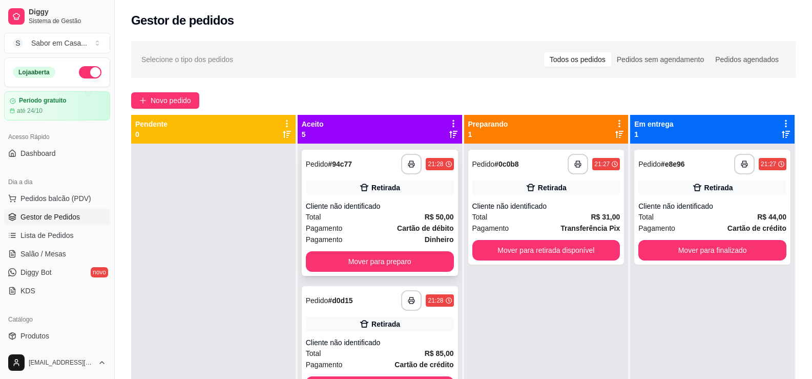
click at [414, 271] on div "**********" at bounding box center [380, 213] width 156 height 126
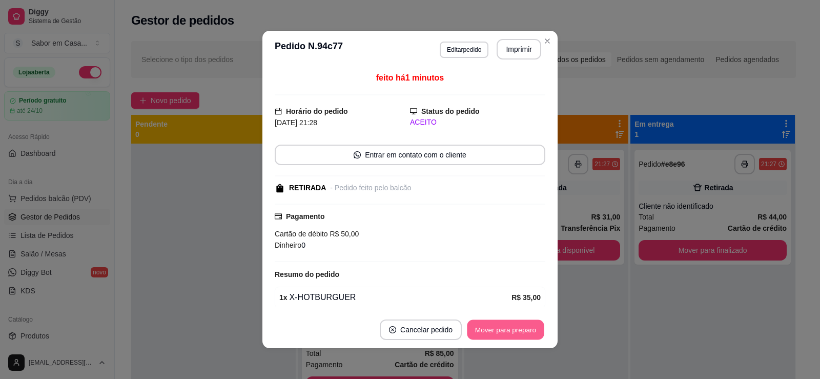
click at [490, 328] on button "Mover para preparo" at bounding box center [505, 330] width 77 height 20
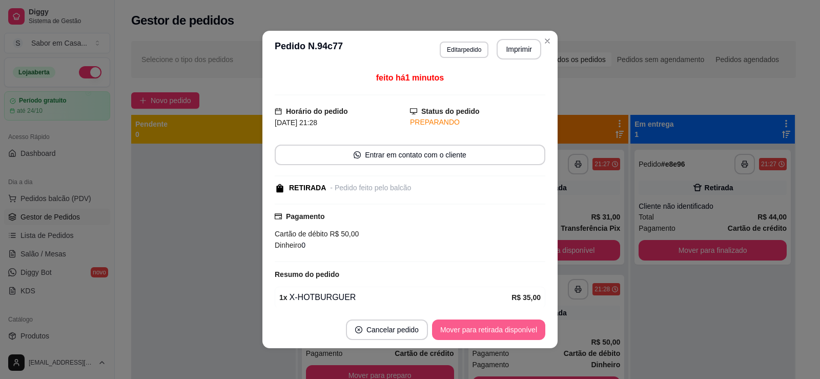
click at [510, 332] on button "Mover para retirada disponível" at bounding box center [488, 329] width 113 height 20
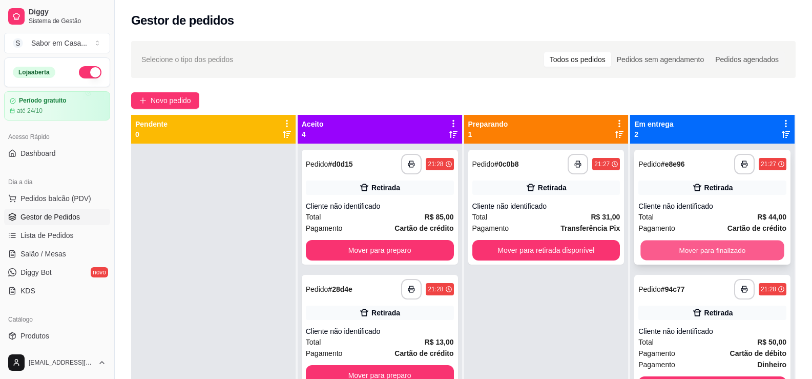
click at [670, 252] on button "Mover para finalizado" at bounding box center [712, 250] width 143 height 20
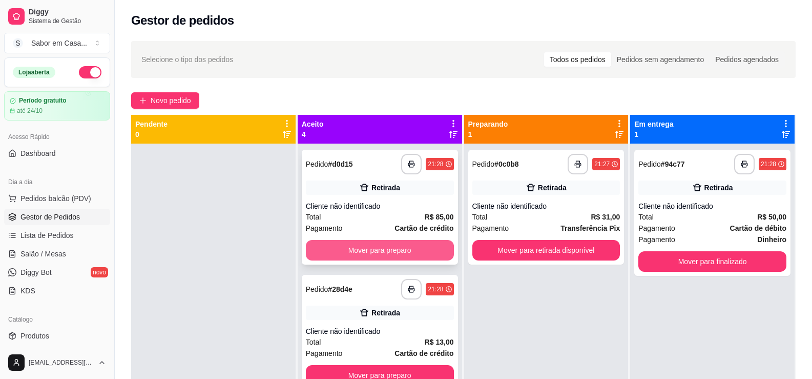
click at [408, 257] on button "Mover para preparo" at bounding box center [380, 250] width 148 height 20
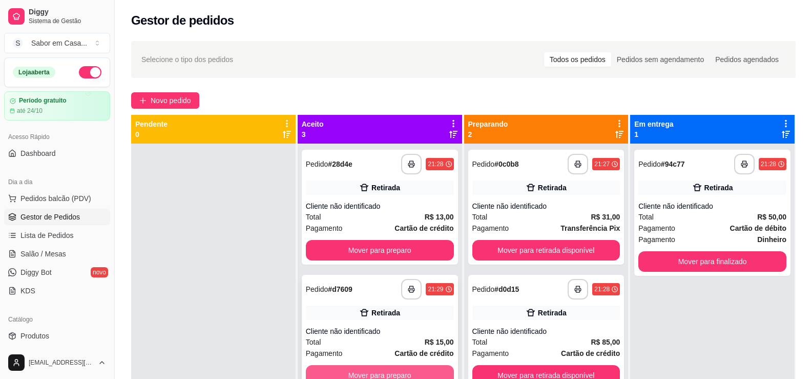
click at [412, 369] on button "Mover para preparo" at bounding box center [380, 375] width 148 height 20
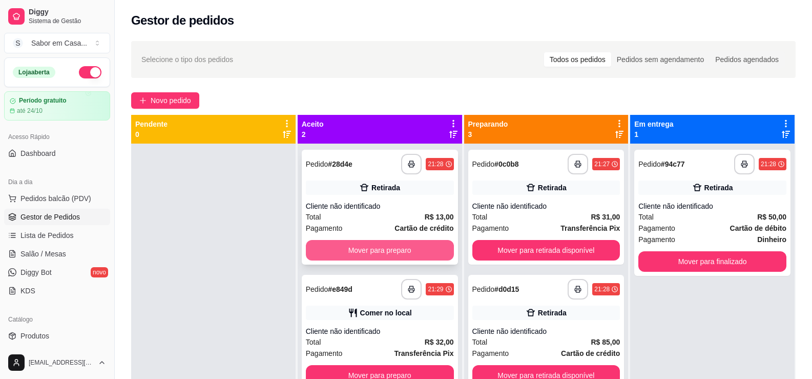
click at [406, 251] on button "Mover para preparo" at bounding box center [380, 250] width 148 height 20
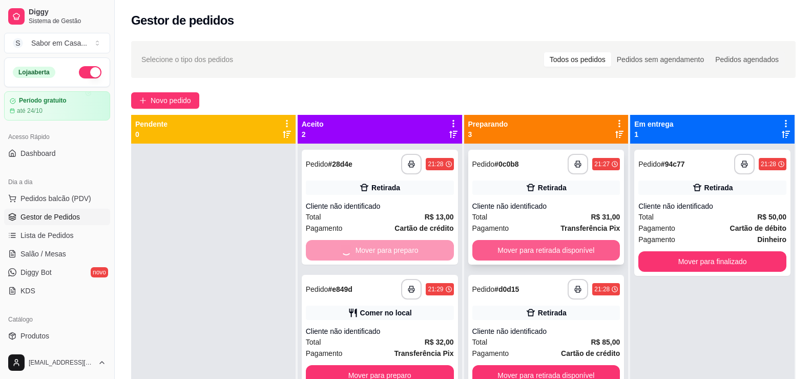
click at [525, 252] on button "Mover para retirada disponível" at bounding box center [547, 250] width 148 height 20
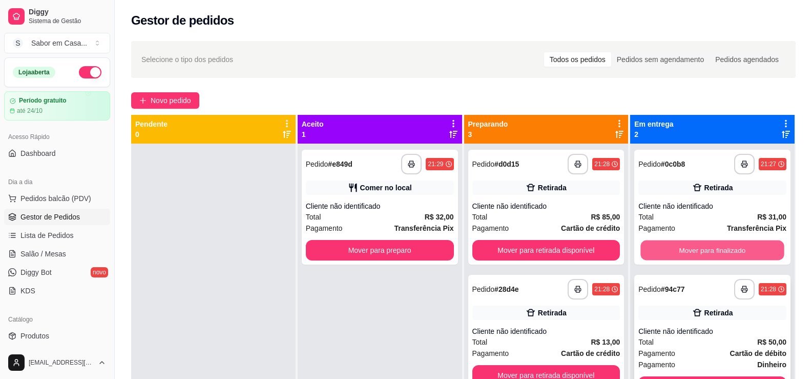
click at [660, 252] on button "Mover para finalizado" at bounding box center [712, 250] width 143 height 20
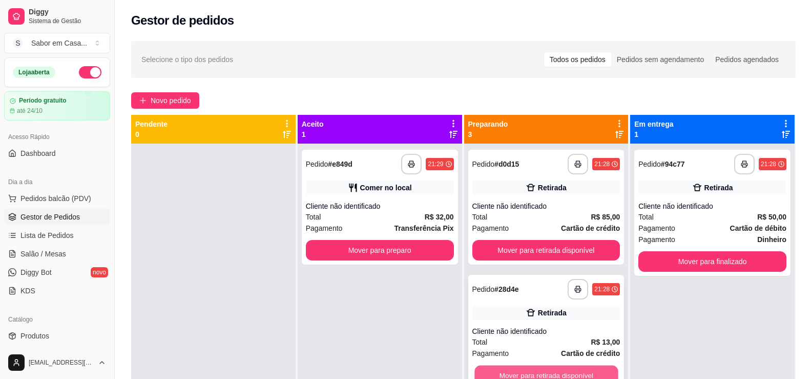
click at [565, 373] on button "Mover para retirada disponível" at bounding box center [546, 375] width 143 height 20
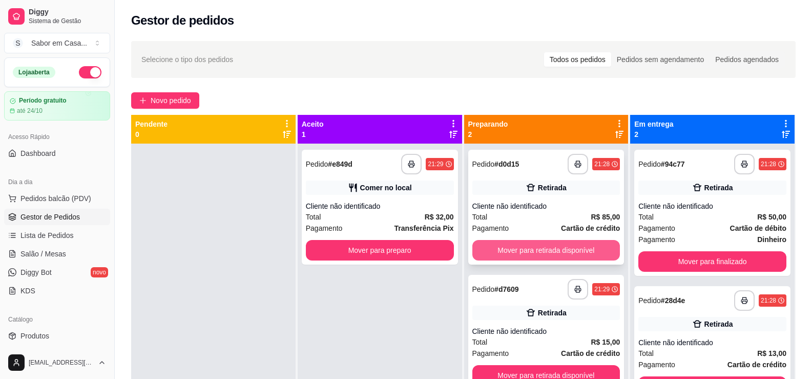
click at [539, 244] on button "Mover para retirada disponível" at bounding box center [547, 250] width 148 height 20
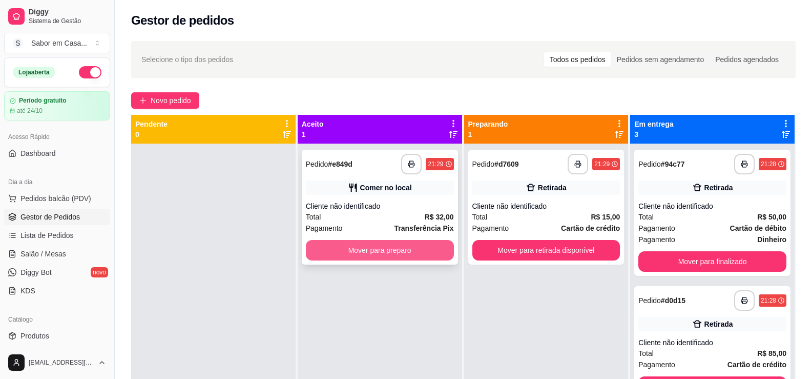
click at [402, 253] on button "Mover para preparo" at bounding box center [380, 250] width 148 height 20
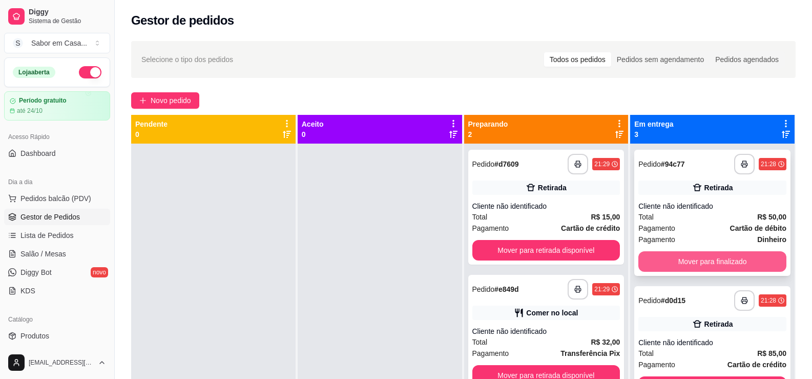
click at [699, 255] on button "Mover para finalizado" at bounding box center [713, 261] width 148 height 20
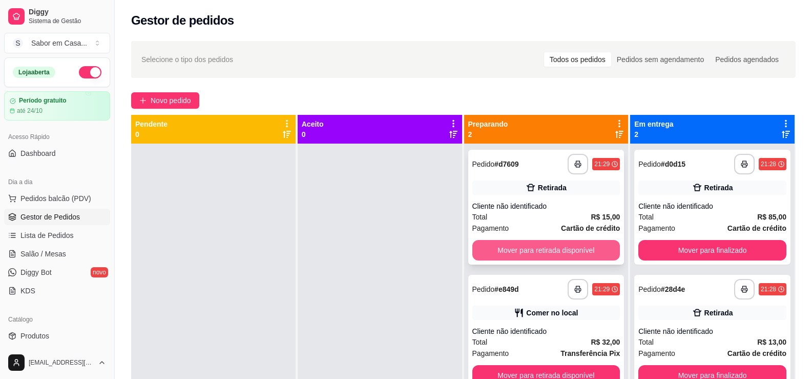
click at [560, 249] on button "Mover para retirada disponível" at bounding box center [547, 250] width 148 height 20
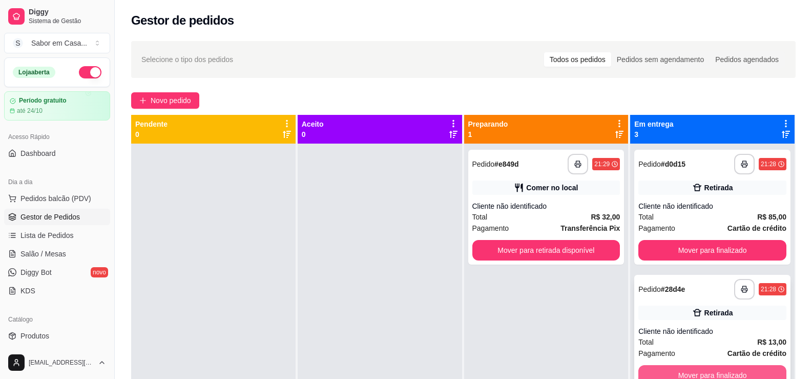
click at [643, 368] on button "Mover para finalizado" at bounding box center [713, 375] width 148 height 20
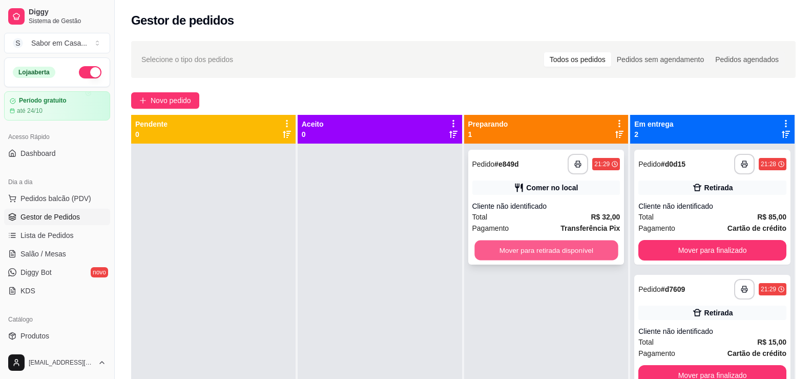
click at [593, 244] on button "Mover para retirada disponível" at bounding box center [546, 250] width 143 height 20
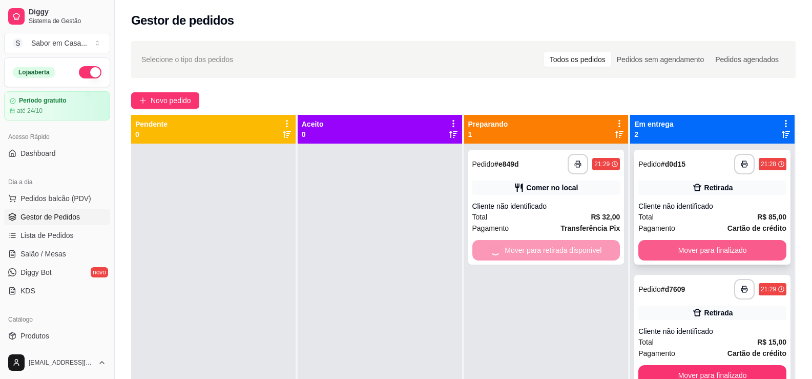
click at [664, 245] on button "Mover para finalizado" at bounding box center [713, 250] width 148 height 20
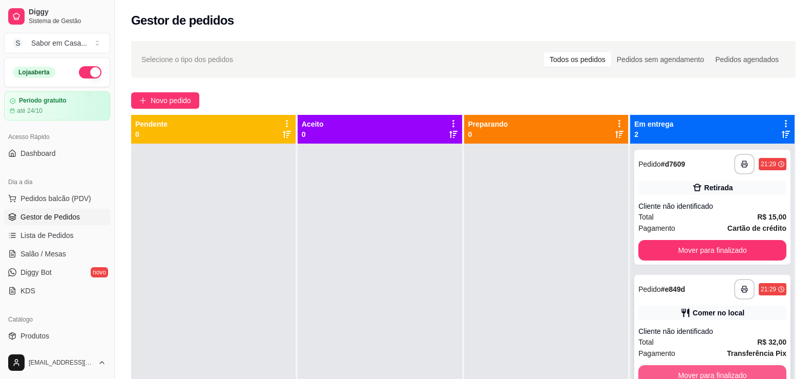
click at [681, 369] on button "Mover para finalizado" at bounding box center [713, 375] width 148 height 20
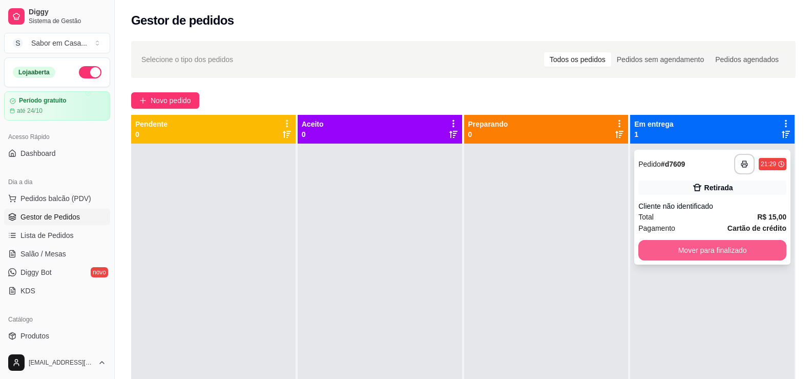
click at [668, 244] on button "Mover para finalizado" at bounding box center [713, 250] width 148 height 20
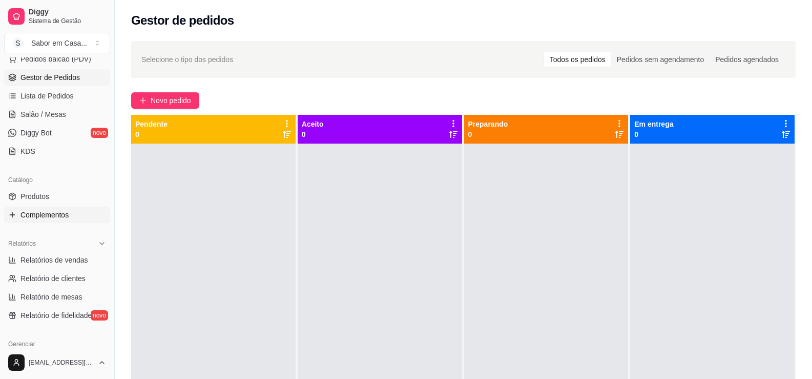
scroll to position [154, 0]
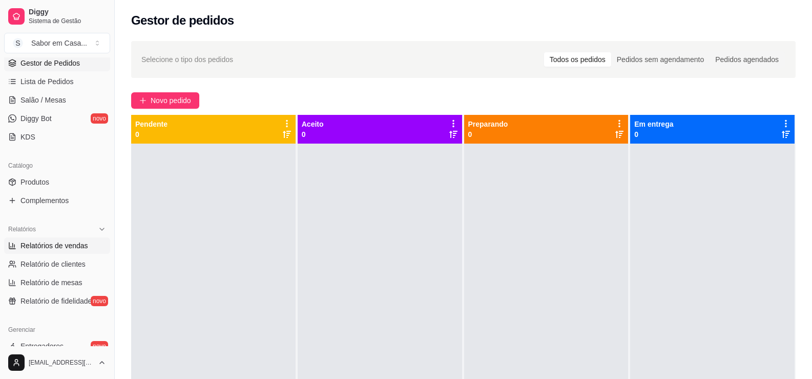
click at [71, 246] on span "Relatórios de vendas" at bounding box center [54, 245] width 68 height 10
click at [57, 243] on span "Relatórios de vendas" at bounding box center [54, 245] width 68 height 10
click at [57, 245] on span "Relatórios de vendas" at bounding box center [54, 245] width 68 height 10
click at [43, 250] on span "Relatórios de vendas" at bounding box center [54, 245] width 68 height 10
select select "ALL"
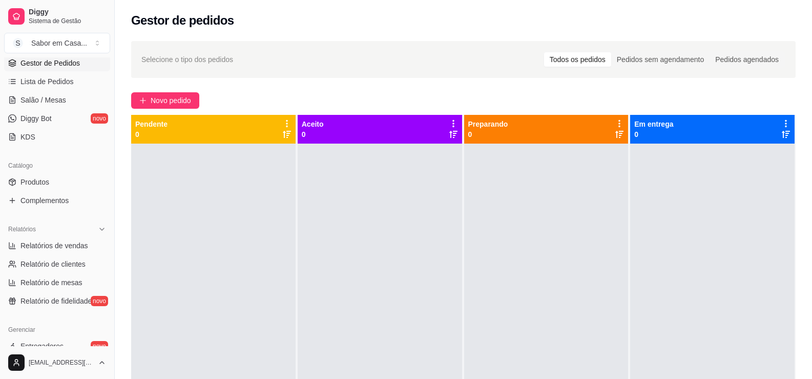
select select "ALL"
select select "0"
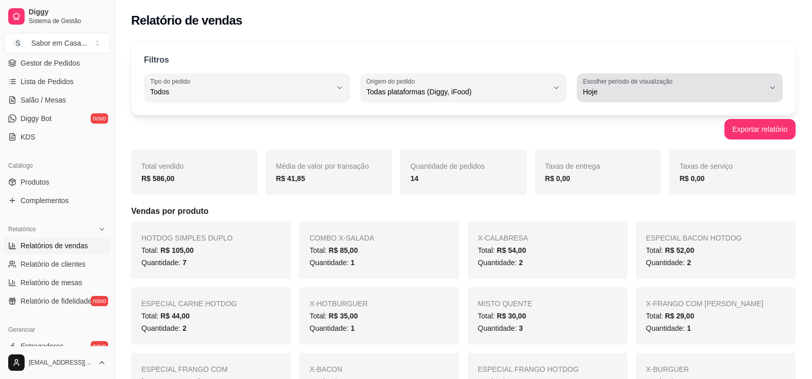
click at [765, 85] on button "Escolher período de visualização Hoje" at bounding box center [680, 87] width 206 height 29
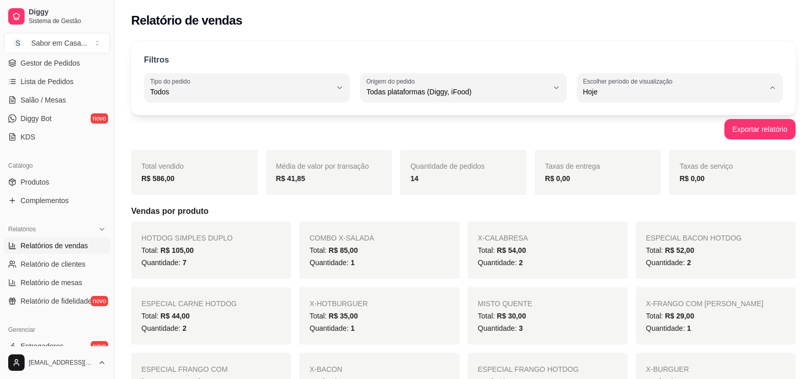
click at [594, 155] on span "7 dias" at bounding box center [675, 150] width 172 height 10
type input "7"
select select "7"
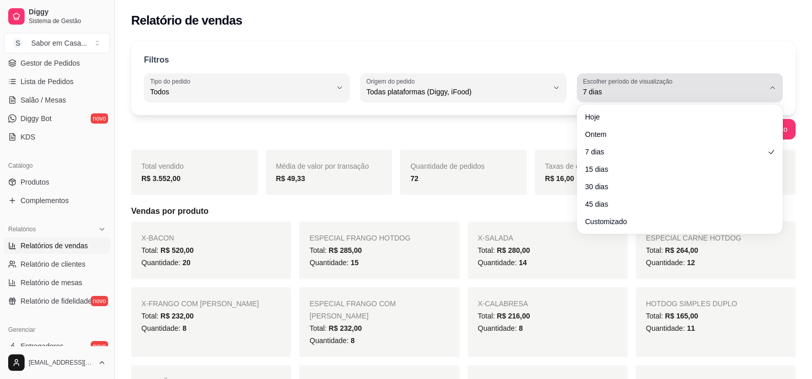
click at [673, 83] on div "7 dias" at bounding box center [673, 87] width 181 height 20
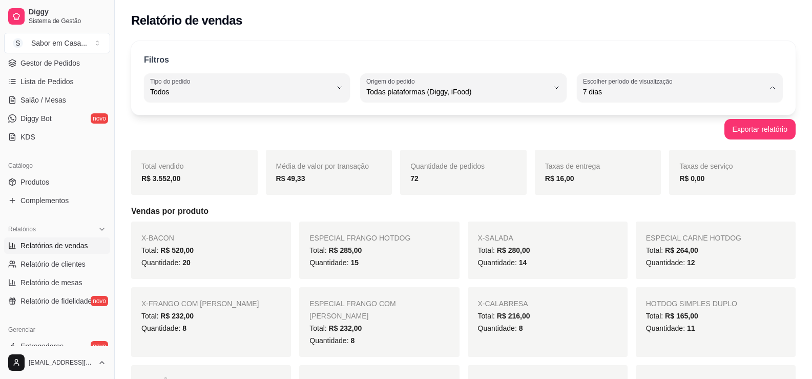
click at [605, 171] on span "15 dias" at bounding box center [675, 166] width 172 height 10
type input "15"
select select "15"
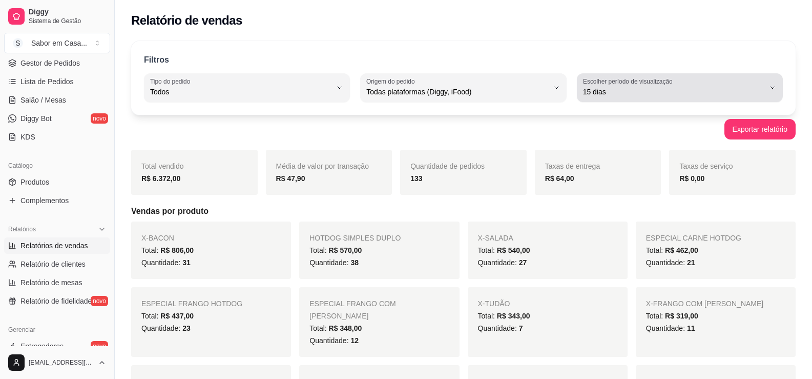
click at [691, 86] on div "15 dias" at bounding box center [673, 87] width 181 height 20
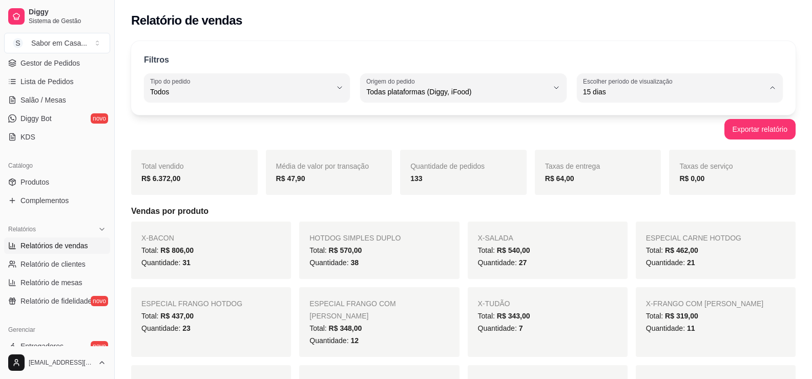
click at [601, 221] on span "Customizado" at bounding box center [675, 217] width 172 height 10
type input "-1"
select select "-1"
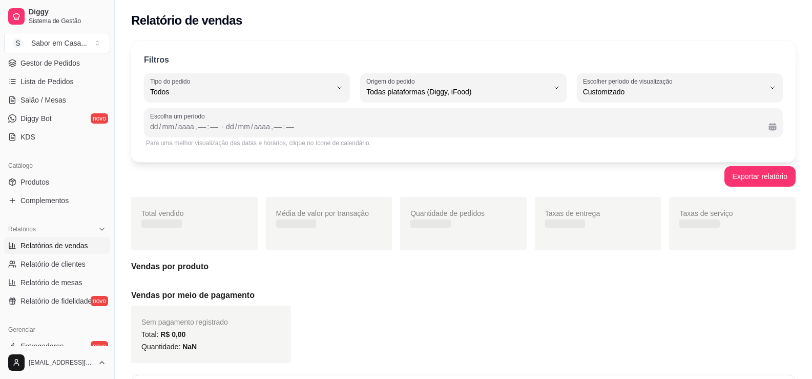
scroll to position [10, 0]
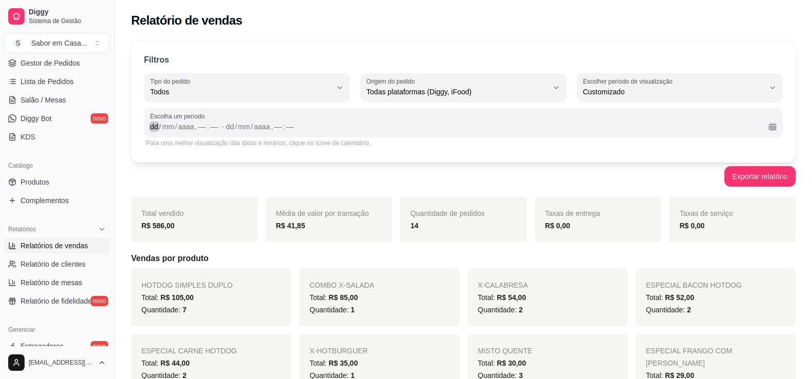
click at [195, 128] on div "," at bounding box center [196, 126] width 4 height 10
click at [154, 130] on div "dd" at bounding box center [154, 126] width 10 height 10
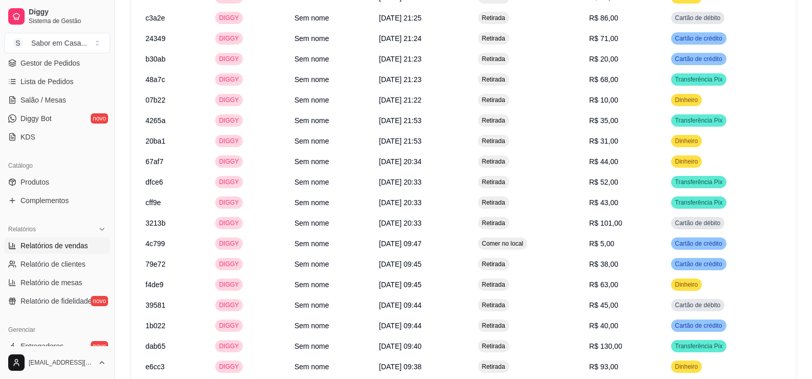
scroll to position [1172, 0]
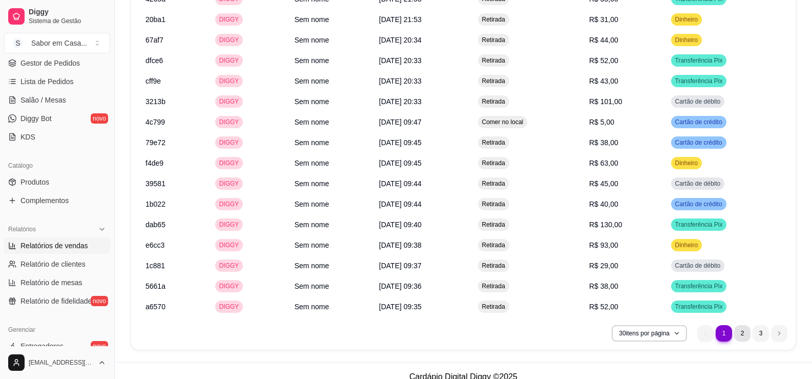
click at [745, 325] on li "2" at bounding box center [742, 333] width 16 height 16
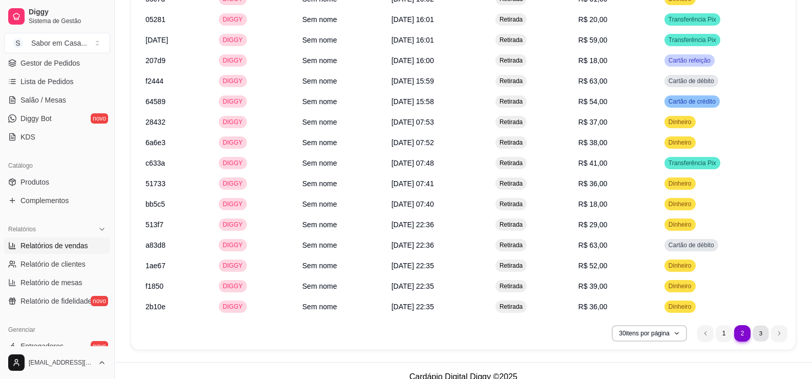
click at [761, 325] on li "3" at bounding box center [761, 333] width 16 height 16
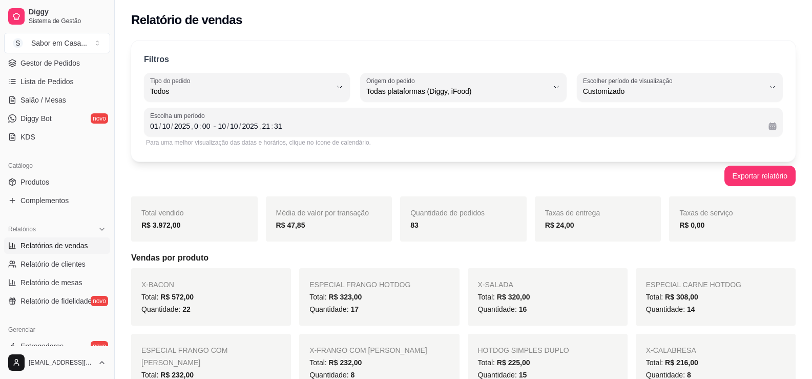
scroll to position [0, 0]
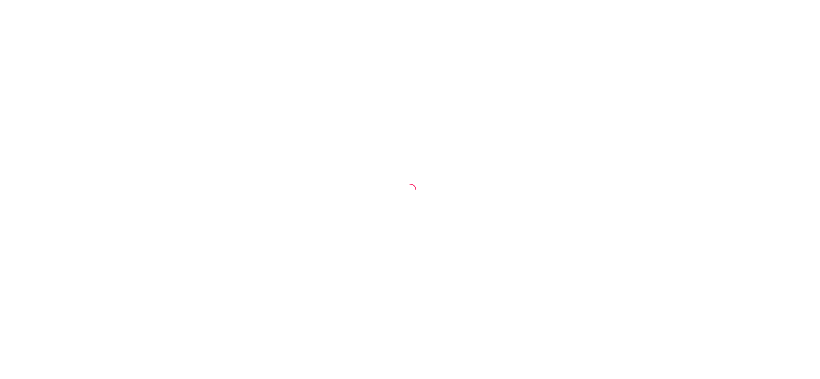
select select "ALL"
select select "0"
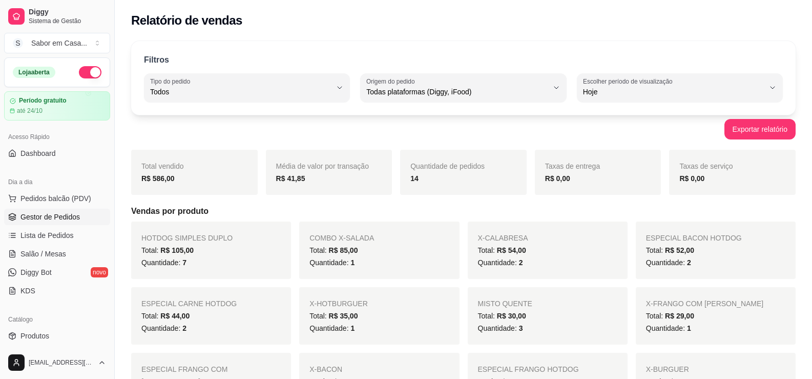
click at [42, 219] on span "Gestor de Pedidos" at bounding box center [49, 217] width 59 height 10
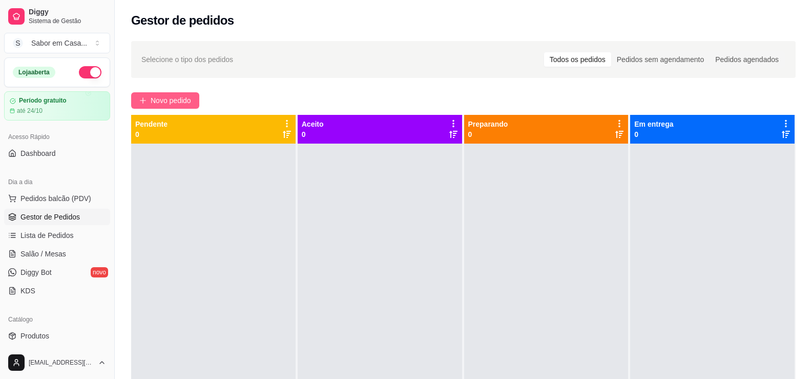
click at [187, 98] on span "Novo pedido" at bounding box center [171, 100] width 40 height 11
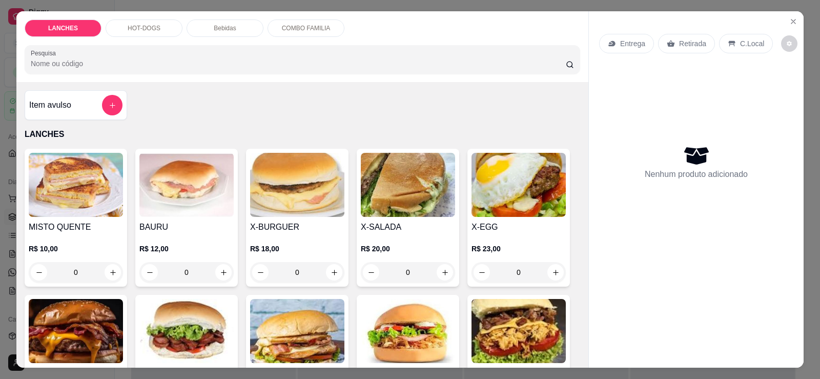
click at [145, 23] on div "HOT-DOGS" at bounding box center [144, 27] width 77 height 17
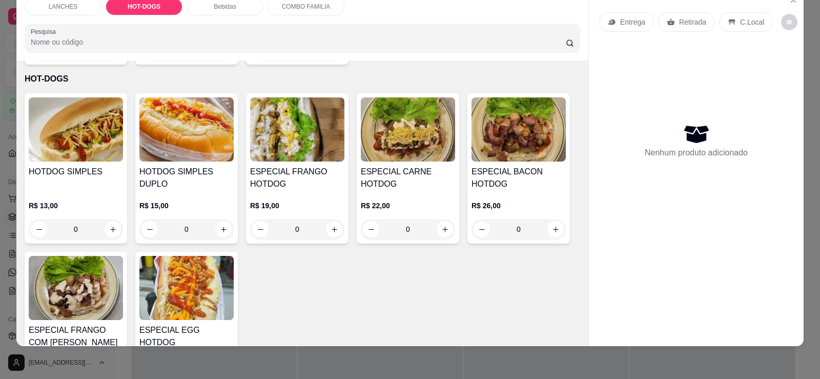
click at [61, 119] on img at bounding box center [76, 129] width 94 height 64
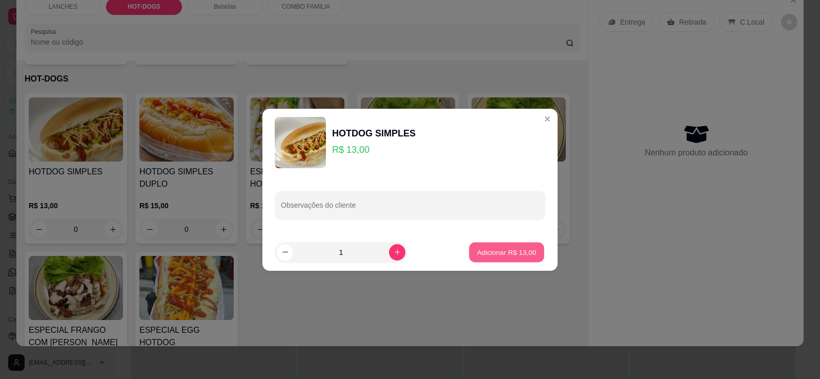
click at [515, 255] on p "Adicionar R$ 13,00" at bounding box center [506, 252] width 59 height 10
type input "1"
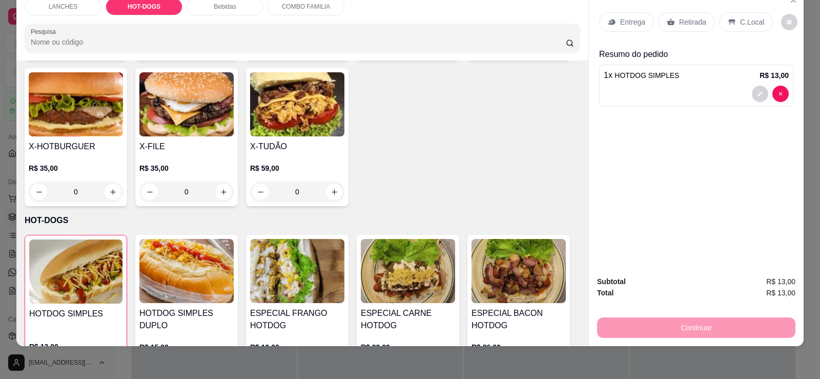
scroll to position [351, 0]
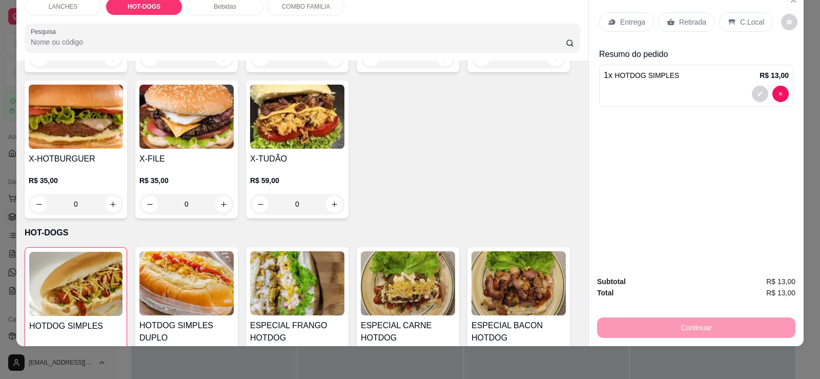
click at [673, 23] on div "Retirada" at bounding box center [686, 21] width 57 height 19
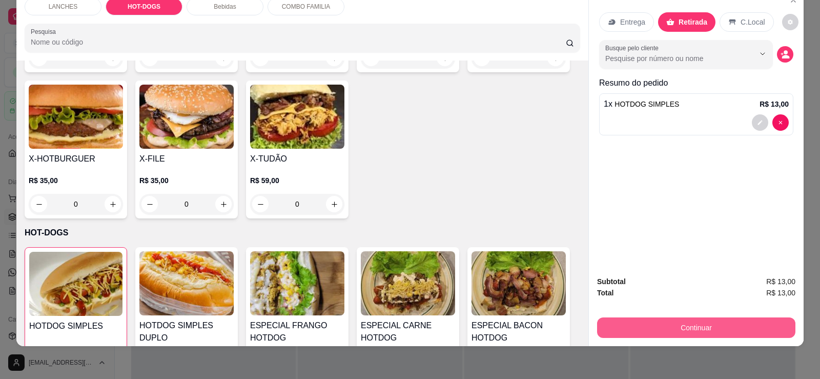
click at [655, 320] on button "Continuar" at bounding box center [696, 327] width 198 height 20
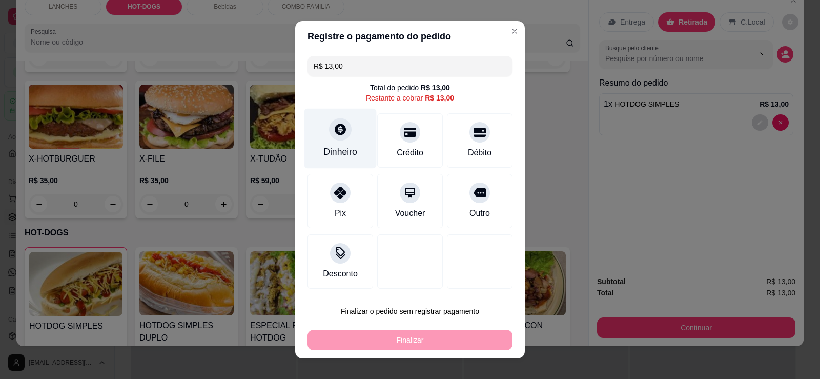
click at [340, 153] on div "Dinheiro" at bounding box center [340, 151] width 34 height 13
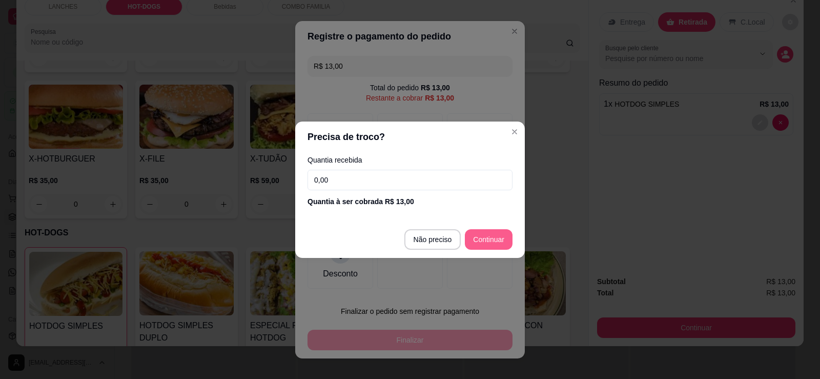
type input "R$ 0,00"
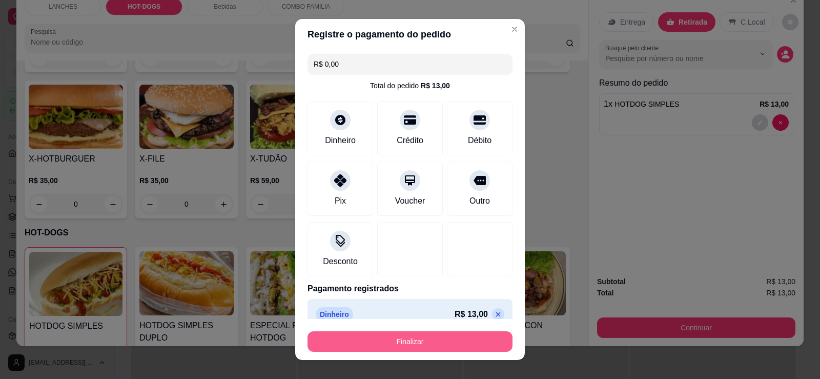
click at [417, 337] on button "Finalizar" at bounding box center [409, 341] width 205 height 20
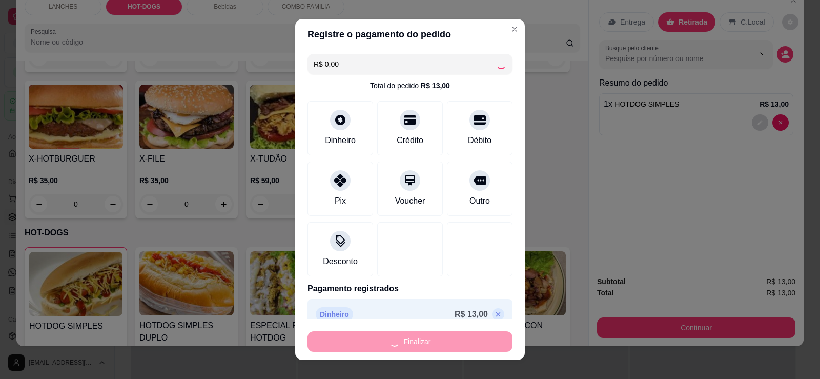
type input "0"
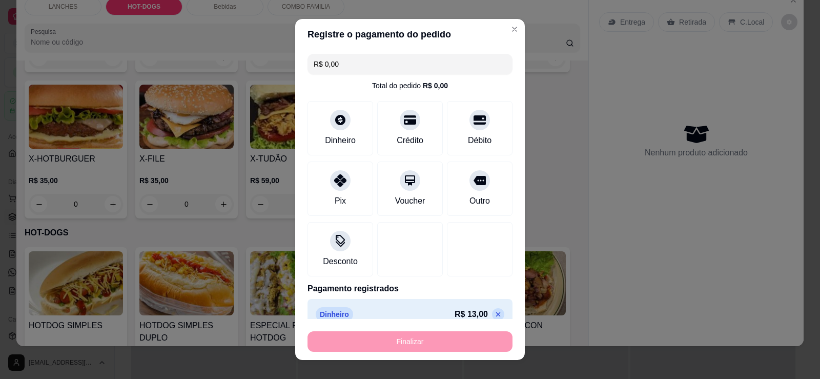
type input "-R$ 13,00"
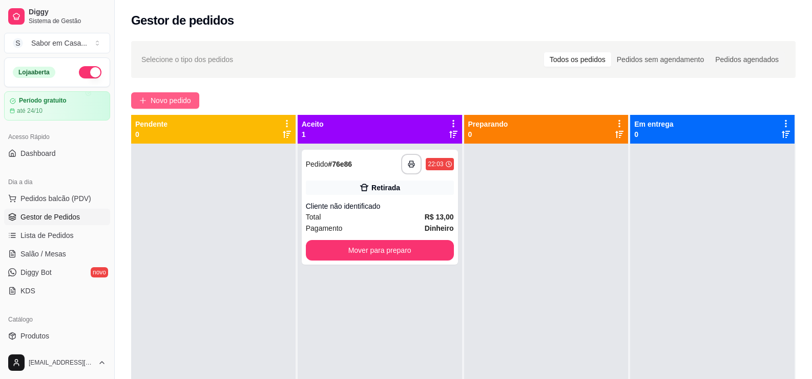
click at [182, 98] on span "Novo pedido" at bounding box center [171, 100] width 40 height 11
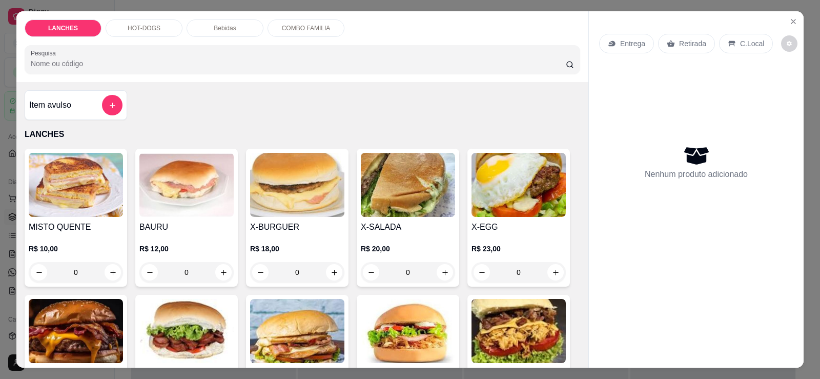
click at [145, 27] on p "HOT-DOGS" at bounding box center [144, 28] width 33 height 8
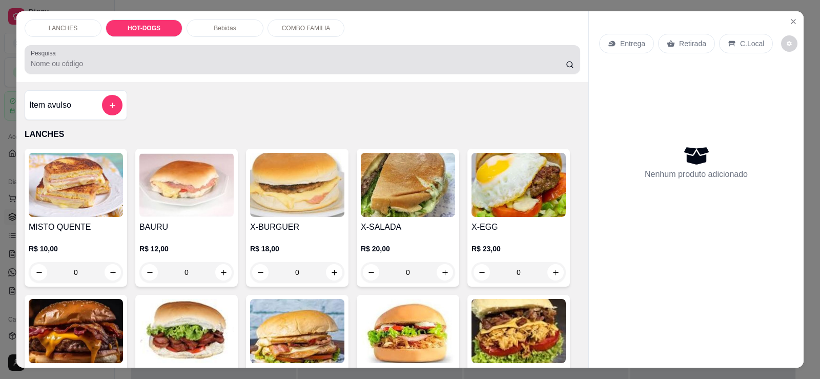
scroll to position [22, 0]
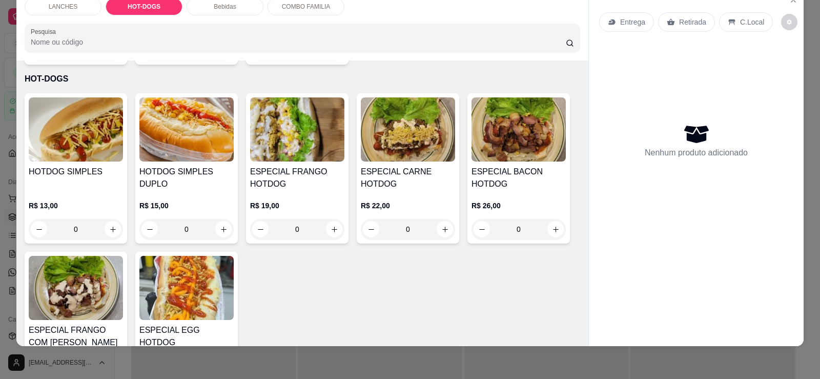
click at [396, 131] on img at bounding box center [408, 129] width 94 height 64
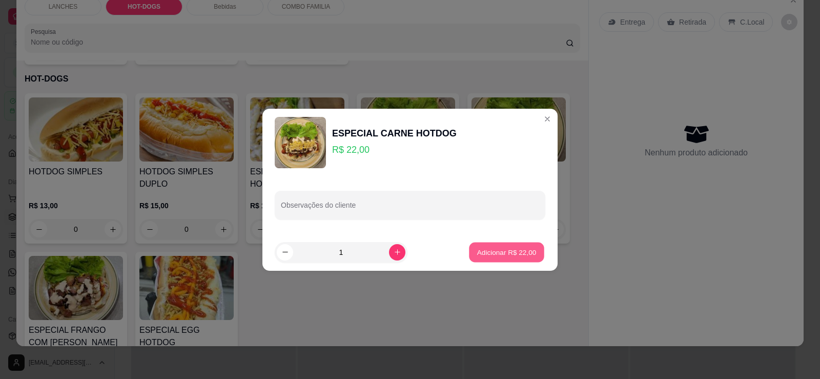
click at [486, 248] on p "Adicionar R$ 22,00" at bounding box center [506, 252] width 59 height 10
type input "1"
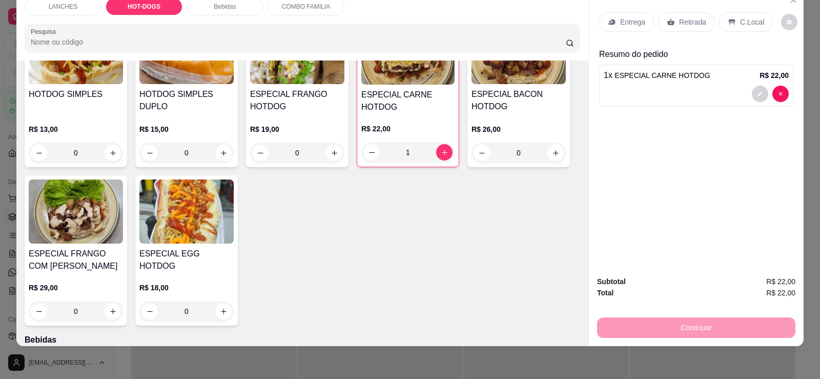
scroll to position [607, 0]
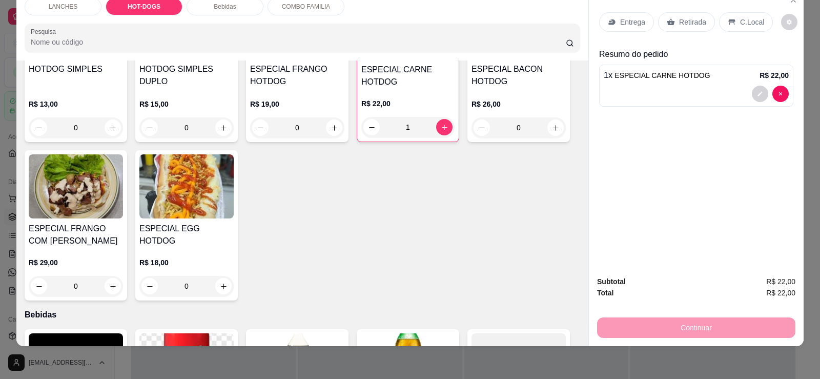
click at [78, 184] on img at bounding box center [76, 186] width 94 height 64
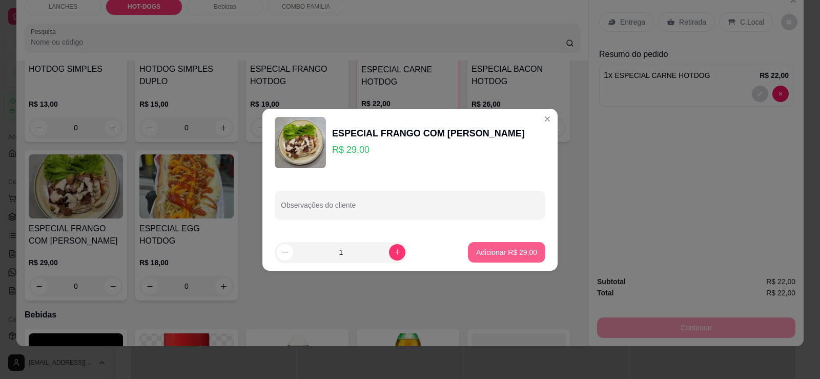
click at [487, 257] on button "Adicionar R$ 29,00" at bounding box center [506, 252] width 77 height 20
type input "1"
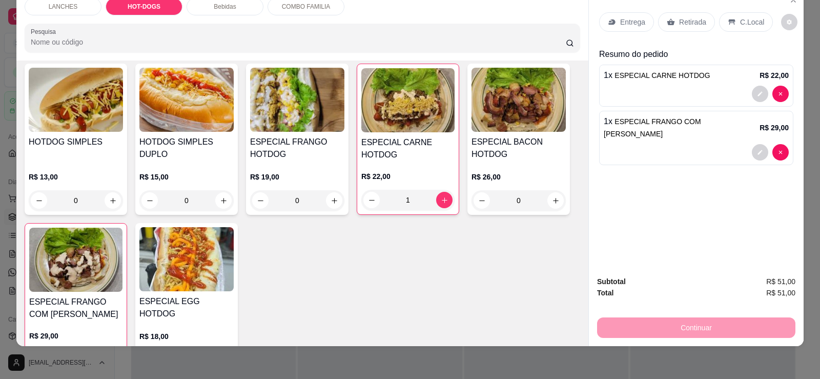
scroll to position [710, 0]
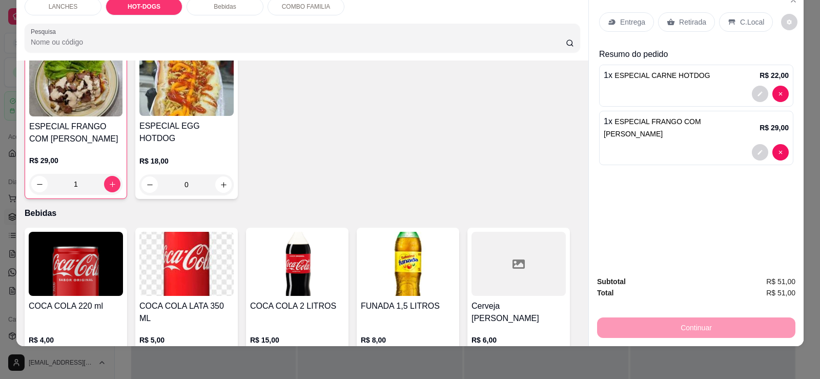
click at [679, 20] on p "Retirada" at bounding box center [692, 22] width 27 height 10
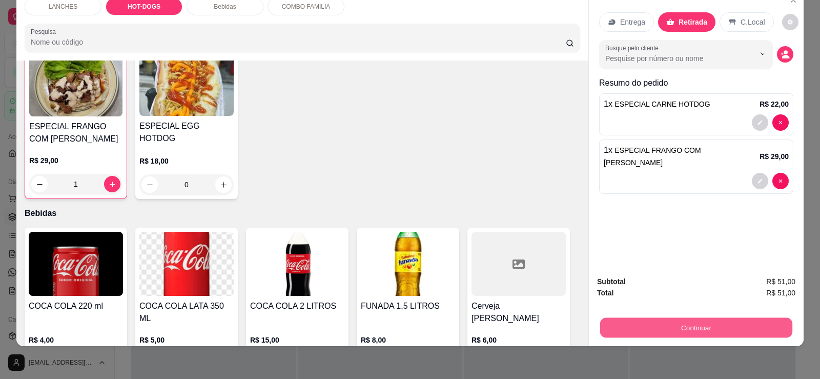
click at [691, 327] on button "Continuar" at bounding box center [696, 327] width 192 height 20
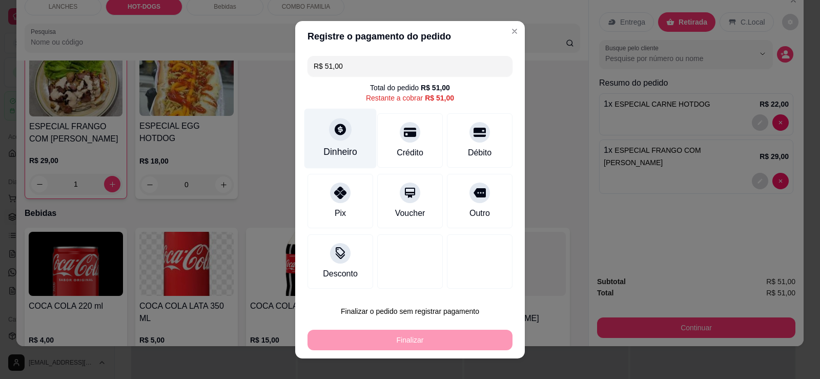
click at [349, 152] on div "Dinheiro" at bounding box center [340, 151] width 34 height 13
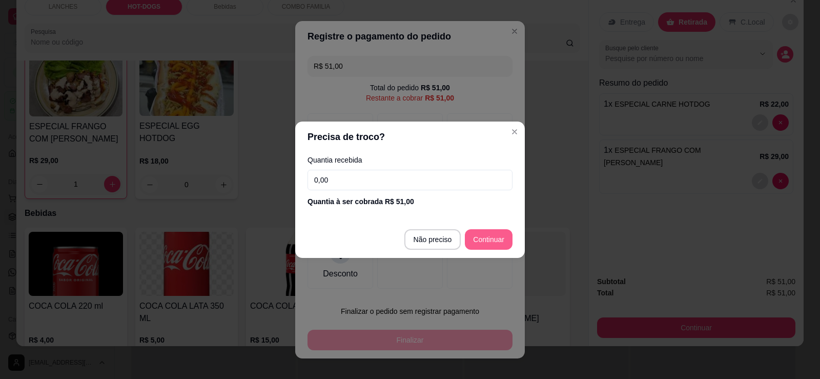
type input "R$ 0,00"
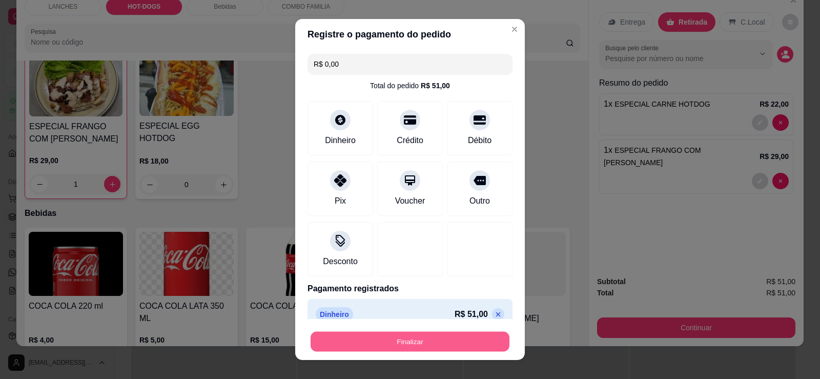
click at [435, 340] on button "Finalizar" at bounding box center [410, 342] width 199 height 20
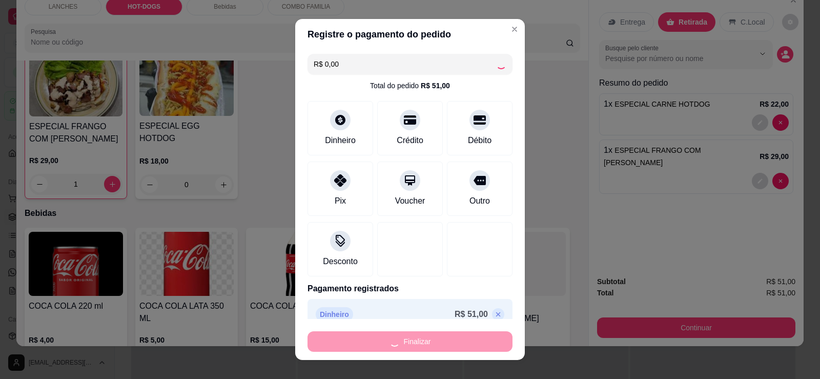
type input "0"
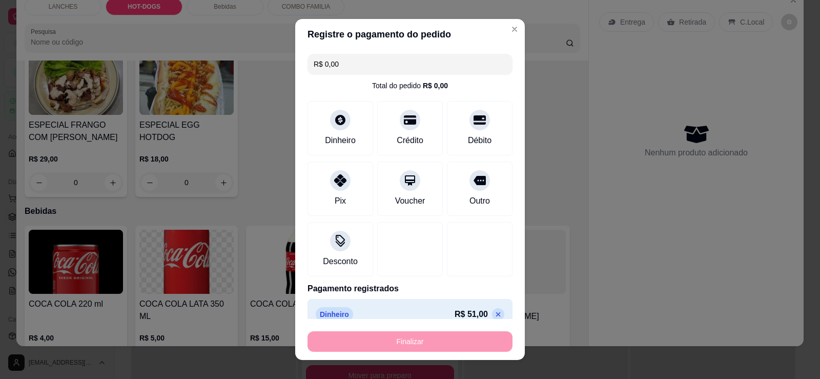
type input "-R$ 51,00"
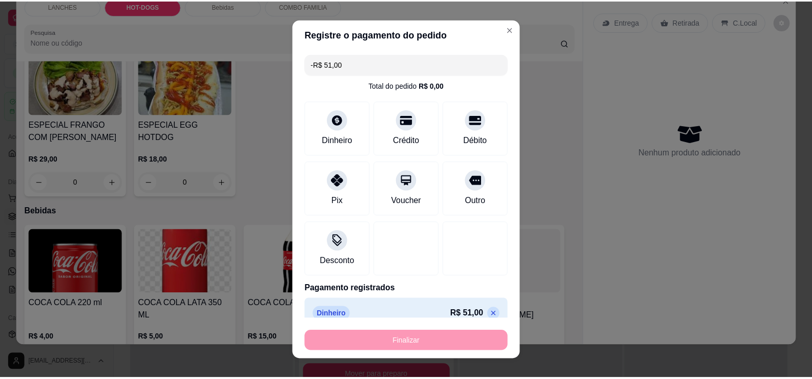
scroll to position [708, 0]
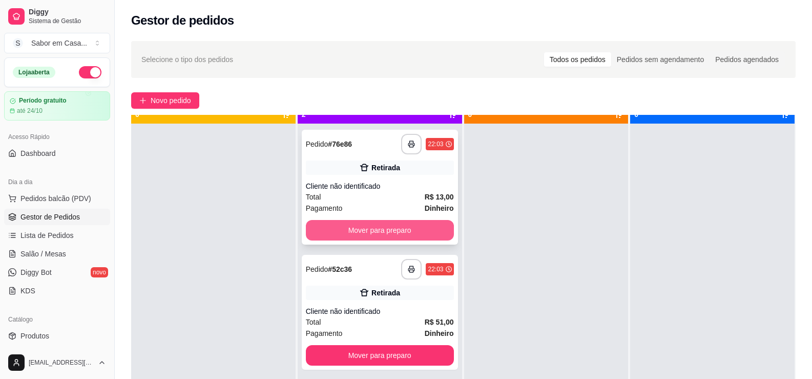
scroll to position [29, 0]
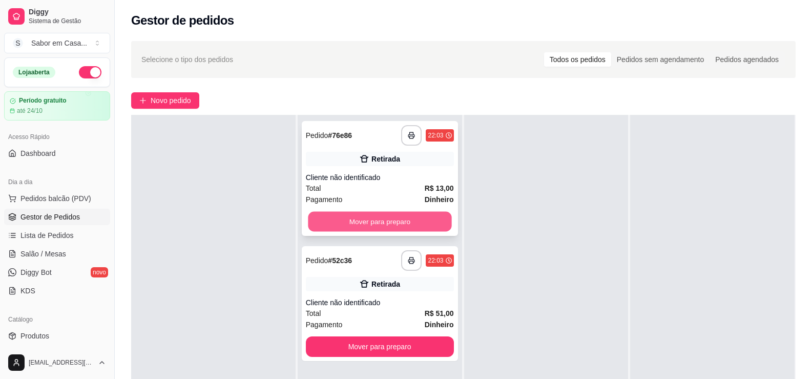
click at [405, 220] on button "Mover para preparo" at bounding box center [379, 222] width 143 height 20
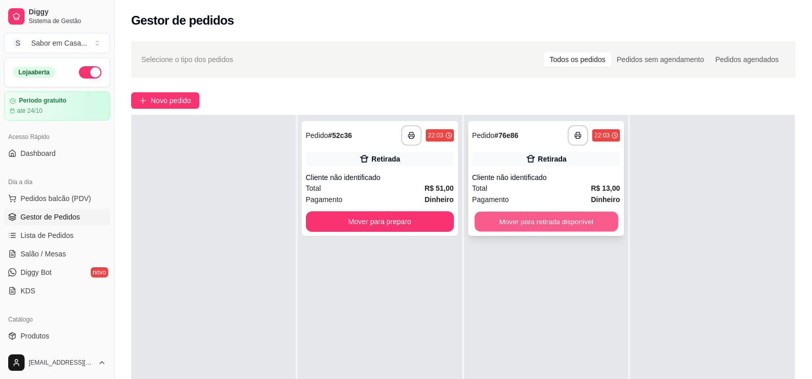
click at [499, 224] on button "Mover para retirada disponível" at bounding box center [546, 222] width 143 height 20
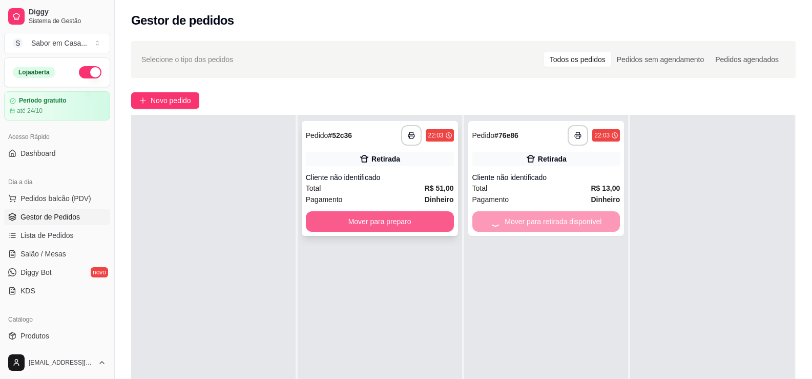
click at [396, 225] on button "Mover para preparo" at bounding box center [380, 221] width 148 height 20
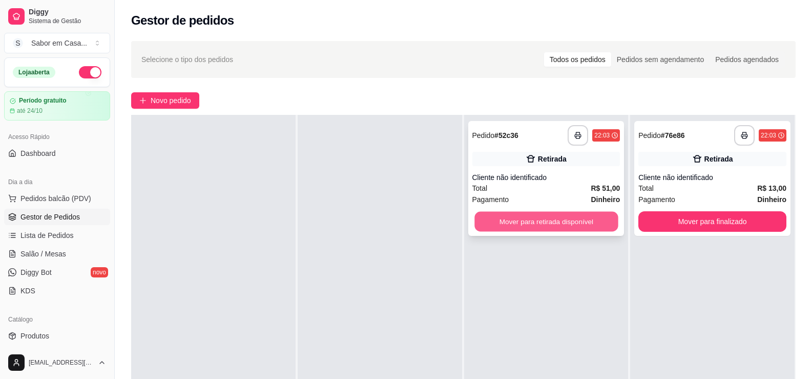
click at [490, 220] on button "Mover para retirada disponível" at bounding box center [546, 222] width 143 height 20
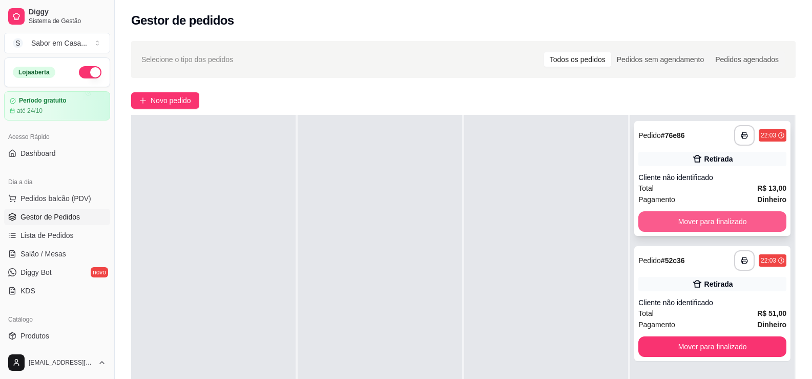
click at [641, 220] on button "Mover para finalizado" at bounding box center [713, 221] width 148 height 20
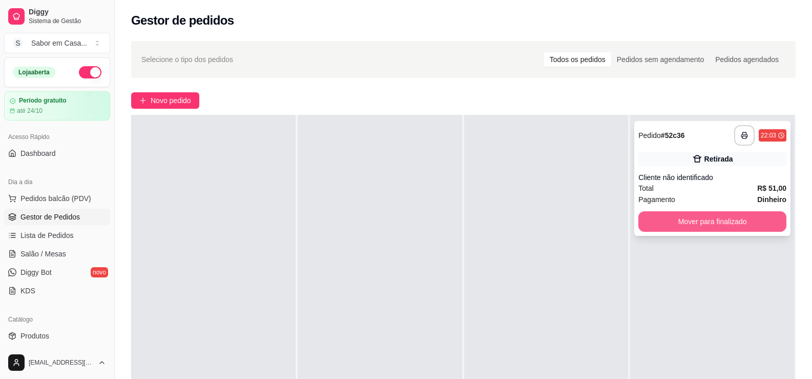
click at [686, 222] on button "Mover para finalizado" at bounding box center [713, 221] width 148 height 20
